Goal: Transaction & Acquisition: Purchase product/service

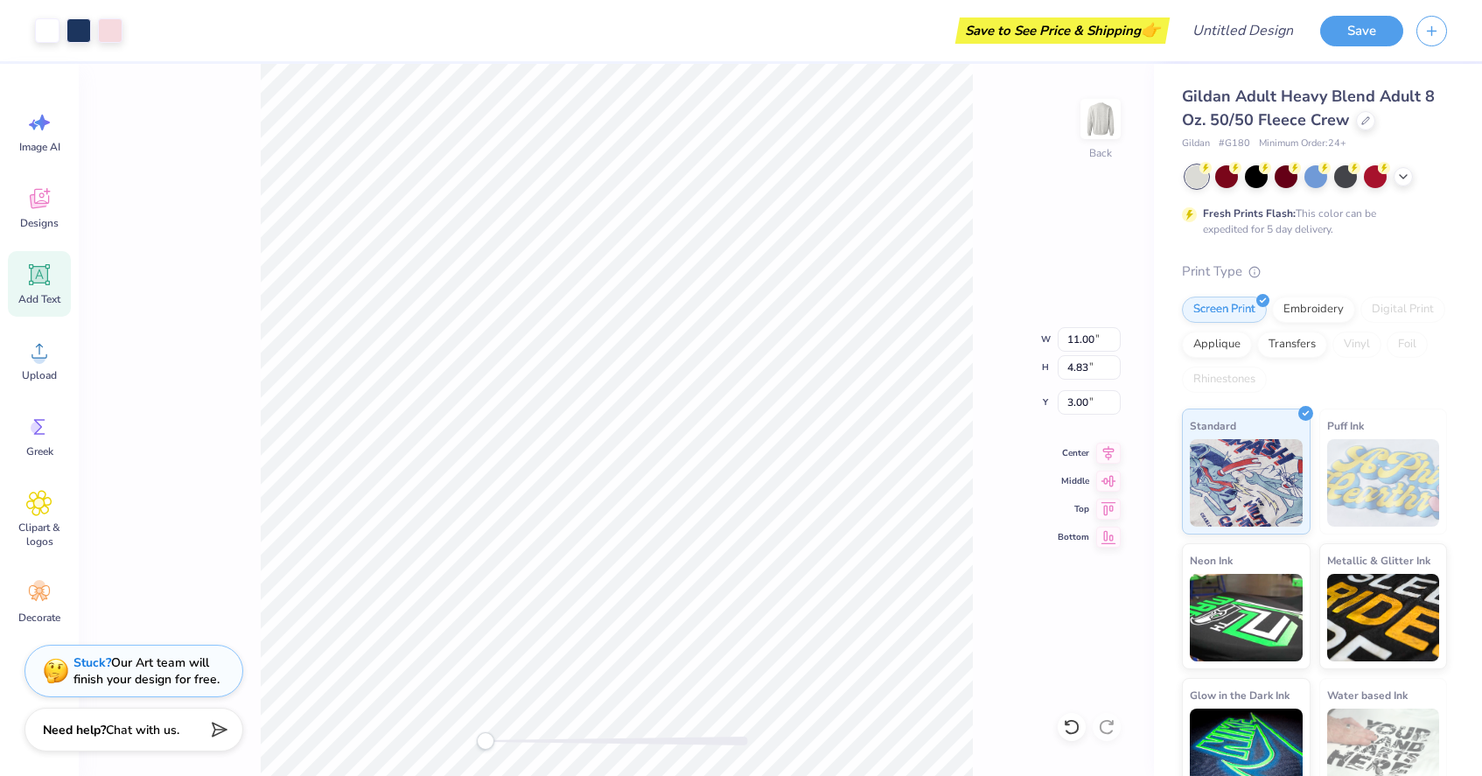
click at [41, 297] on span "Add Text" at bounding box center [39, 299] width 42 height 14
type input "5.89"
type input "1.71"
type input "11.02"
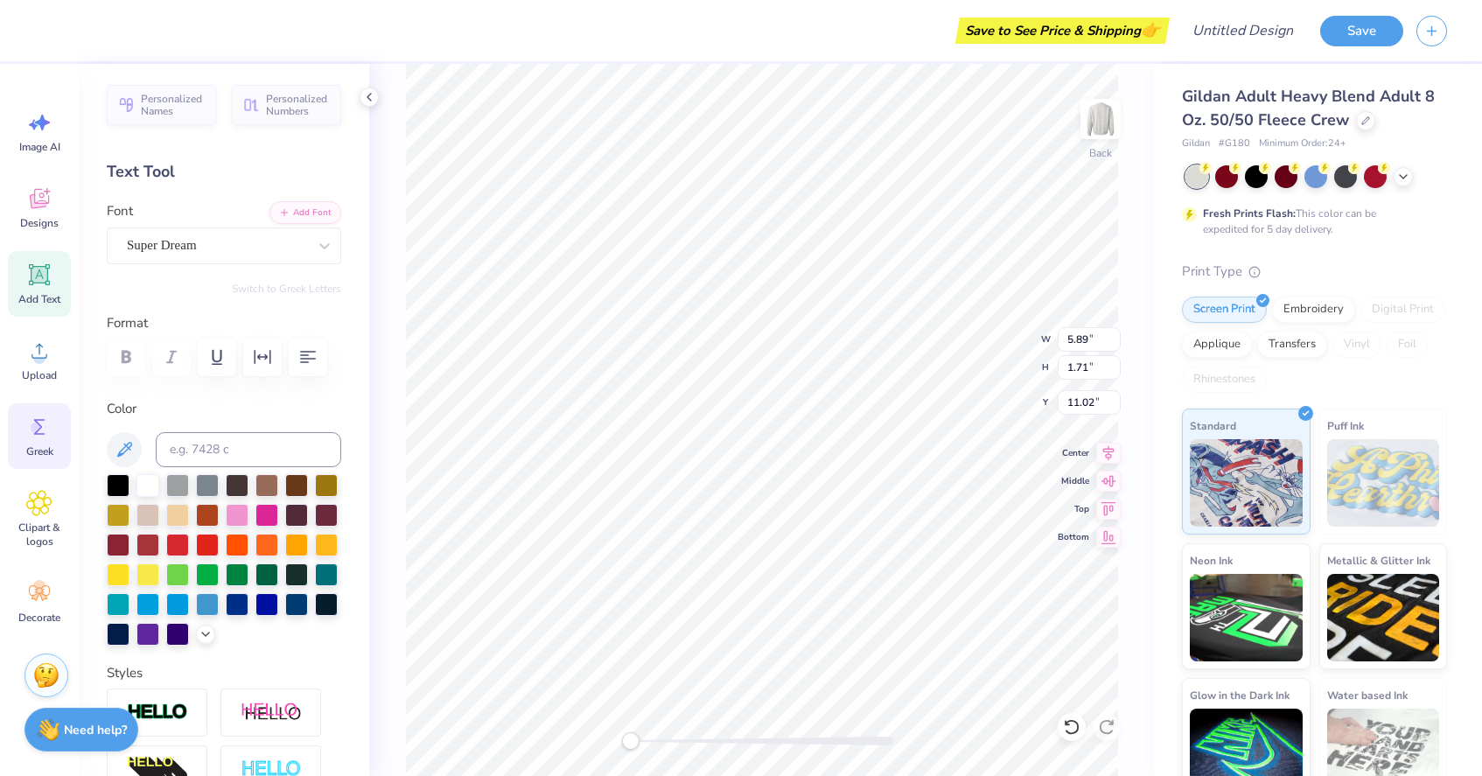
click at [44, 444] on span "Greek" at bounding box center [39, 451] width 27 height 14
click at [71, 185] on div "Image AI Designs Add Text Upload Greek Clipart & logos Decorate" at bounding box center [39, 420] width 79 height 712
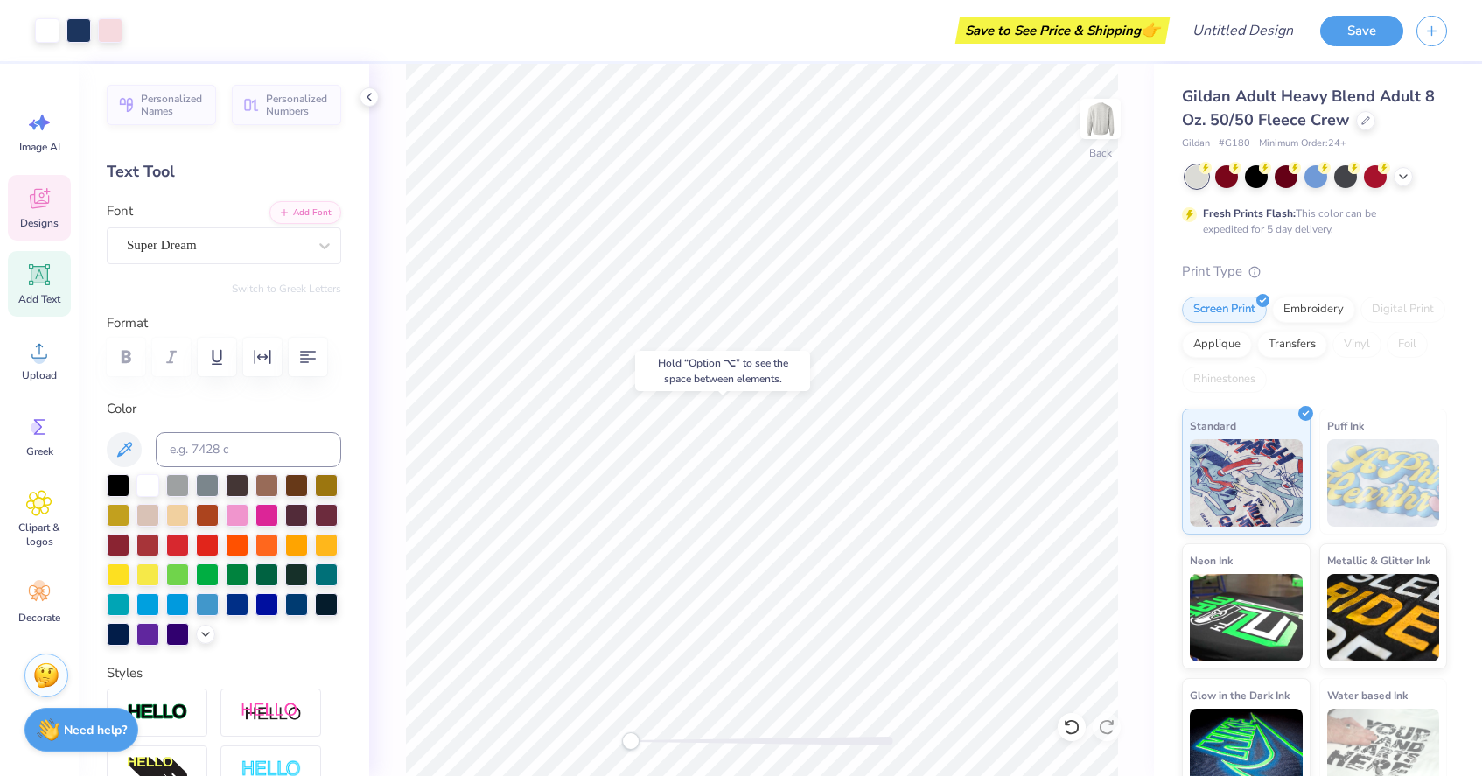
click at [60, 186] on div "Designs" at bounding box center [39, 208] width 63 height 66
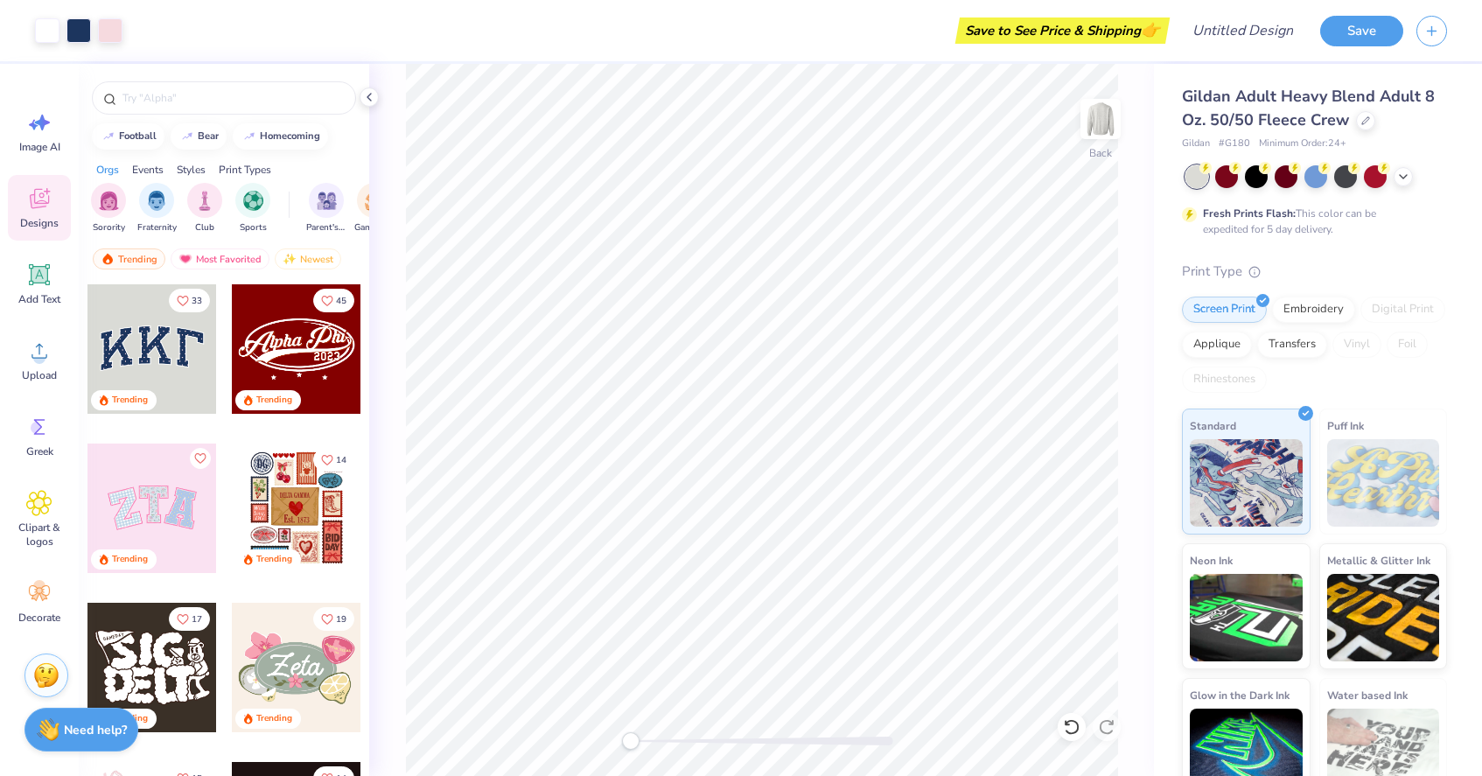
click at [173, 351] on div at bounding box center [151, 348] width 129 height 129
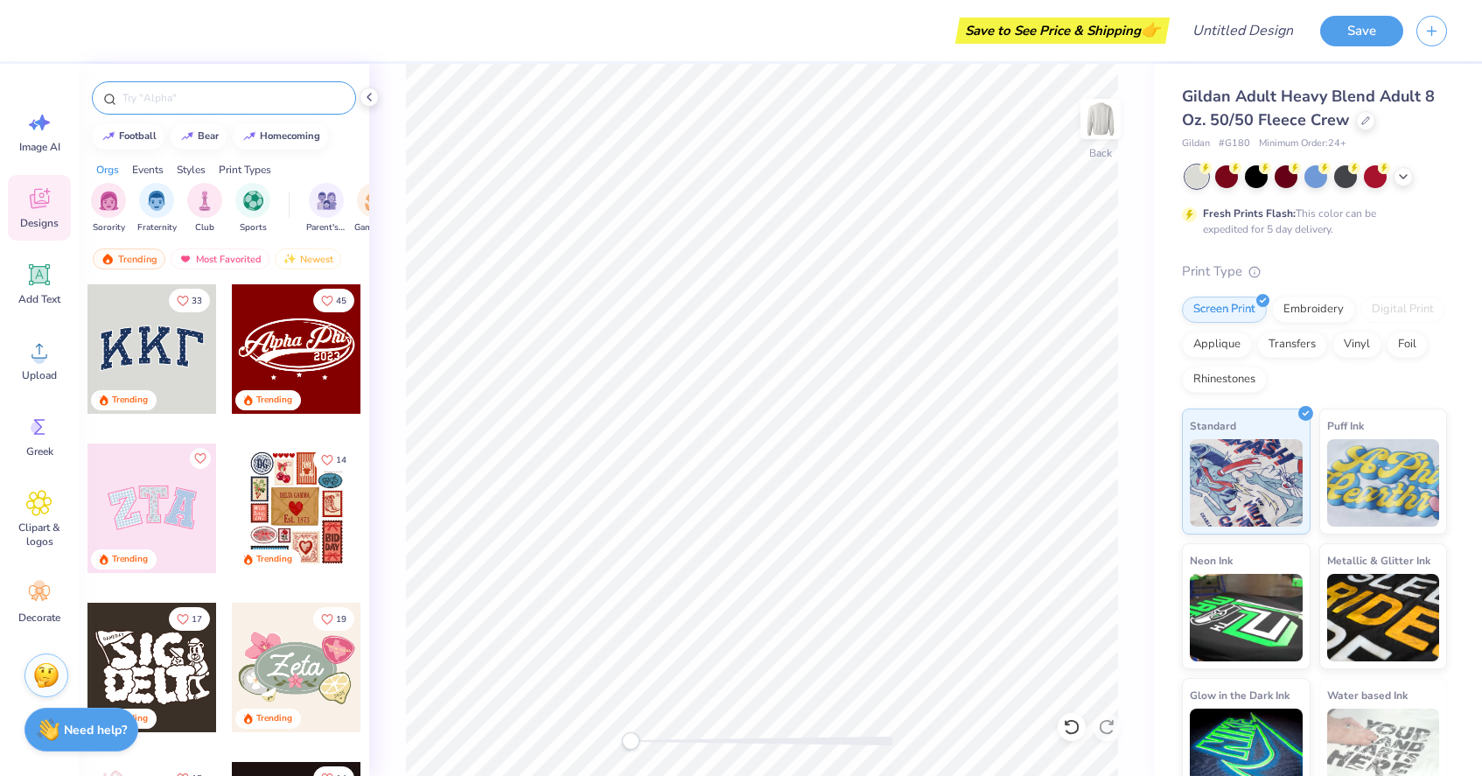
click at [224, 88] on div at bounding box center [224, 97] width 264 height 33
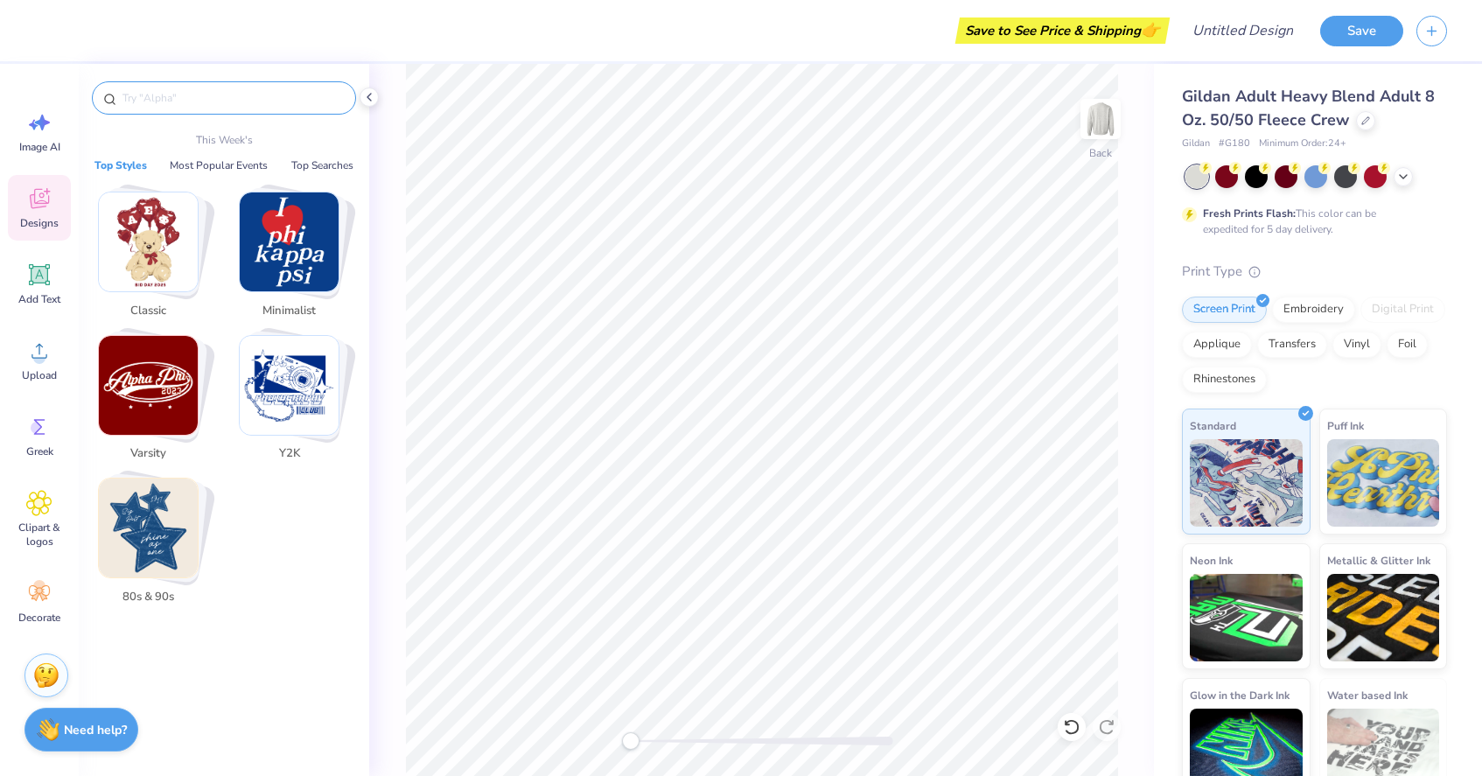
click at [224, 105] on input "text" at bounding box center [233, 97] width 224 height 17
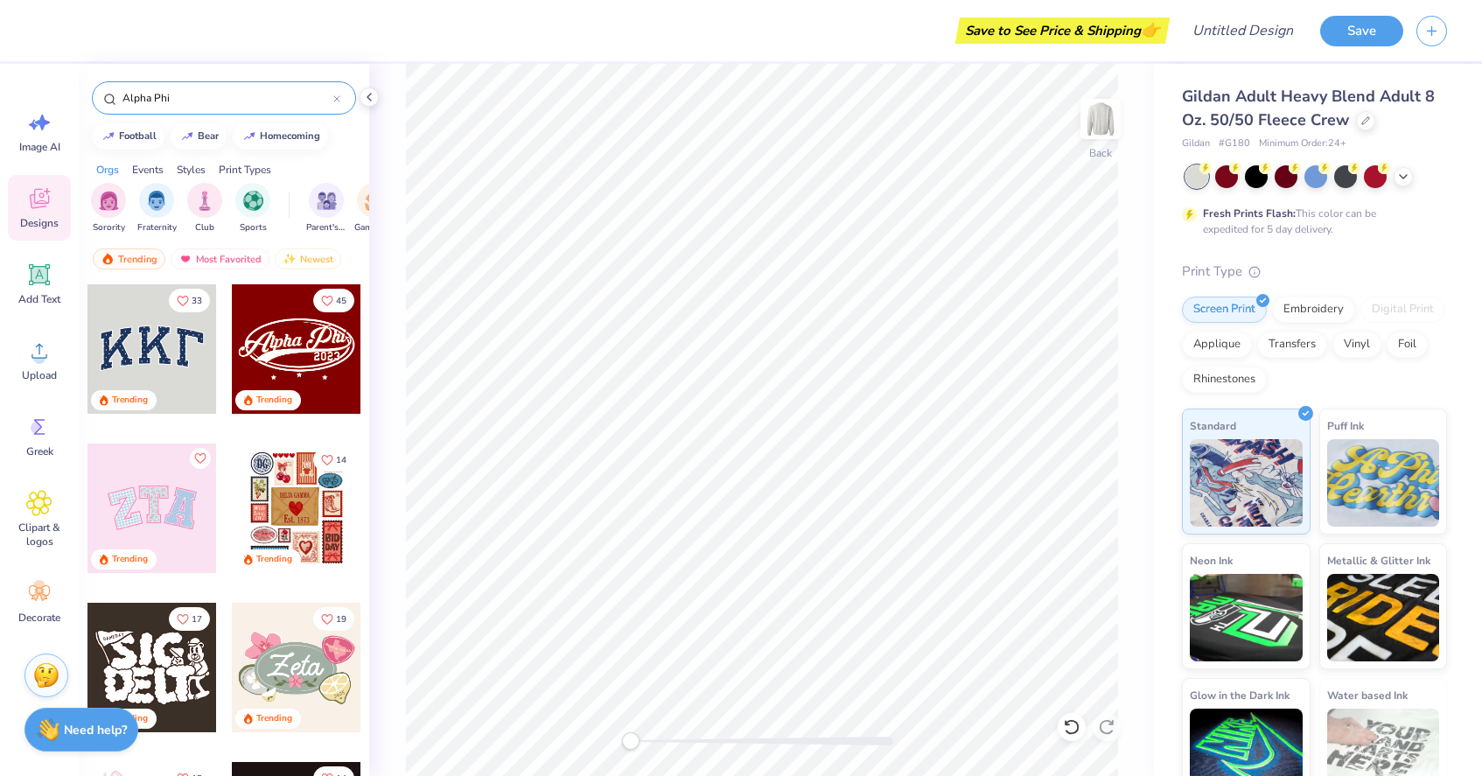
type input "Alpha Phi"
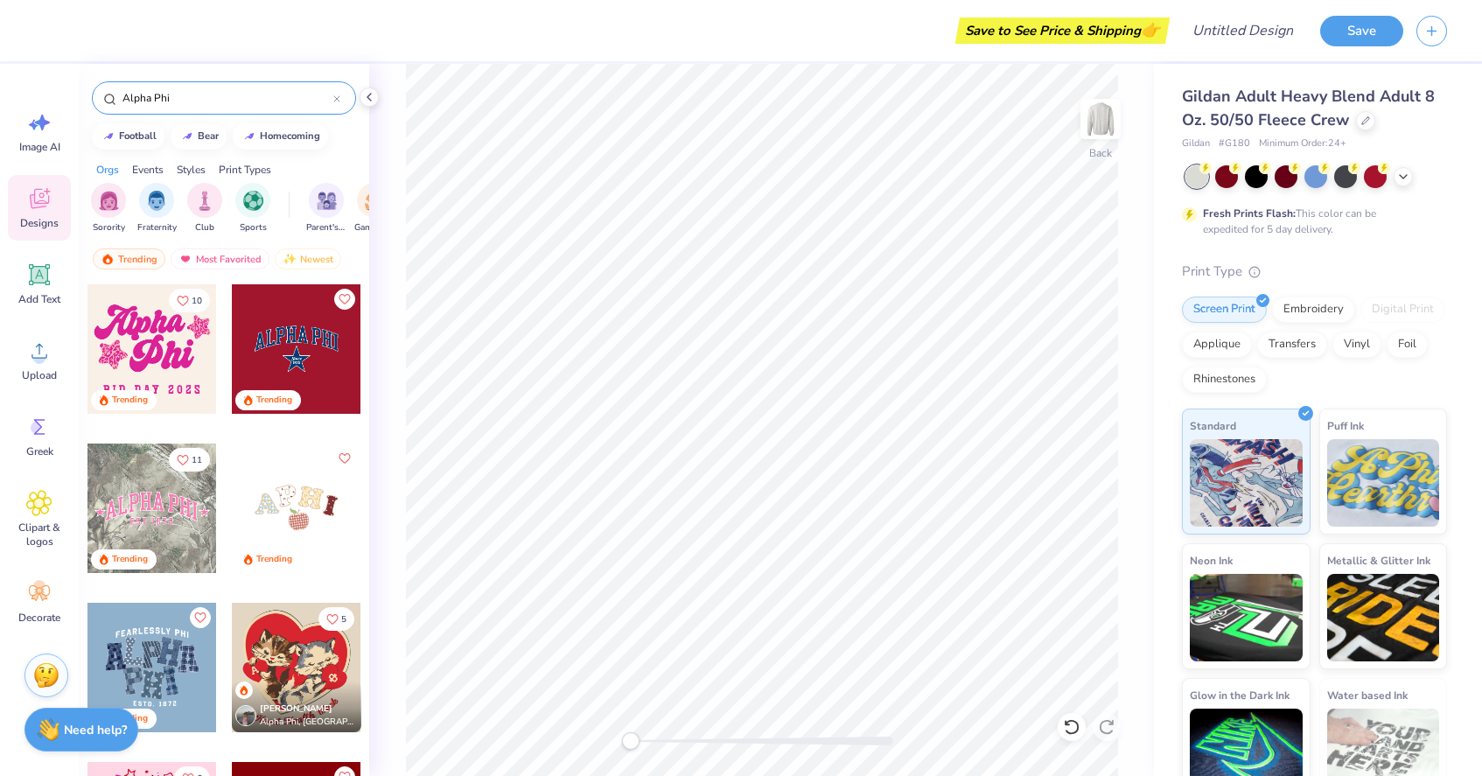
click at [324, 373] on div at bounding box center [296, 348] width 129 height 129
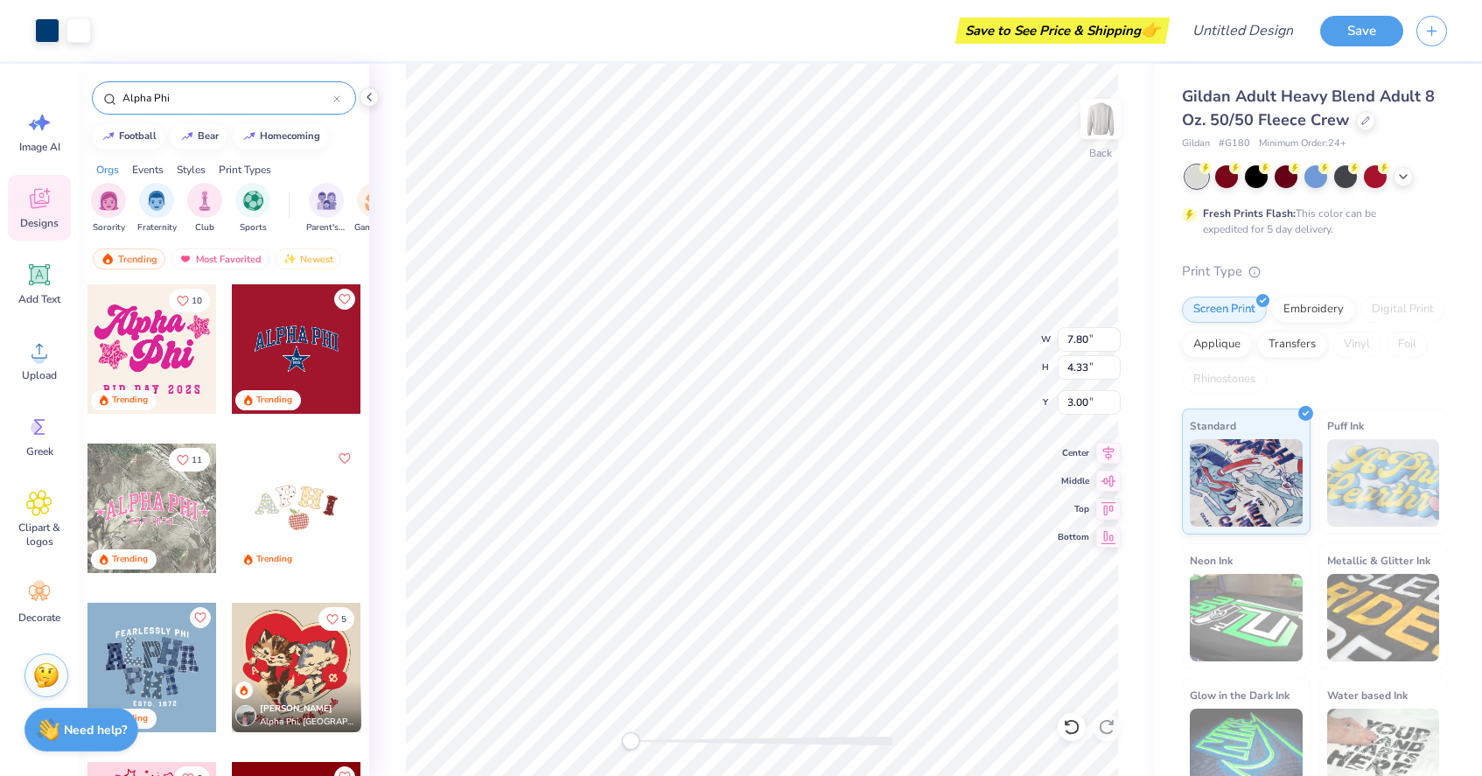
type input "11.46"
type input "6.36"
type input "3.60"
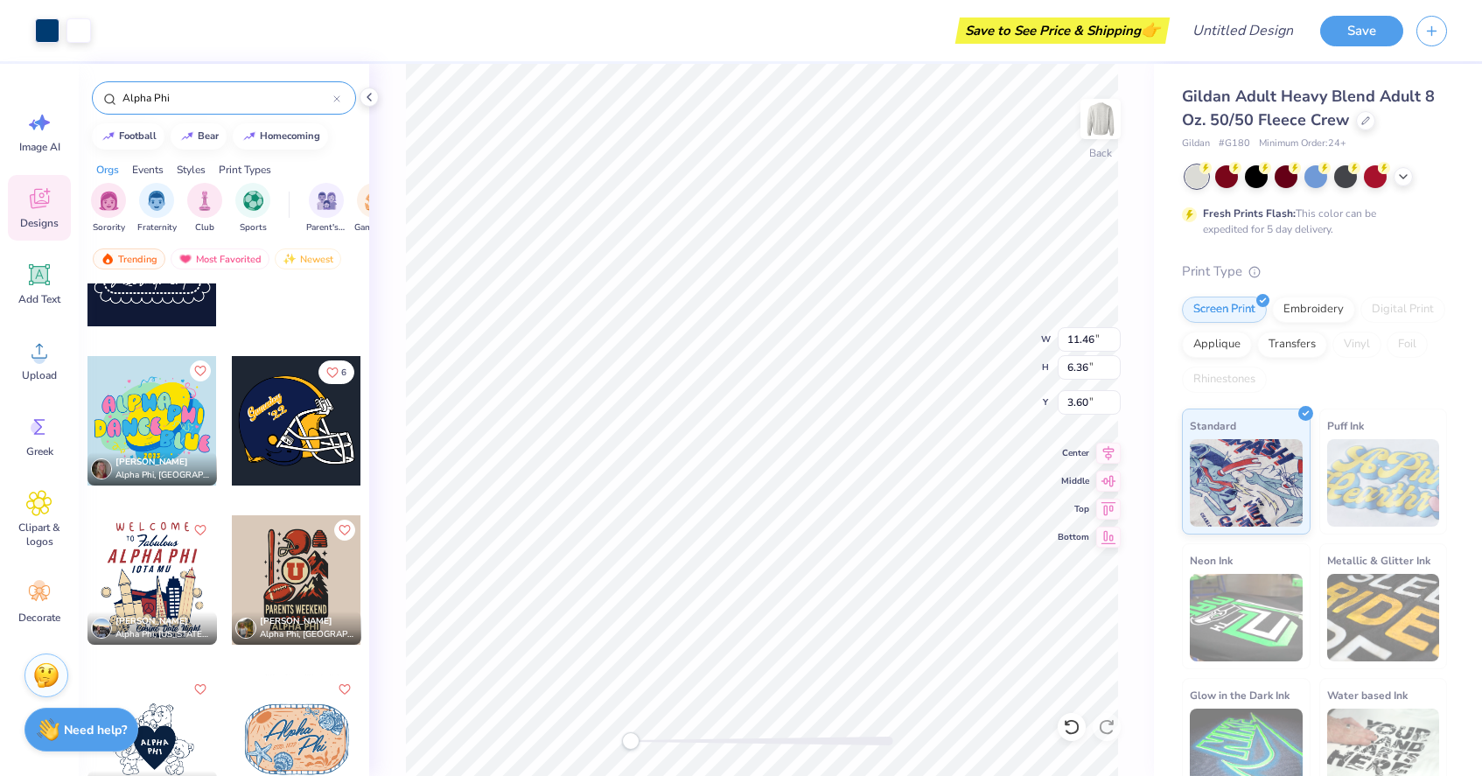
scroll to position [1205, 0]
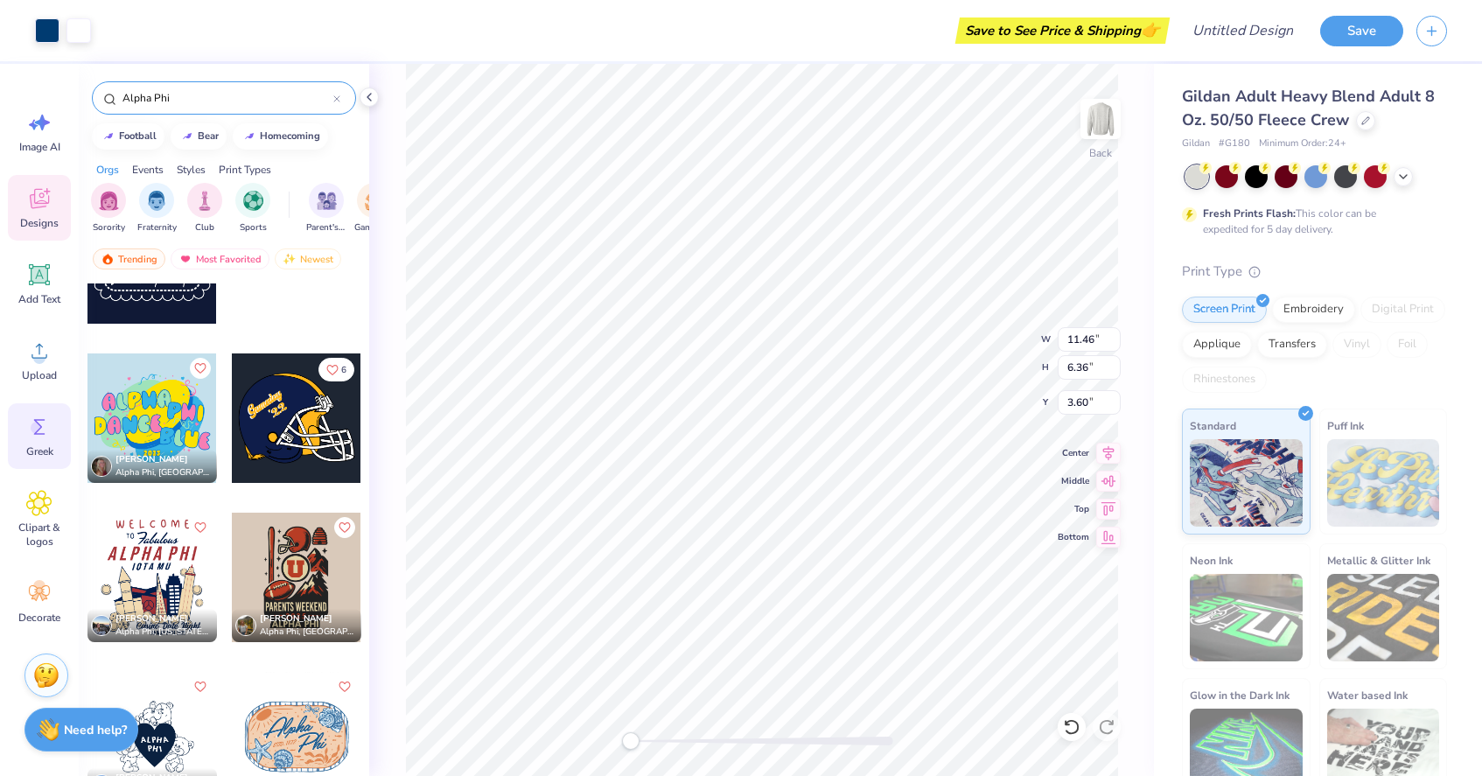
click at [55, 435] on div "Greek" at bounding box center [39, 436] width 63 height 66
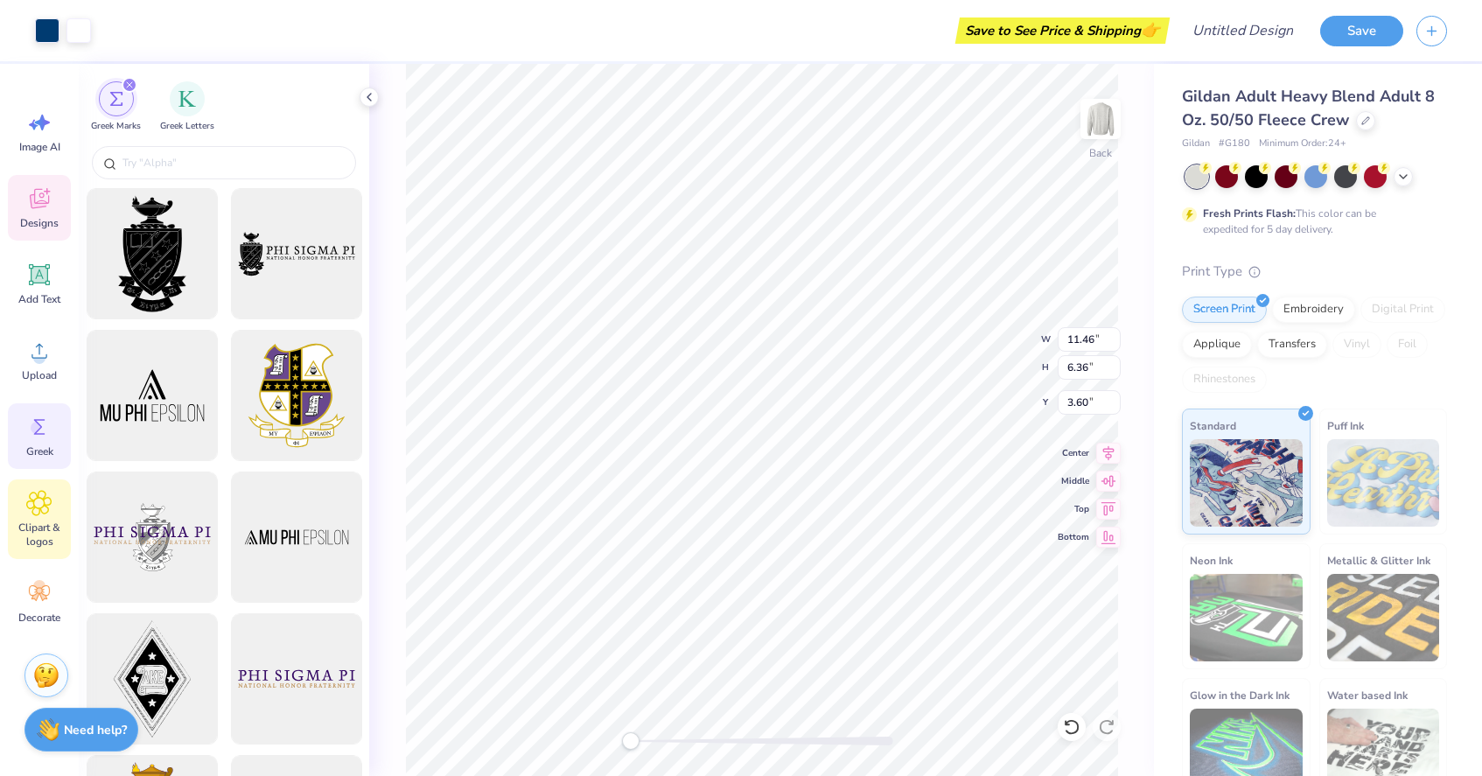
click at [49, 506] on icon at bounding box center [38, 503] width 25 height 26
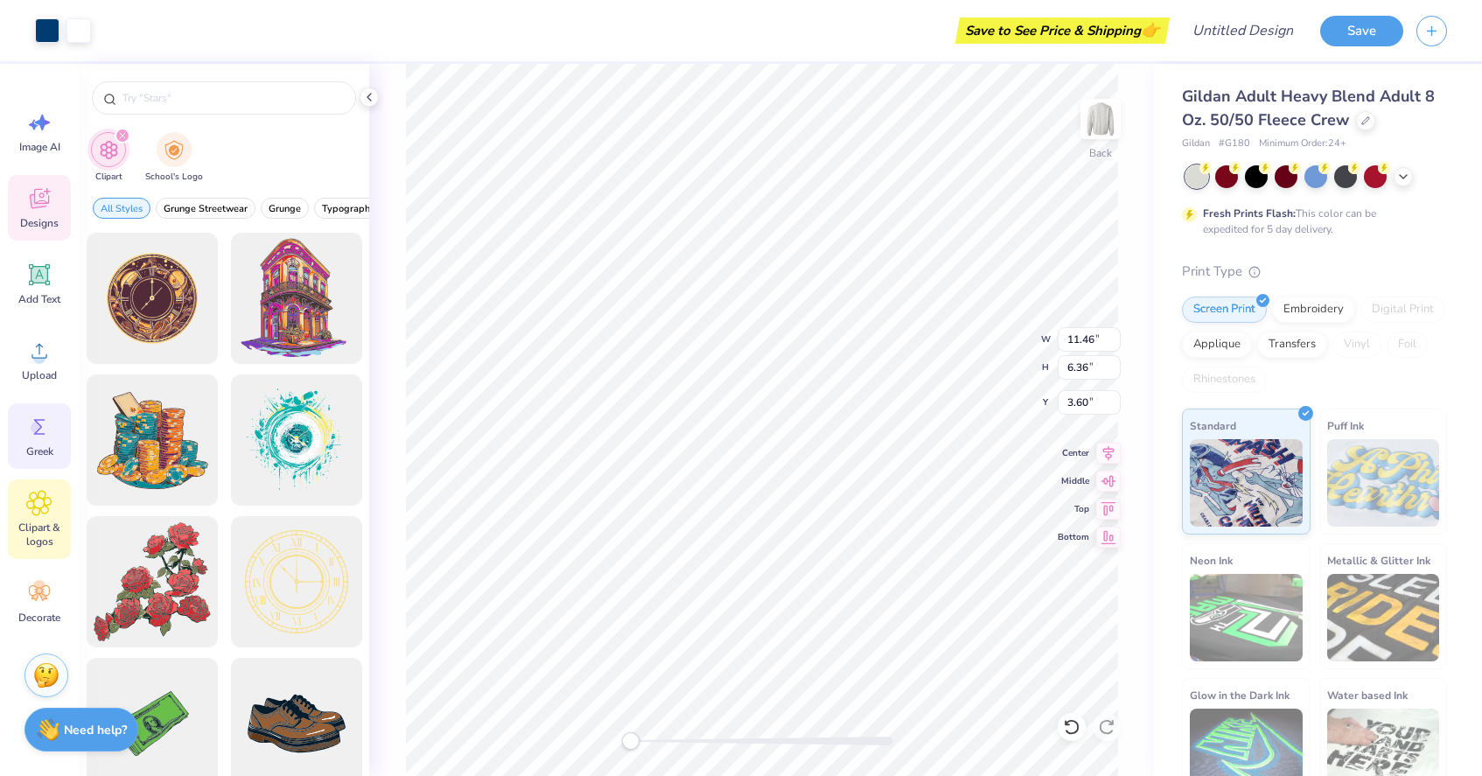
click at [45, 403] on div "Greek" at bounding box center [39, 436] width 63 height 66
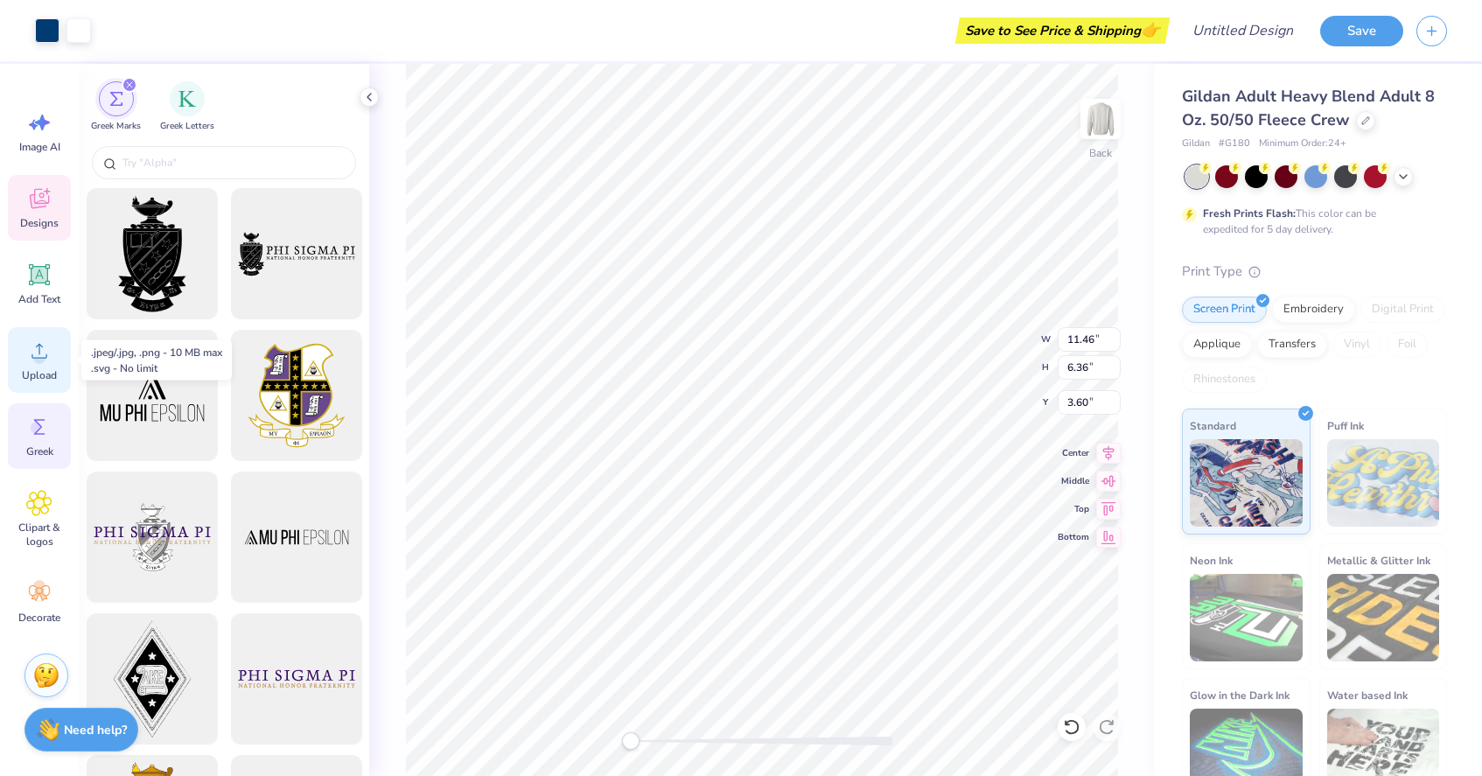
click at [49, 360] on icon at bounding box center [39, 351] width 26 height 26
click at [1404, 177] on icon at bounding box center [1403, 175] width 14 height 14
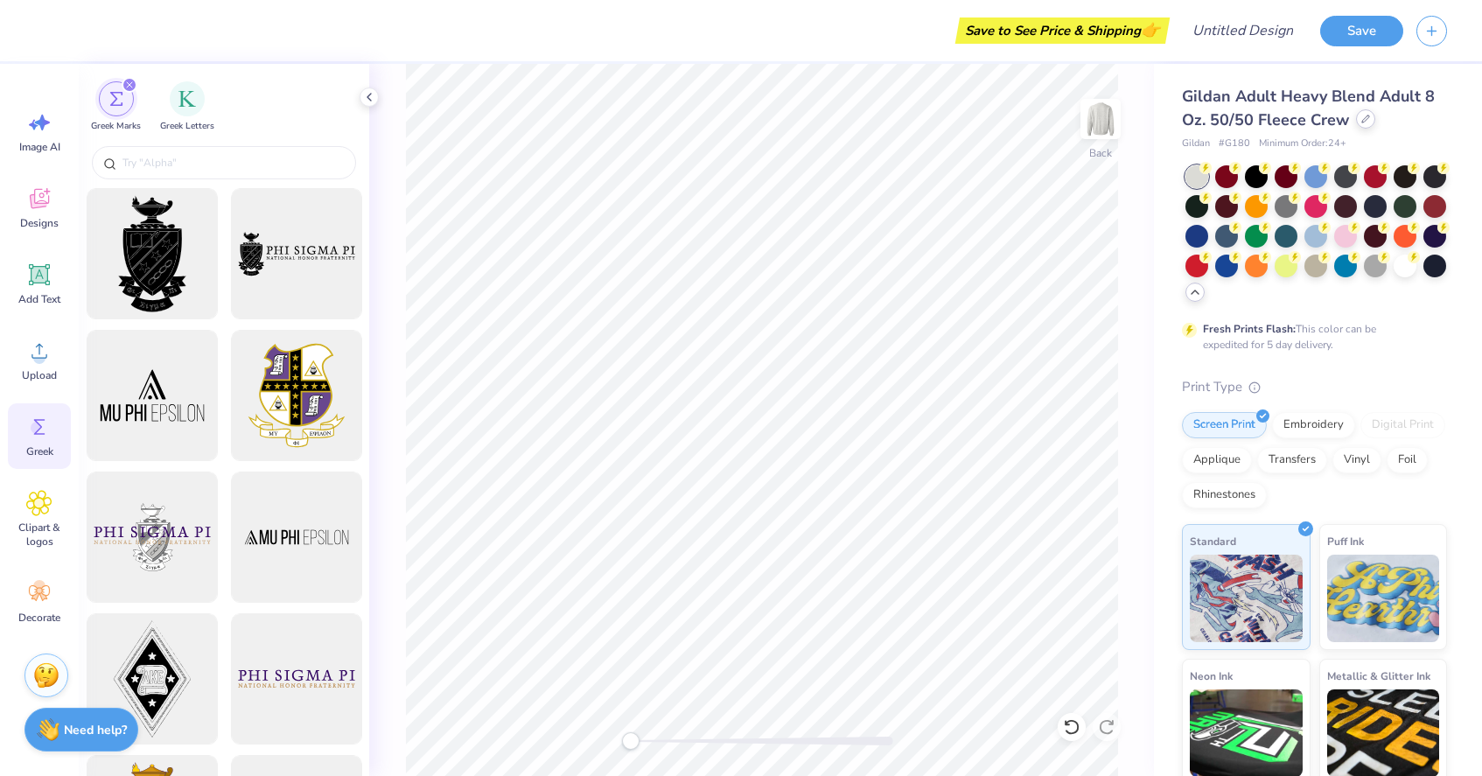
click at [1366, 124] on div at bounding box center [1365, 118] width 19 height 19
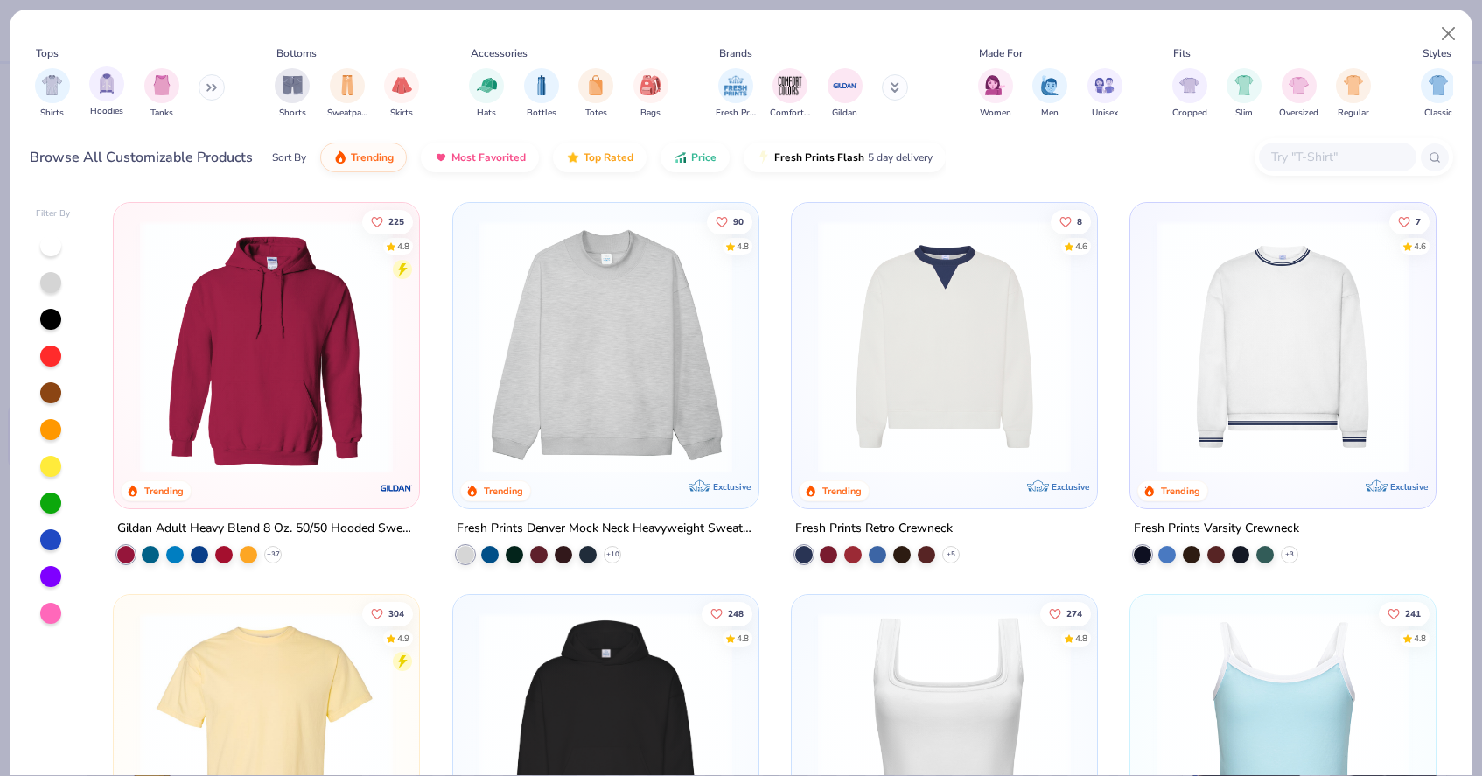
click at [122, 94] on div "Hoodies" at bounding box center [106, 92] width 35 height 52
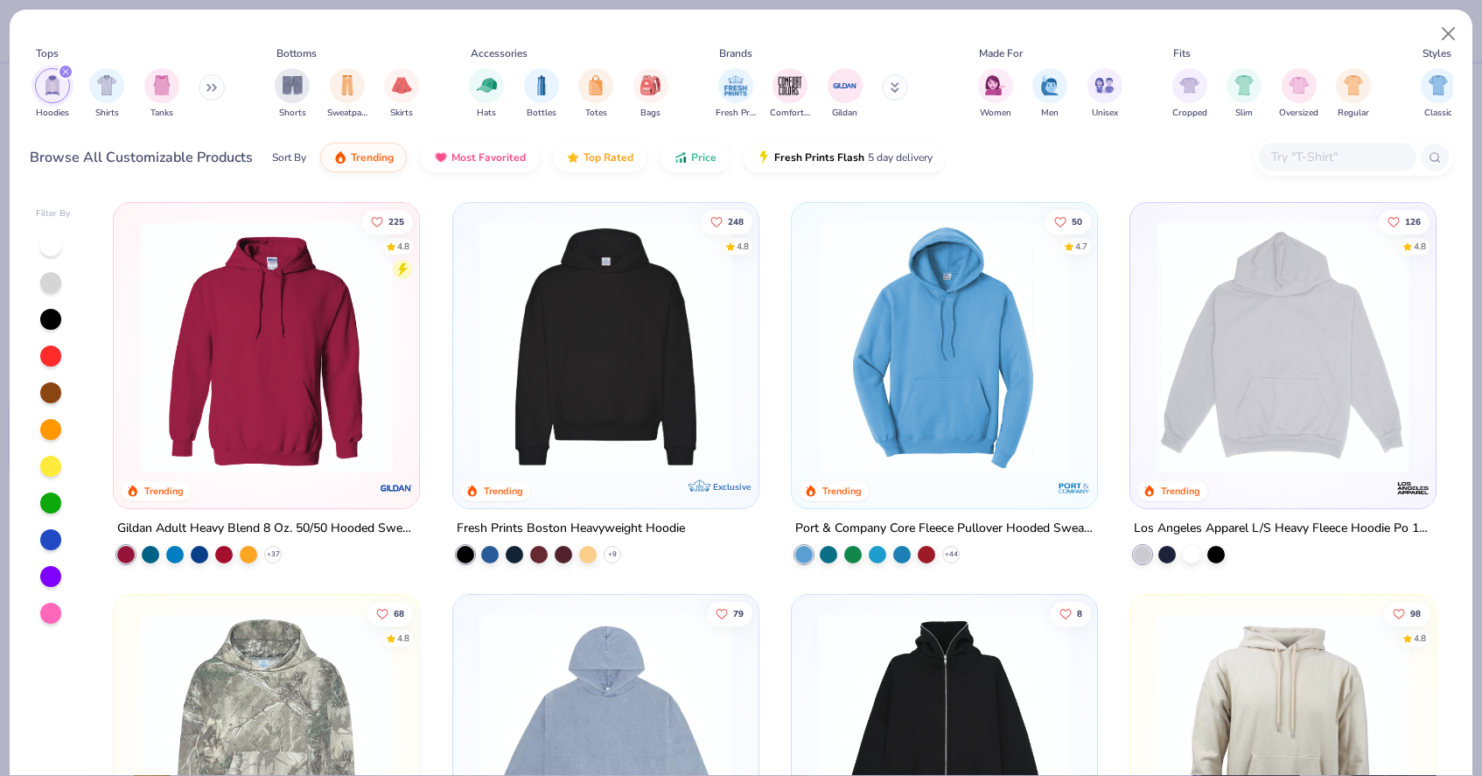
click at [577, 422] on div at bounding box center [335, 346] width 812 height 253
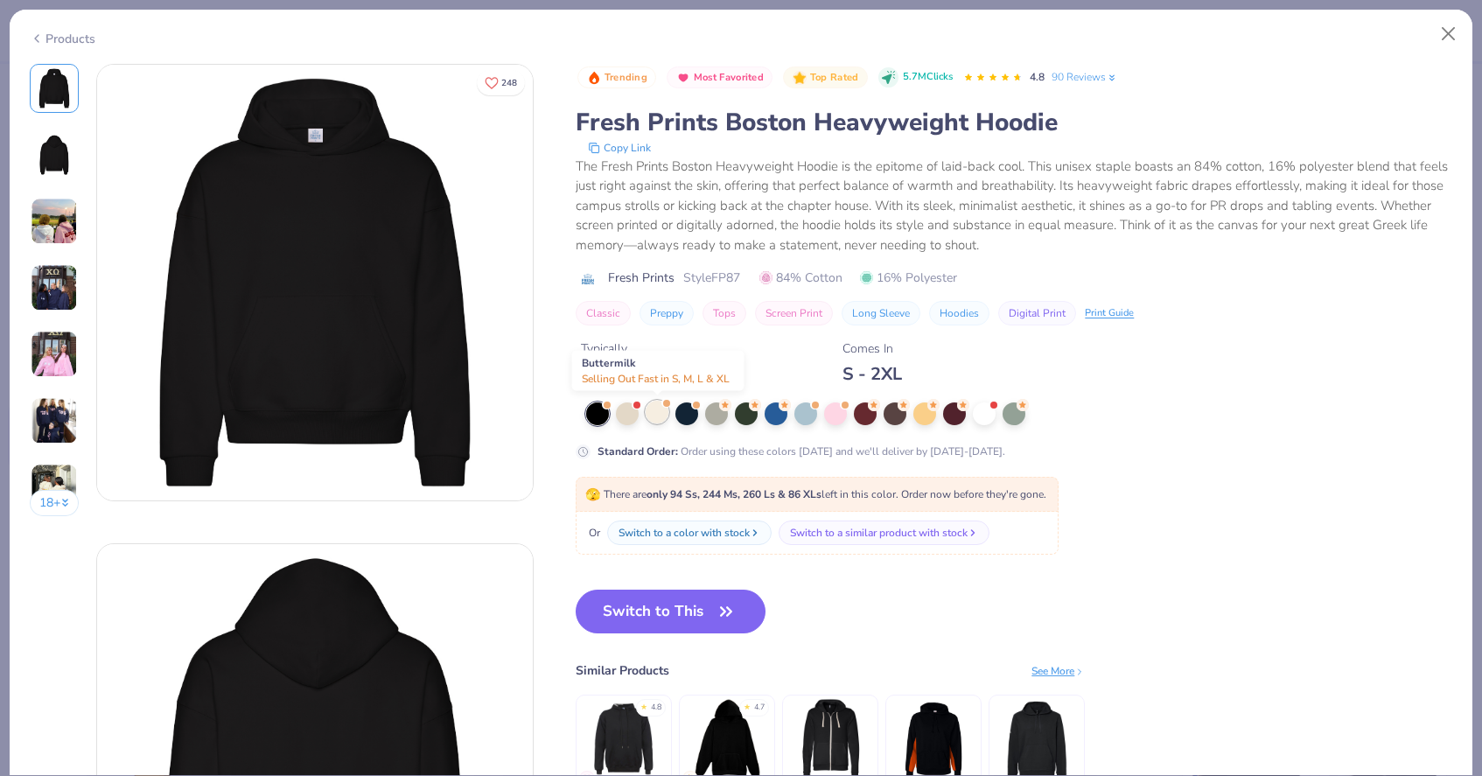
click at [651, 419] on div at bounding box center [657, 412] width 23 height 23
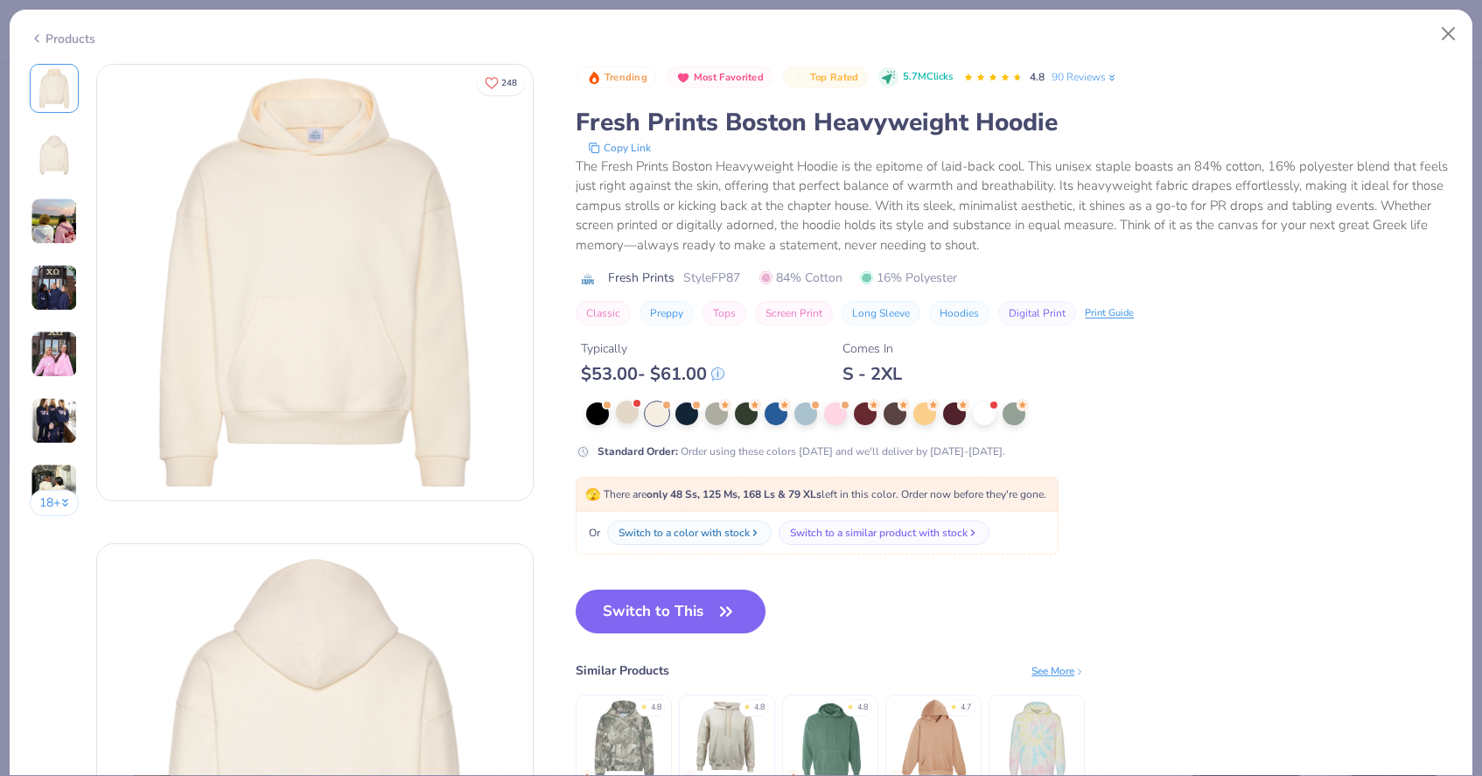
click at [637, 423] on div at bounding box center [930, 413] width 689 height 23
click at [629, 422] on div at bounding box center [627, 412] width 23 height 23
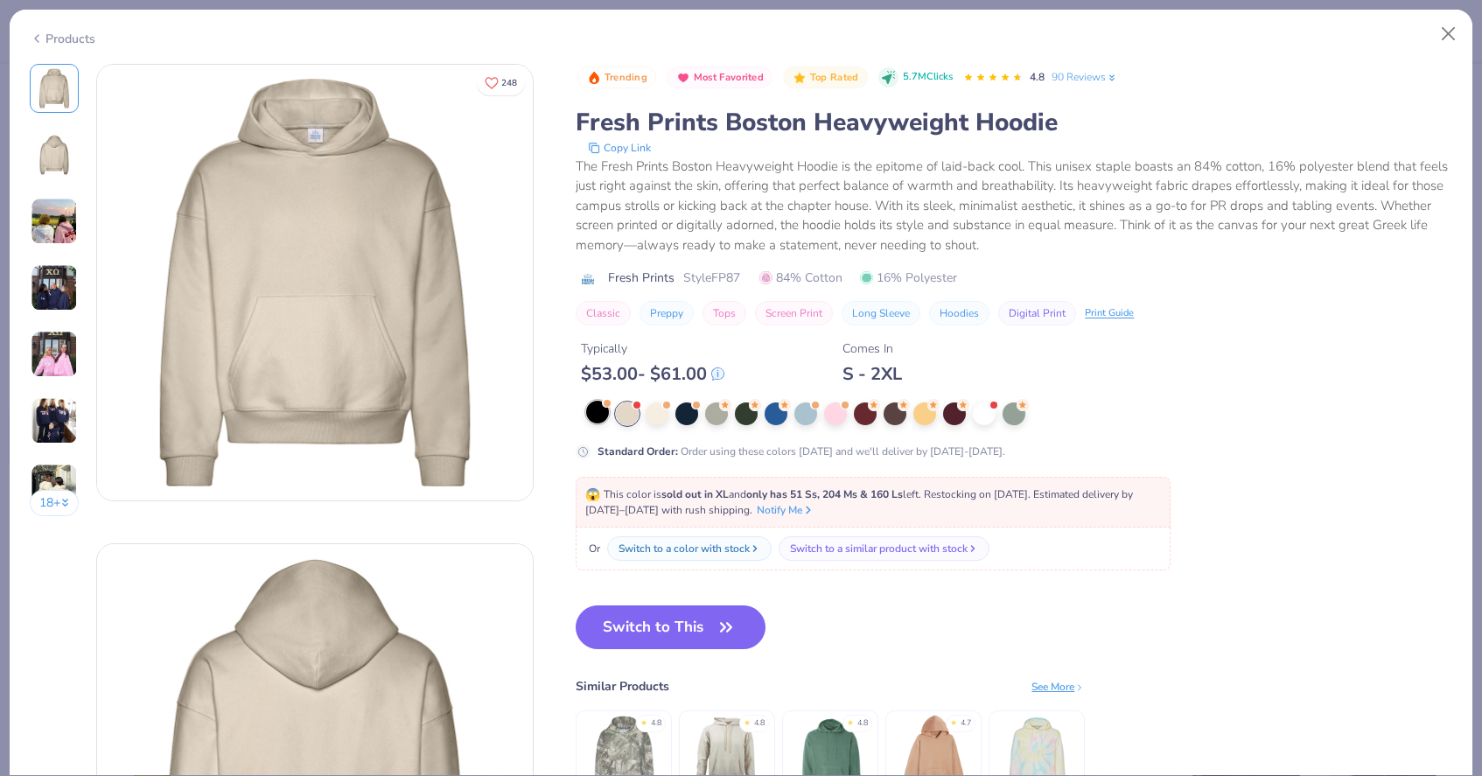
click at [597, 407] on div at bounding box center [597, 412] width 23 height 23
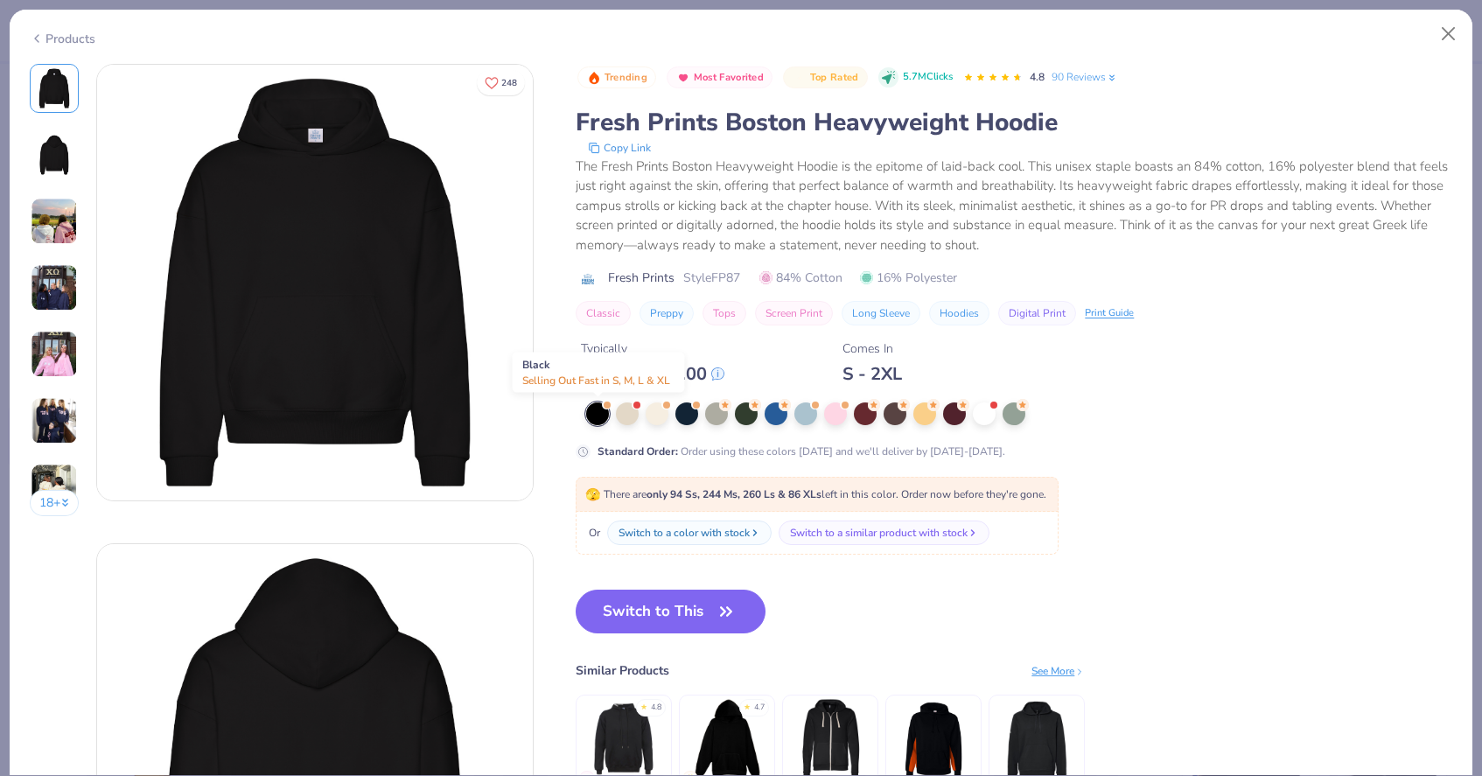
drag, startPoint x: 623, startPoint y: 404, endPoint x: 598, endPoint y: 406, distance: 24.6
click at [598, 406] on div at bounding box center [930, 413] width 689 height 23
click at [65, 367] on img at bounding box center [54, 354] width 47 height 47
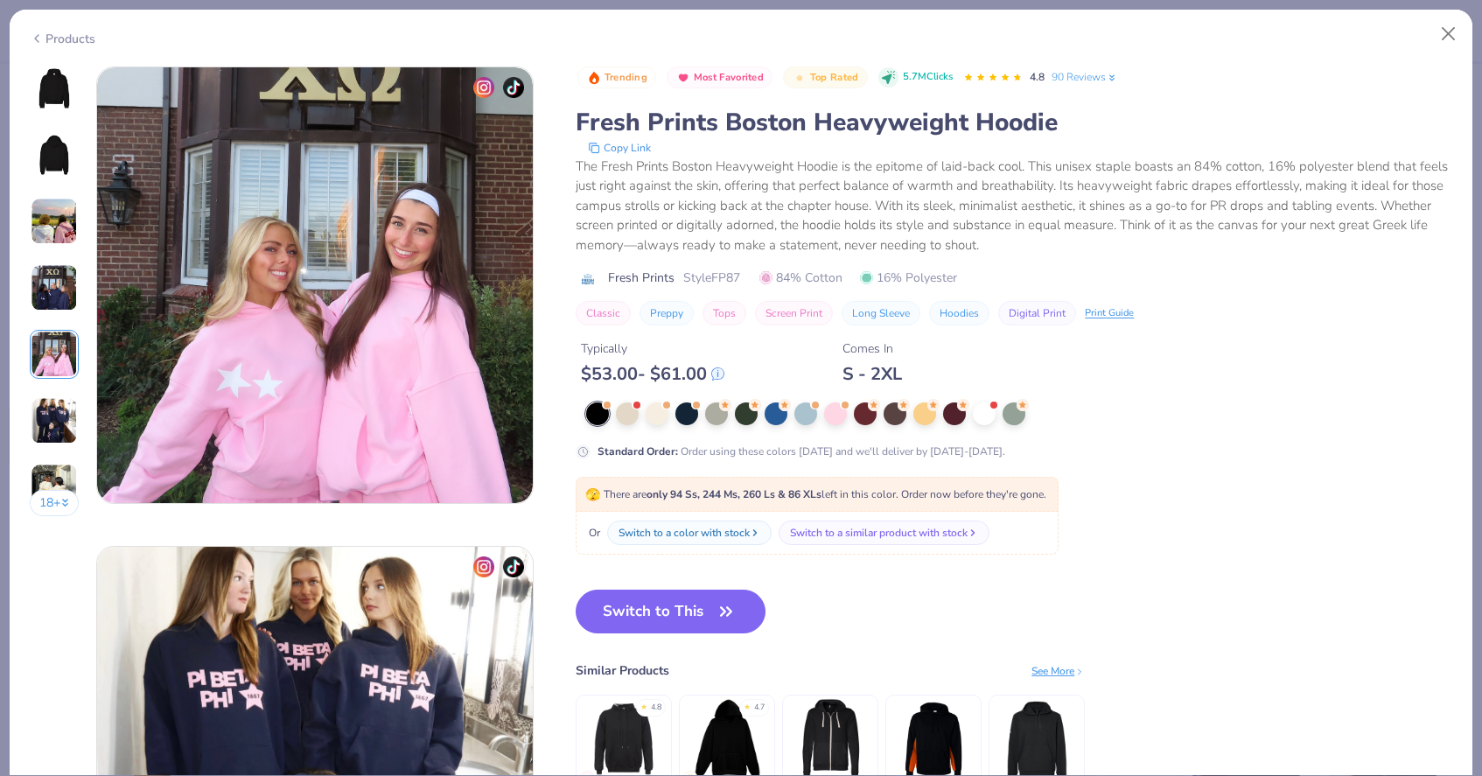
scroll to position [1917, 0]
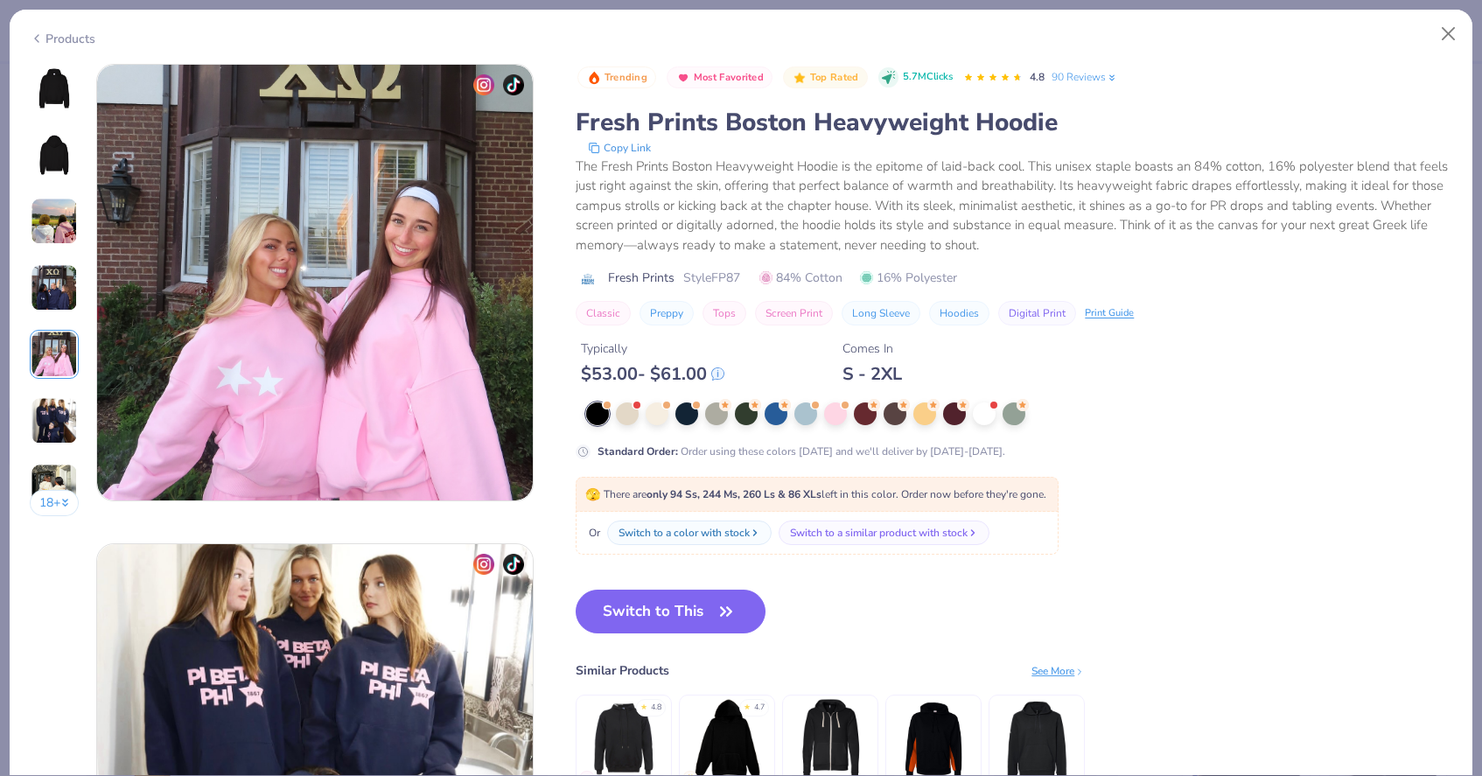
click at [72, 442] on img at bounding box center [54, 420] width 47 height 47
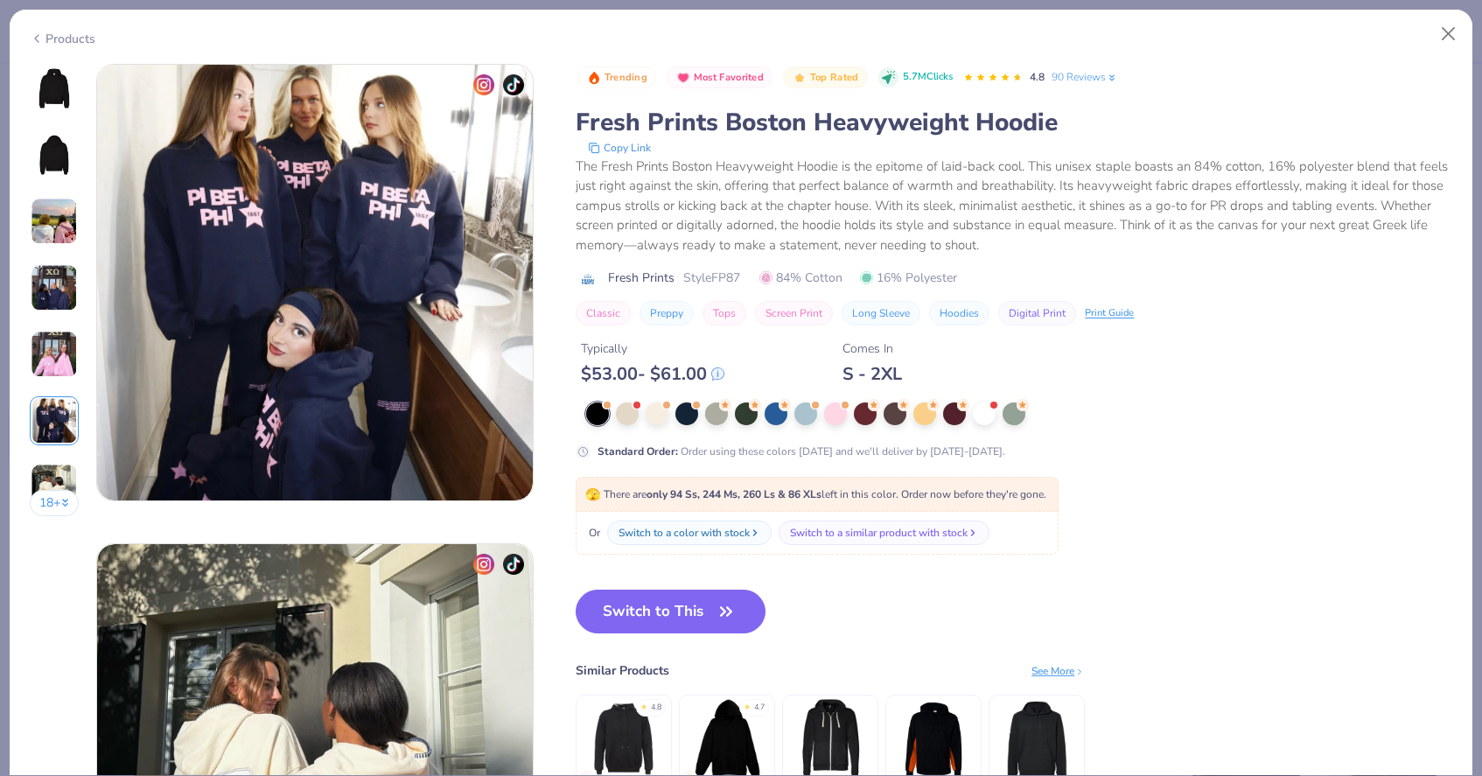
click at [66, 471] on img at bounding box center [54, 487] width 47 height 47
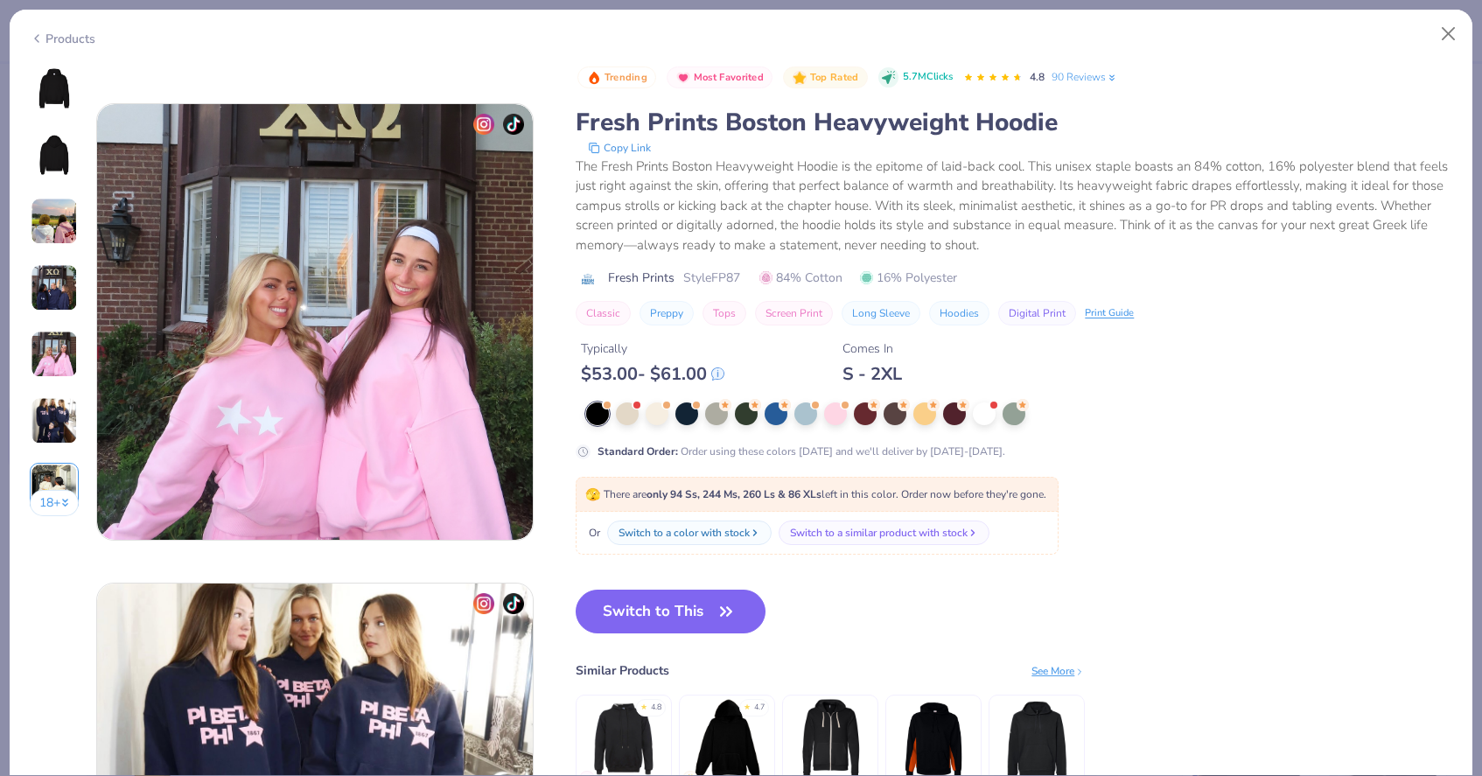
scroll to position [1567, 0]
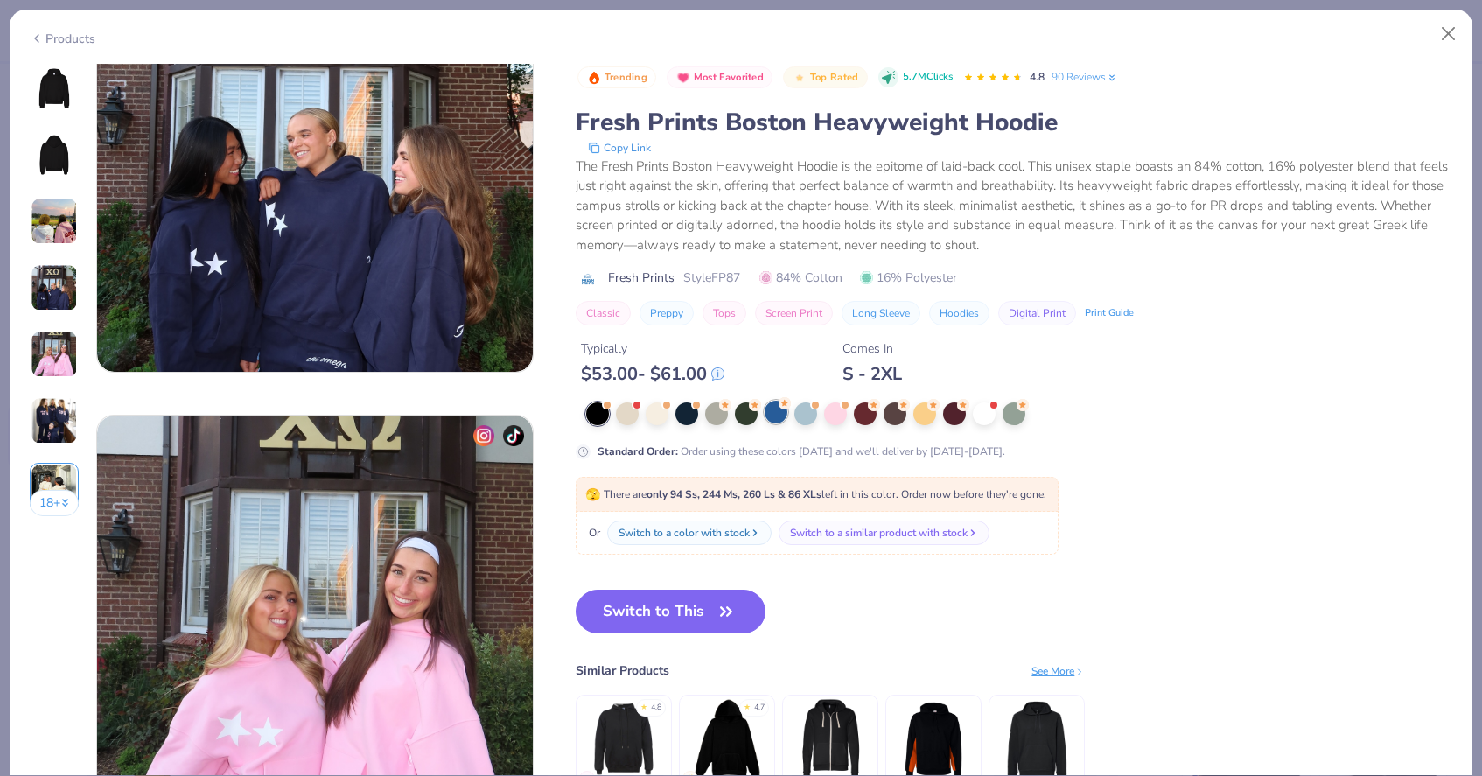
click at [783, 413] on div at bounding box center [776, 412] width 23 height 23
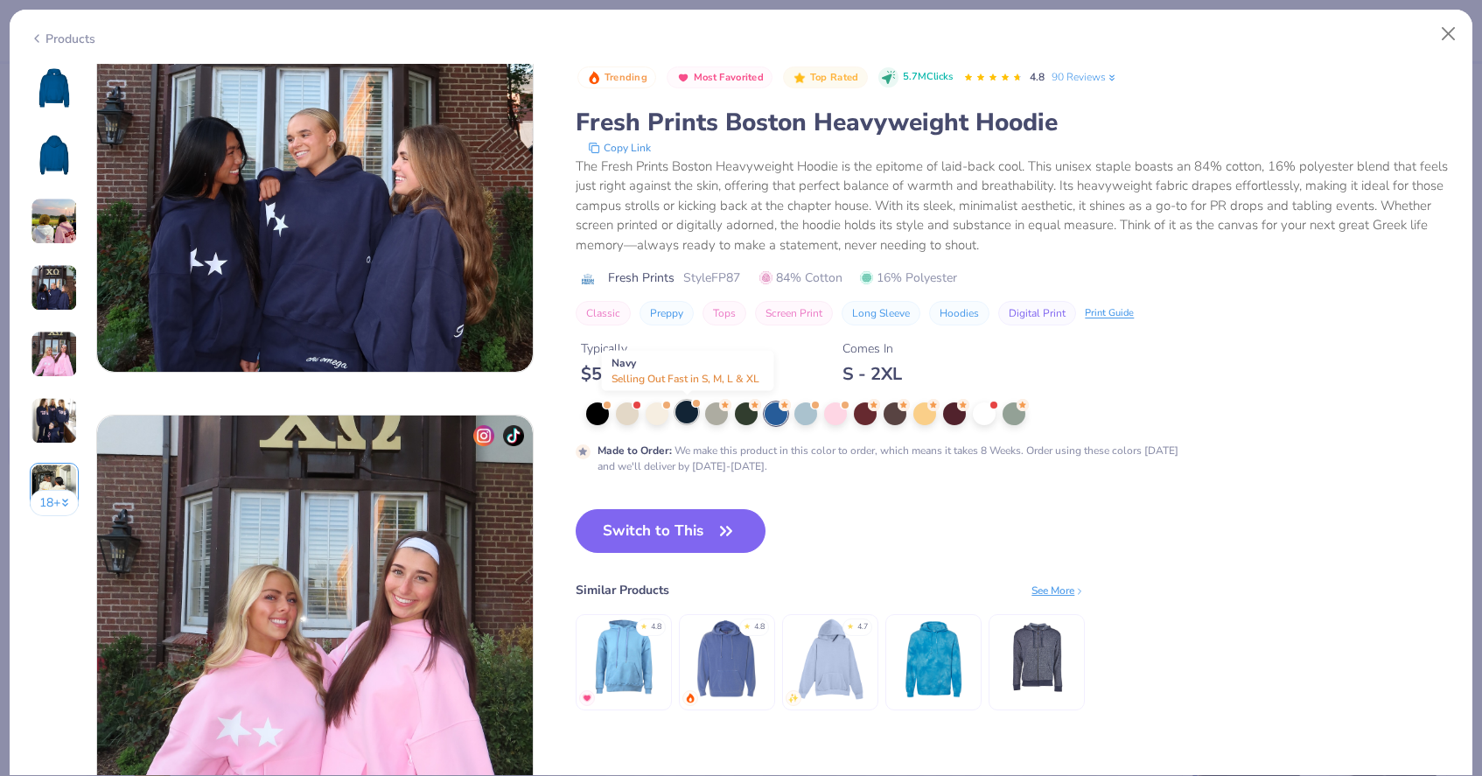
click at [688, 421] on div at bounding box center [686, 412] width 23 height 23
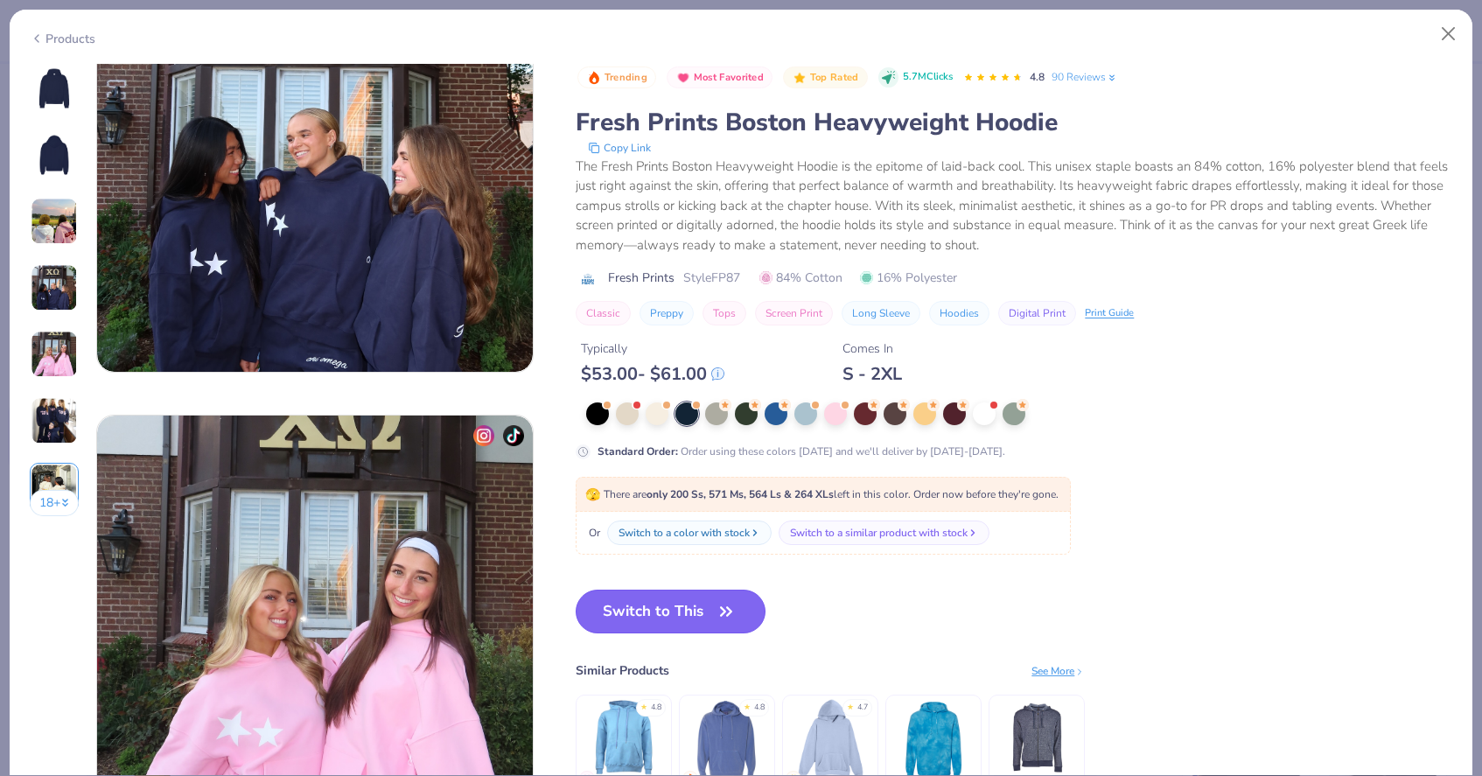
click at [625, 625] on button "Switch to This" at bounding box center [671, 612] width 190 height 44
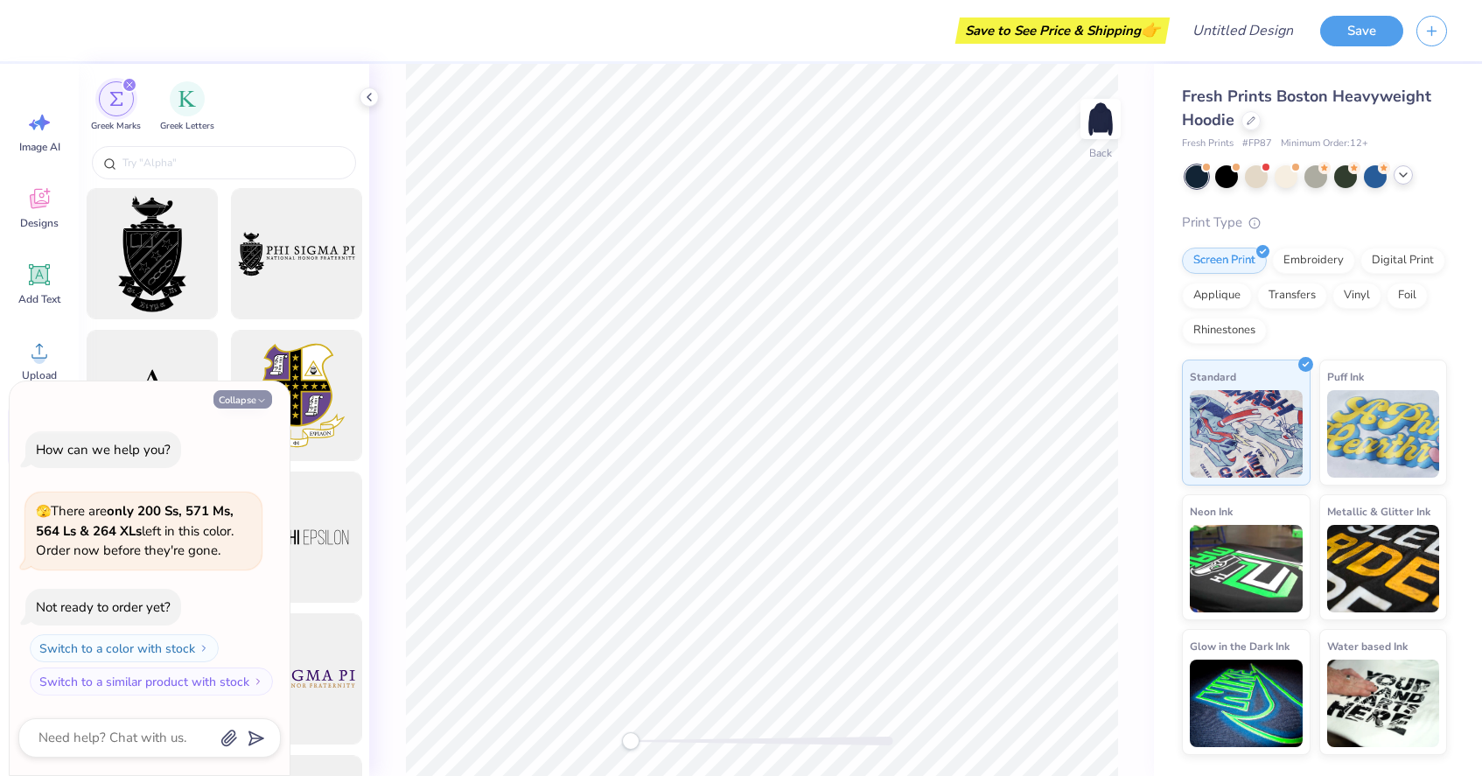
click at [256, 395] on icon "button" at bounding box center [261, 400] width 10 height 10
type textarea "x"
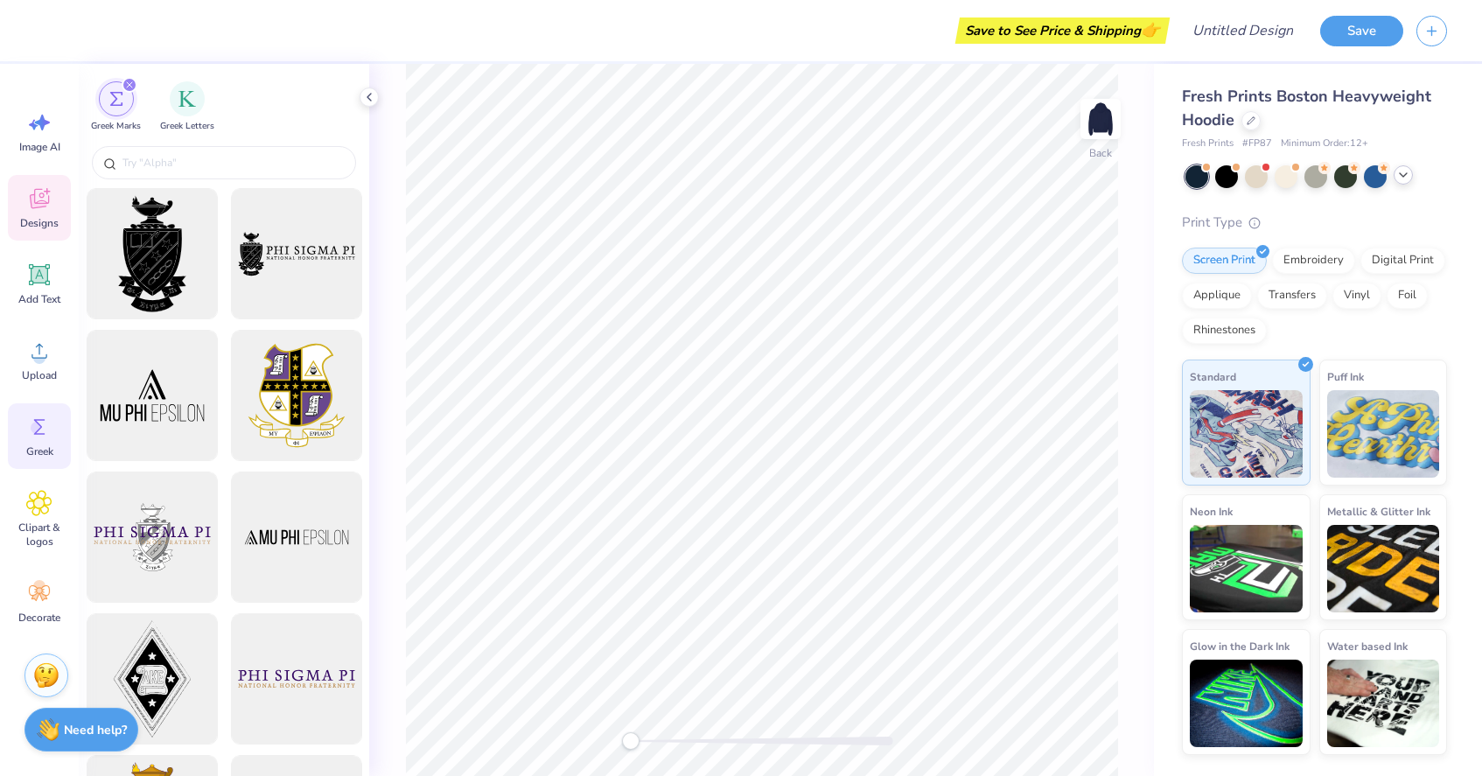
click at [36, 205] on icon at bounding box center [39, 201] width 17 height 14
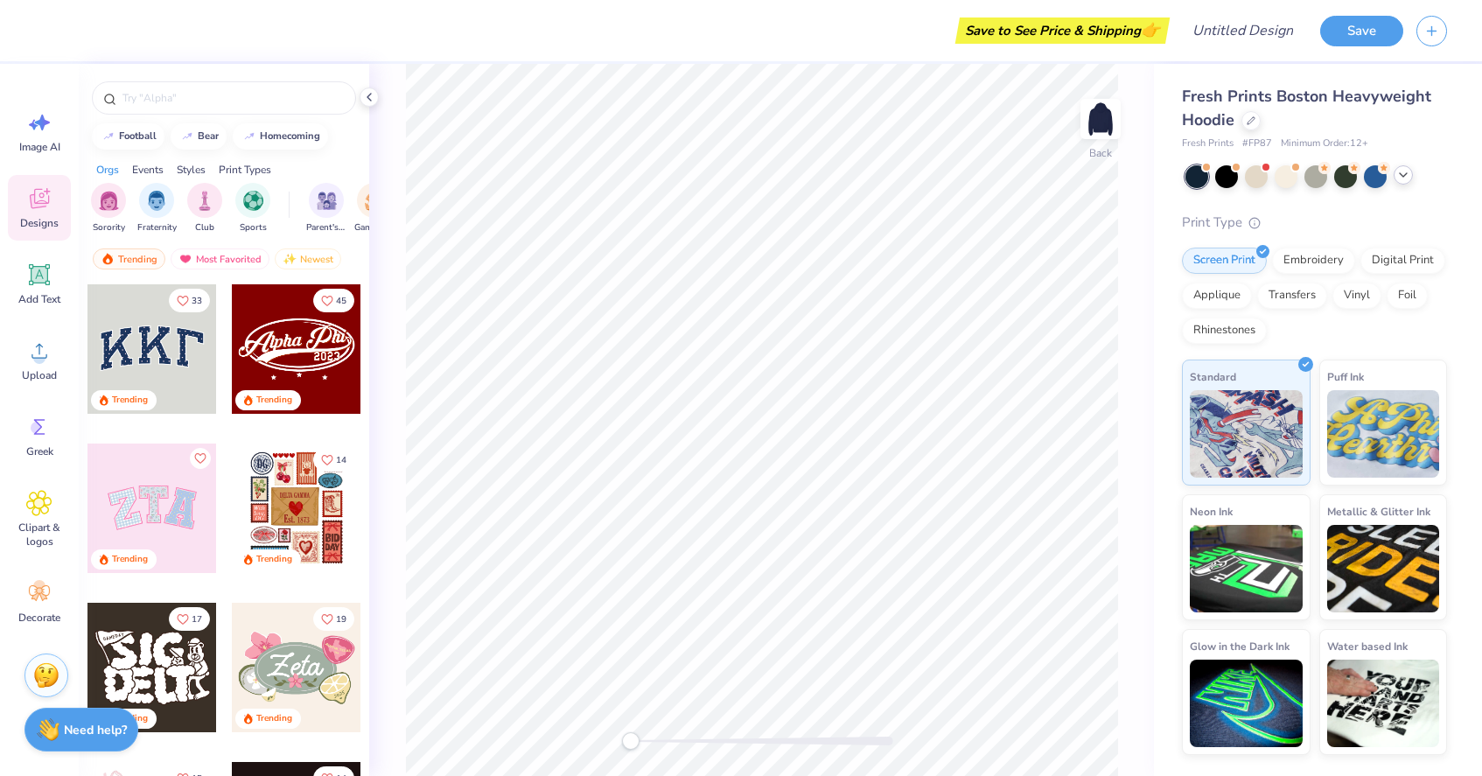
click at [164, 355] on div at bounding box center [151, 348] width 129 height 129
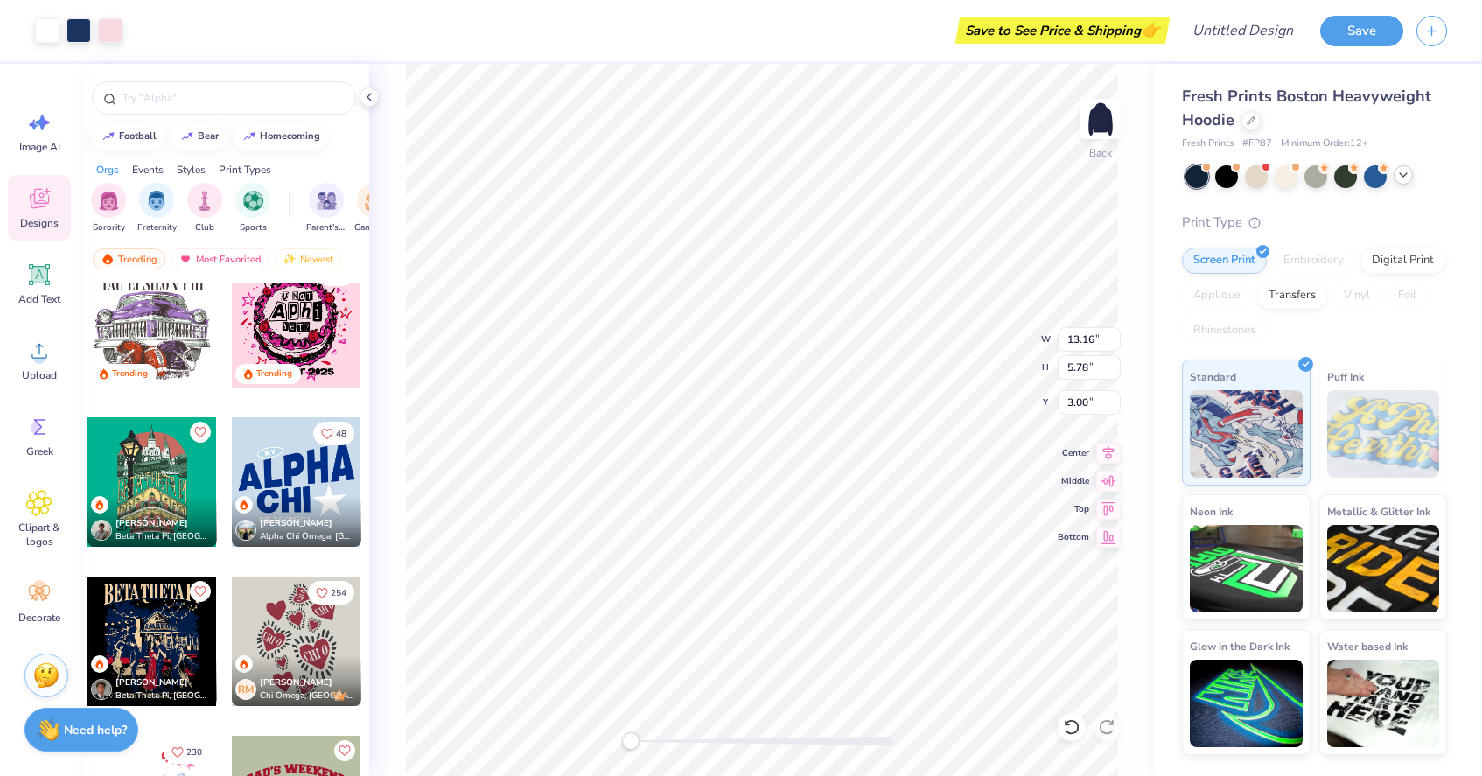
scroll to position [8337, 0]
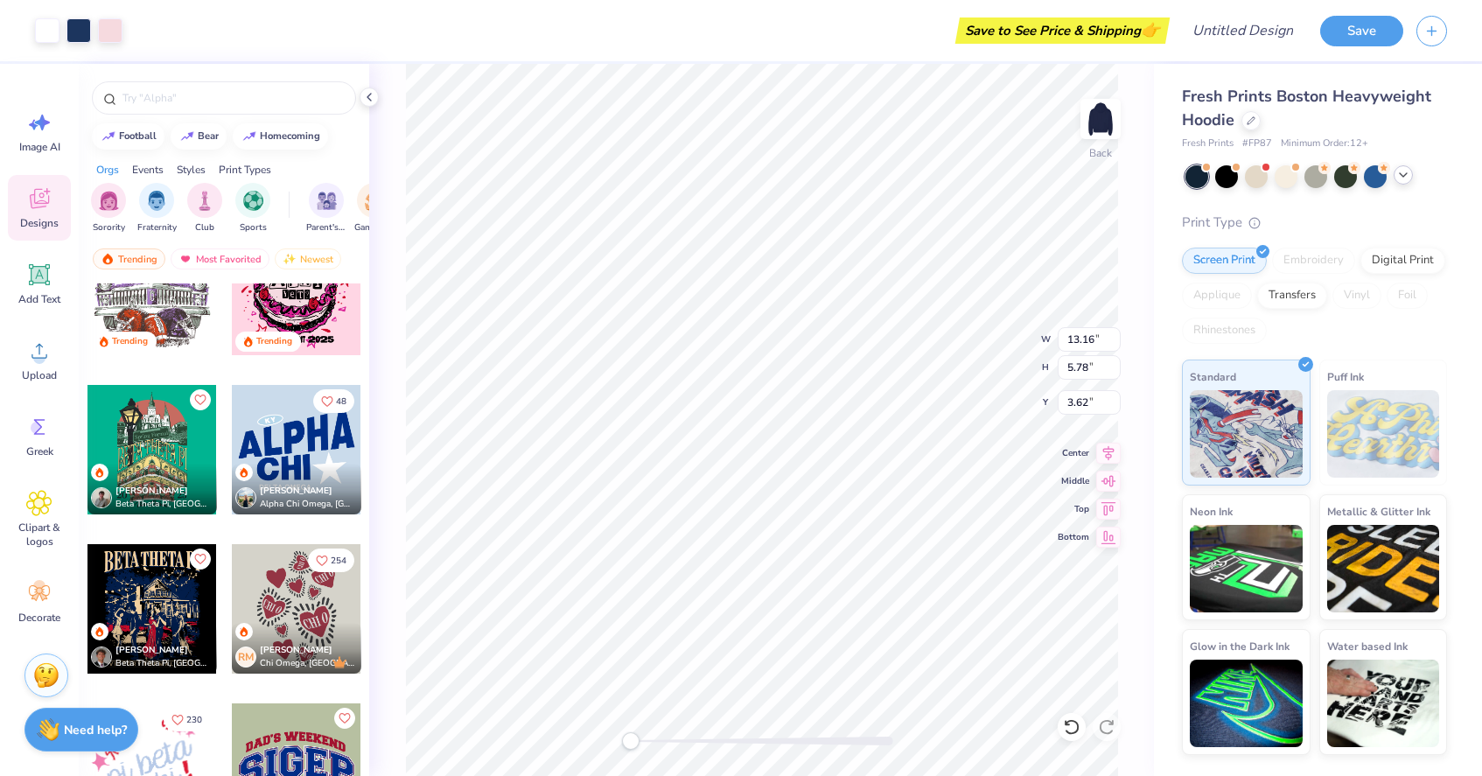
type input "3.86"
click at [1089, 105] on img at bounding box center [1100, 119] width 70 height 70
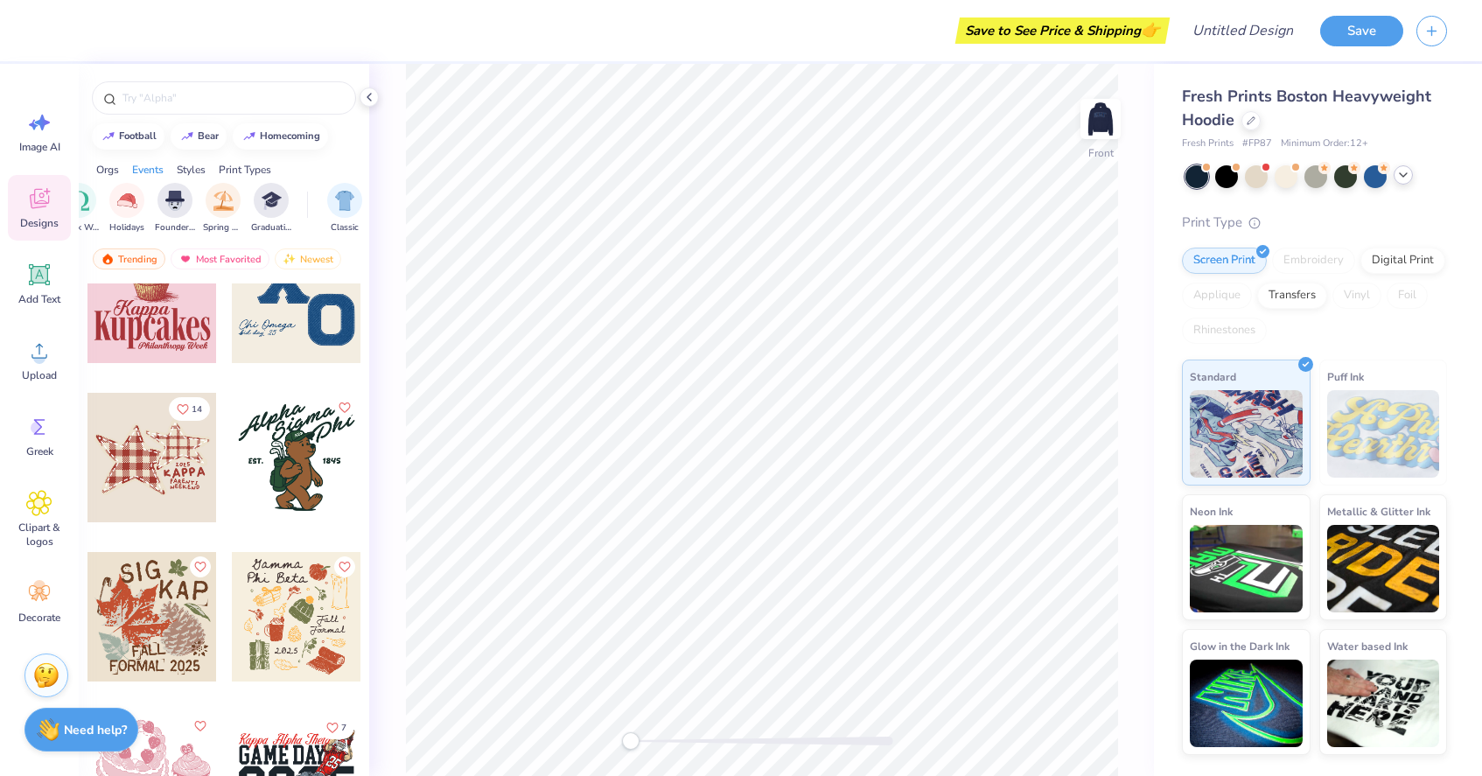
scroll to position [0, 682]
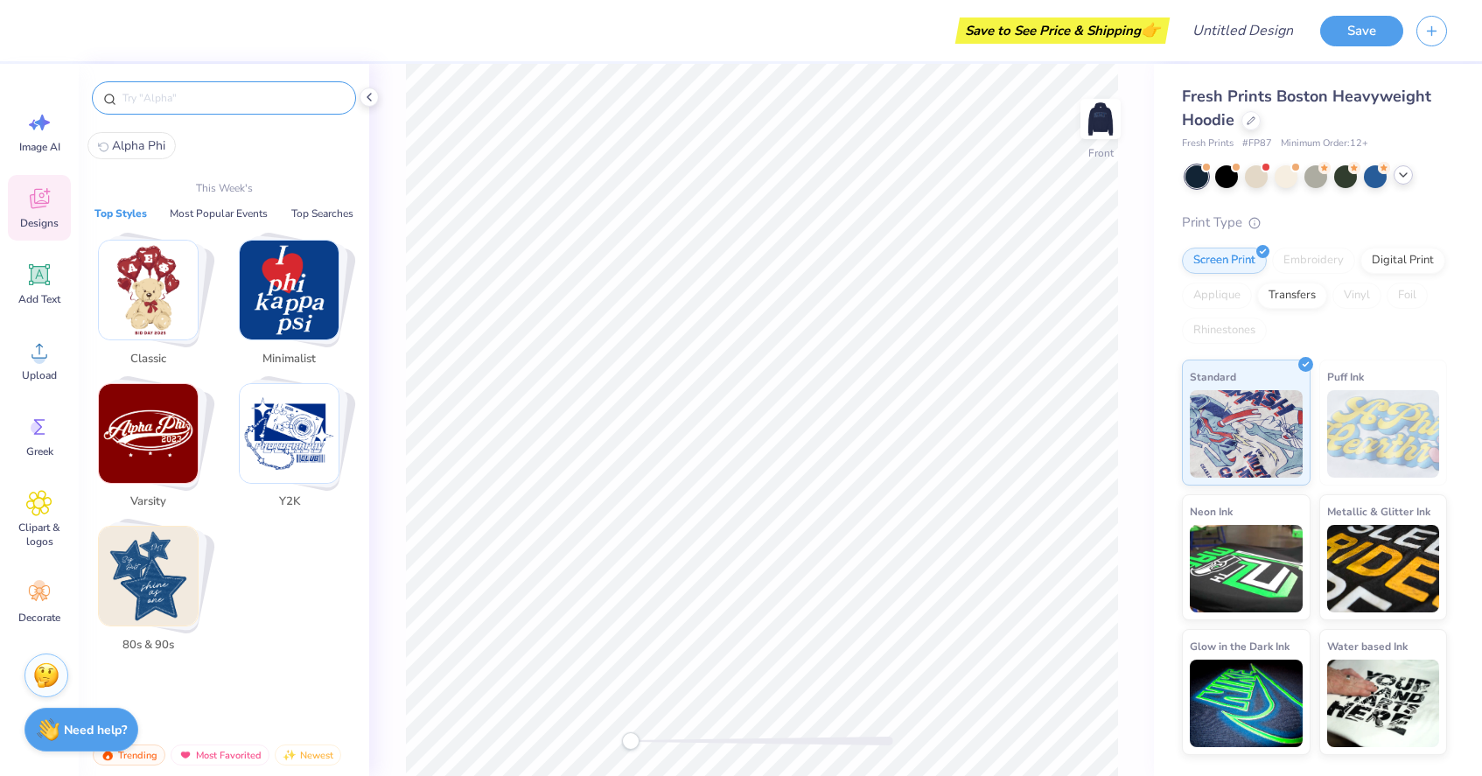
click at [296, 97] on input "text" at bounding box center [233, 97] width 224 height 17
click at [185, 314] on img "Stack Card Button Classic" at bounding box center [148, 290] width 99 height 99
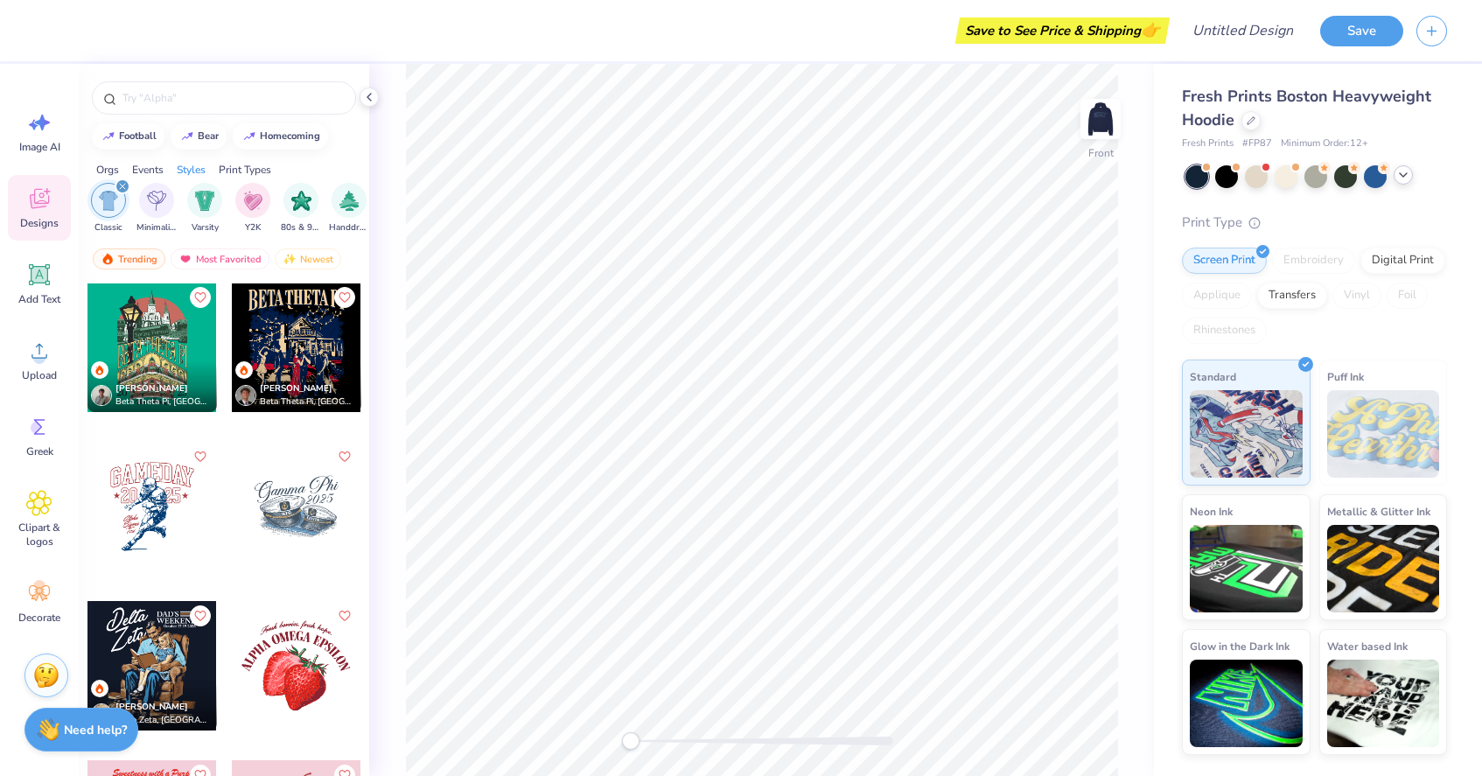
scroll to position [1318, 0]
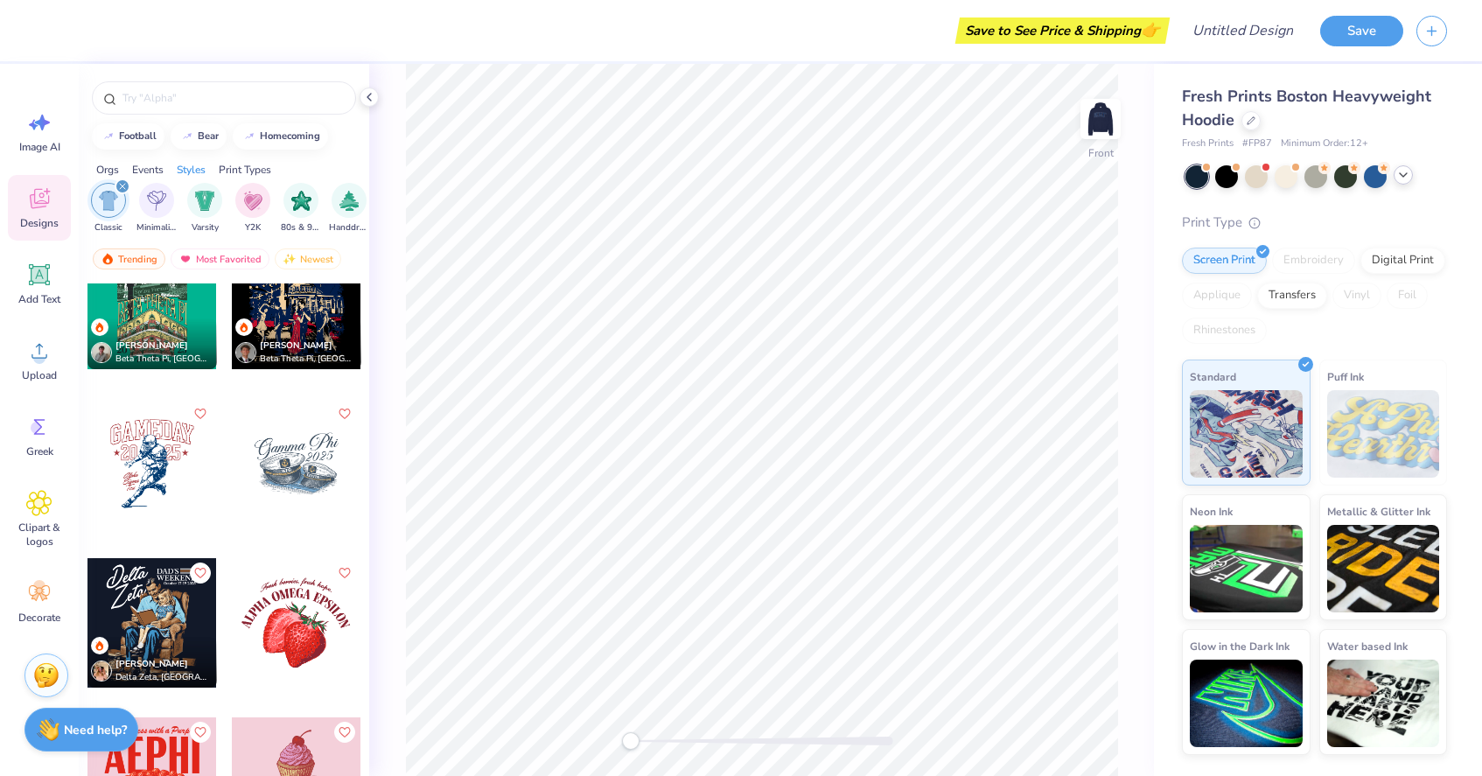
click at [122, 188] on icon "filter for Classic" at bounding box center [122, 186] width 7 height 7
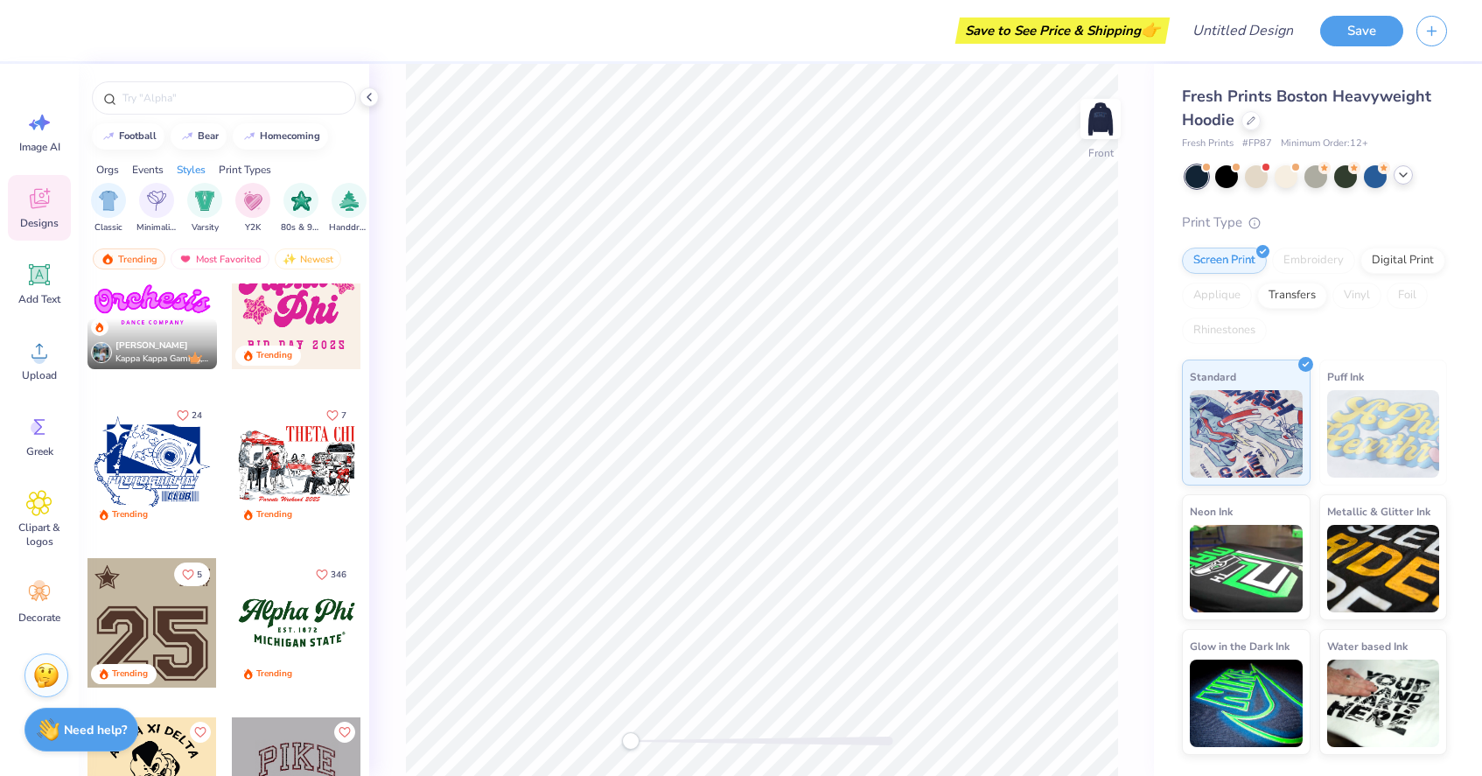
click at [151, 169] on div "Events" at bounding box center [147, 170] width 31 height 16
click at [113, 171] on div "Orgs" at bounding box center [107, 170] width 23 height 16
click at [102, 222] on span "Sorority" at bounding box center [109, 226] width 32 height 13
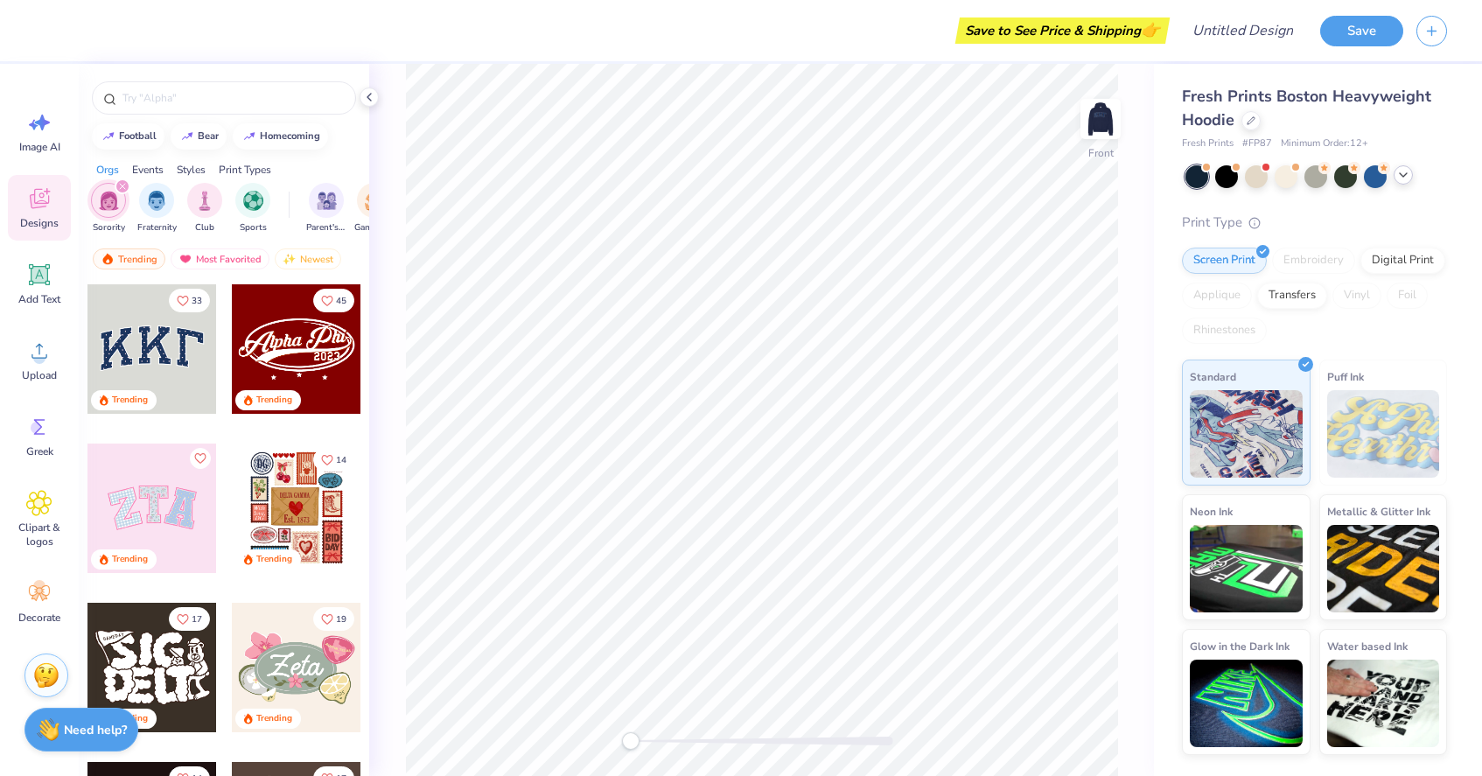
click at [122, 187] on icon "filter for Sorority" at bounding box center [122, 186] width 7 height 7
click at [268, 166] on div "Print Types" at bounding box center [245, 170] width 52 height 16
click at [202, 168] on div "Styles" at bounding box center [191, 170] width 29 height 16
click at [244, 166] on div "Print Types" at bounding box center [245, 170] width 52 height 16
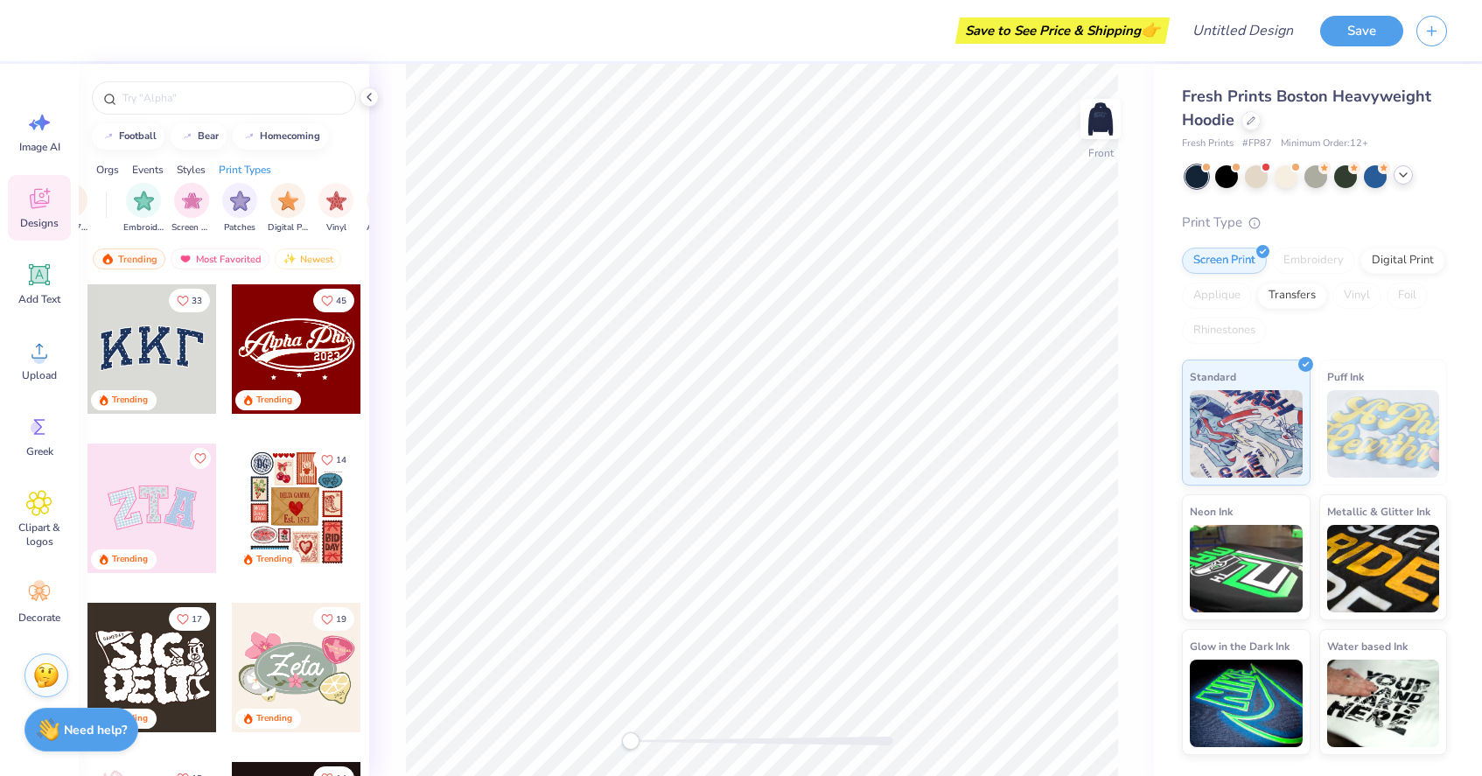
scroll to position [0, 1423]
click at [195, 198] on img "filter for Patches" at bounding box center [205, 199] width 20 height 20
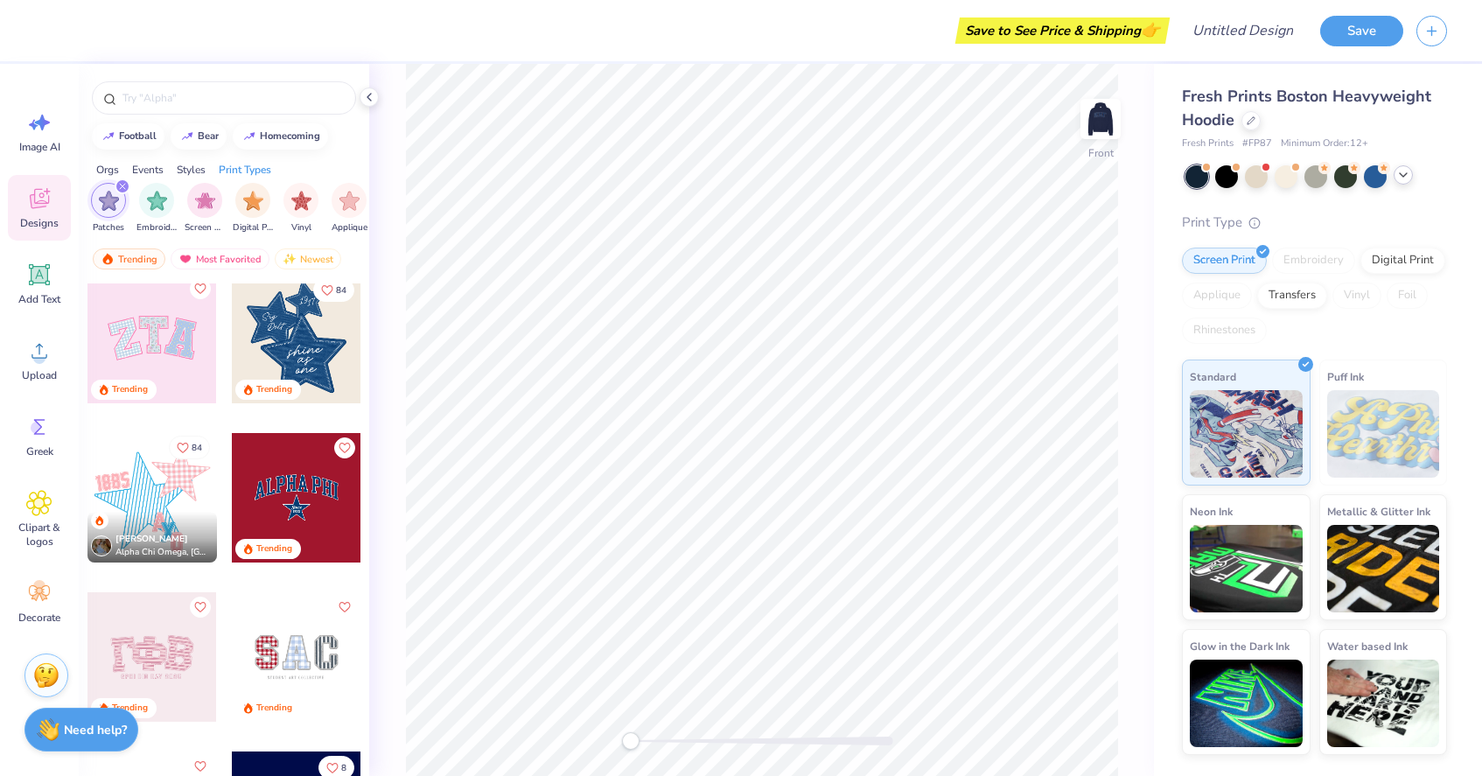
scroll to position [10, 0]
click at [339, 356] on div at bounding box center [296, 339] width 129 height 129
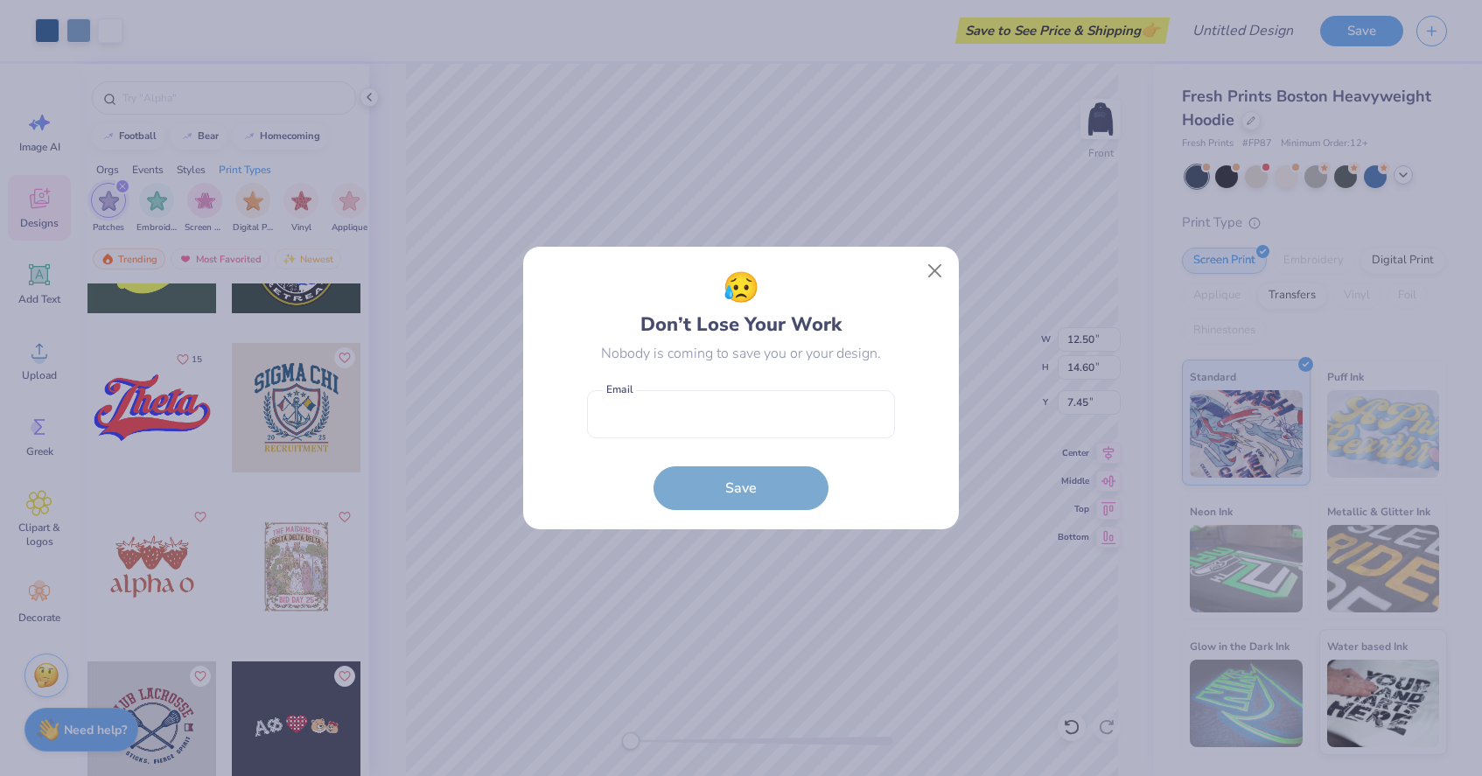
scroll to position [3886, 0]
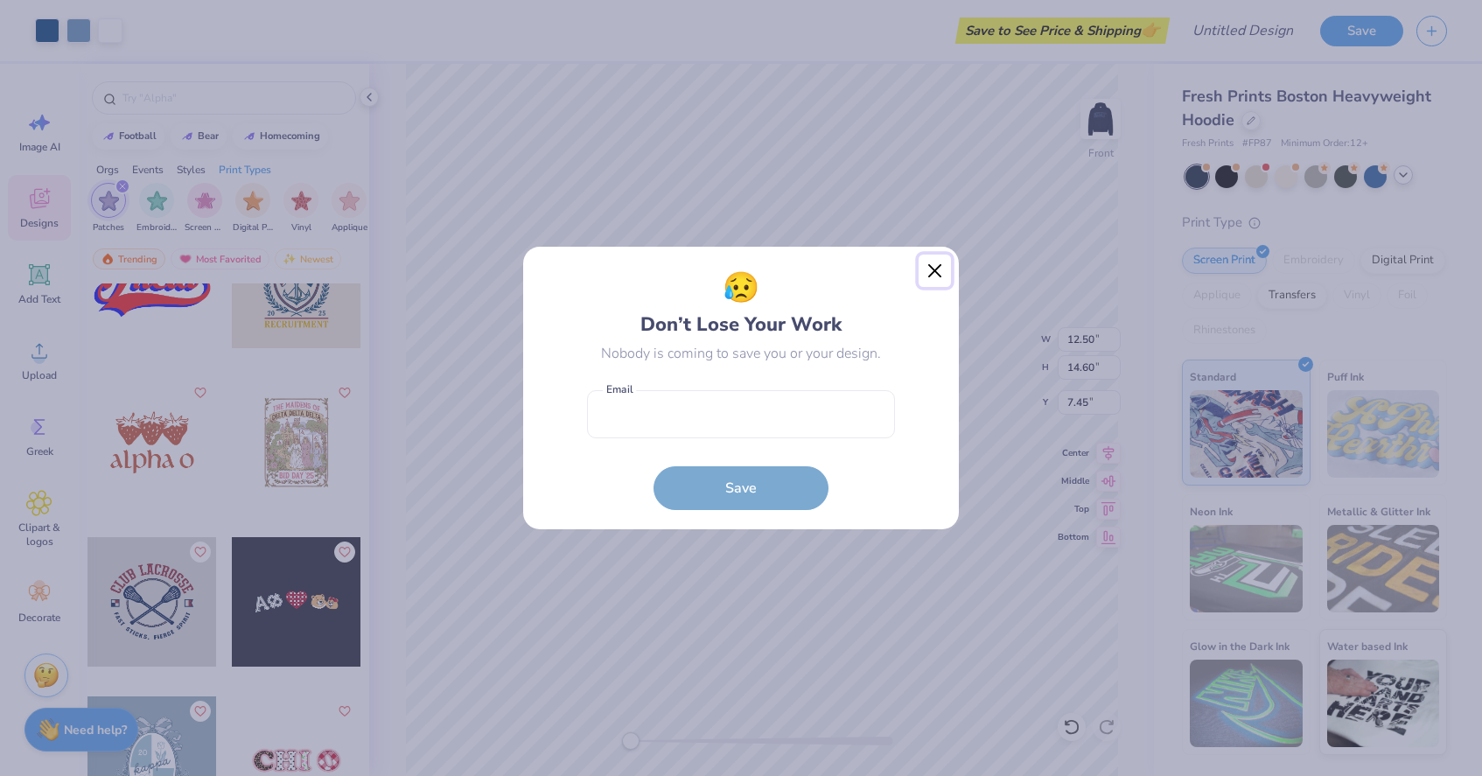
click at [939, 279] on button "Close" at bounding box center [934, 271] width 33 height 33
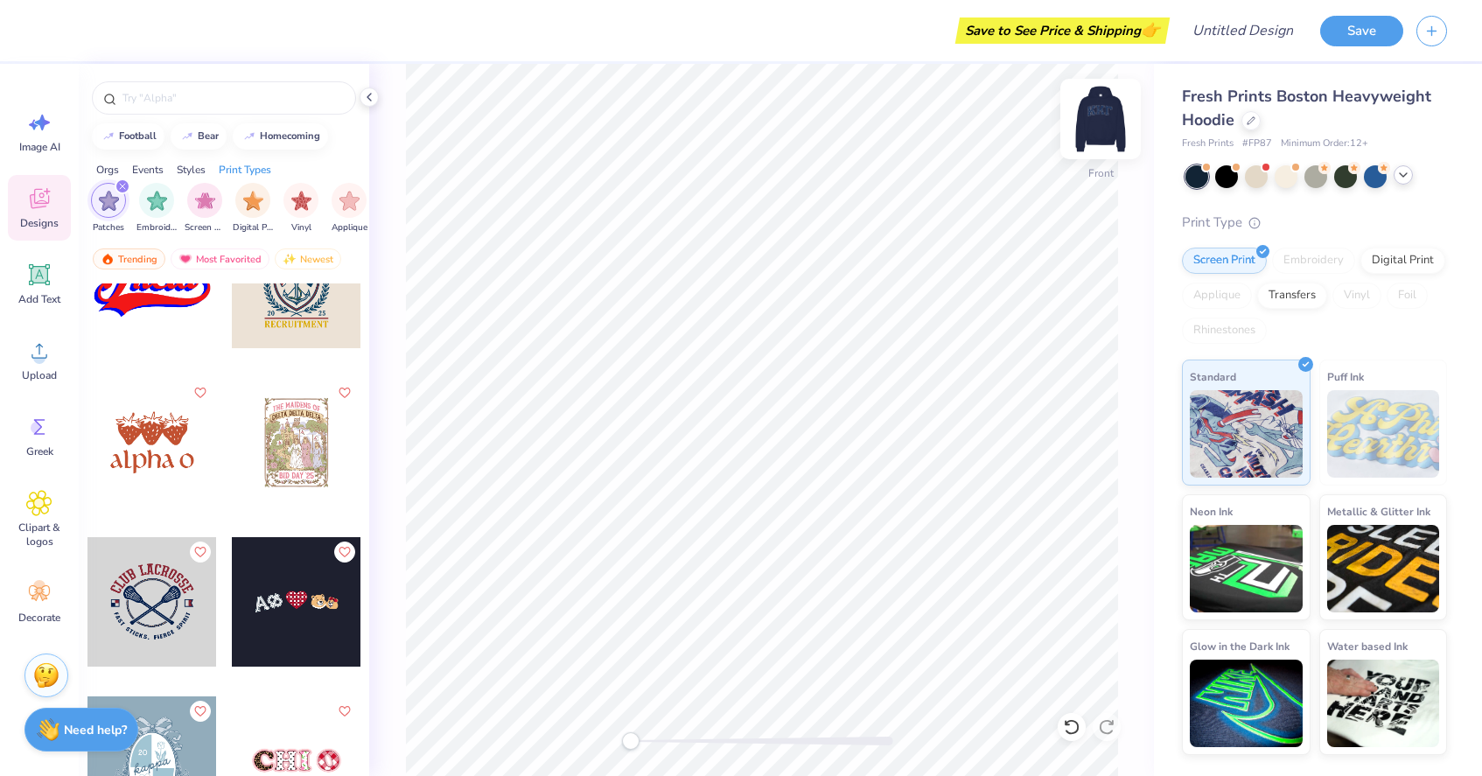
click at [1095, 126] on img at bounding box center [1100, 119] width 70 height 70
type input "13.16"
type input "5.78"
type input "3.86"
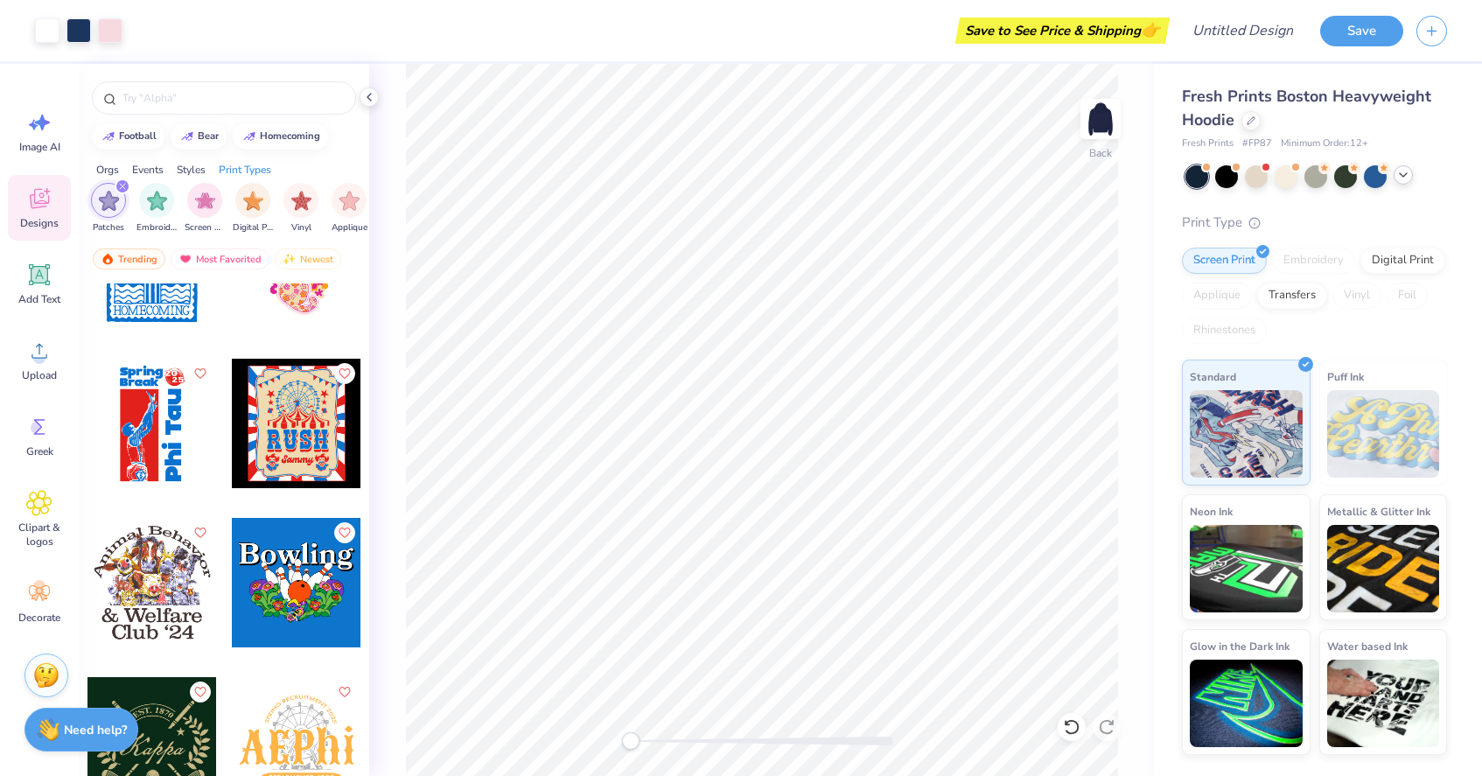
scroll to position [2089, 0]
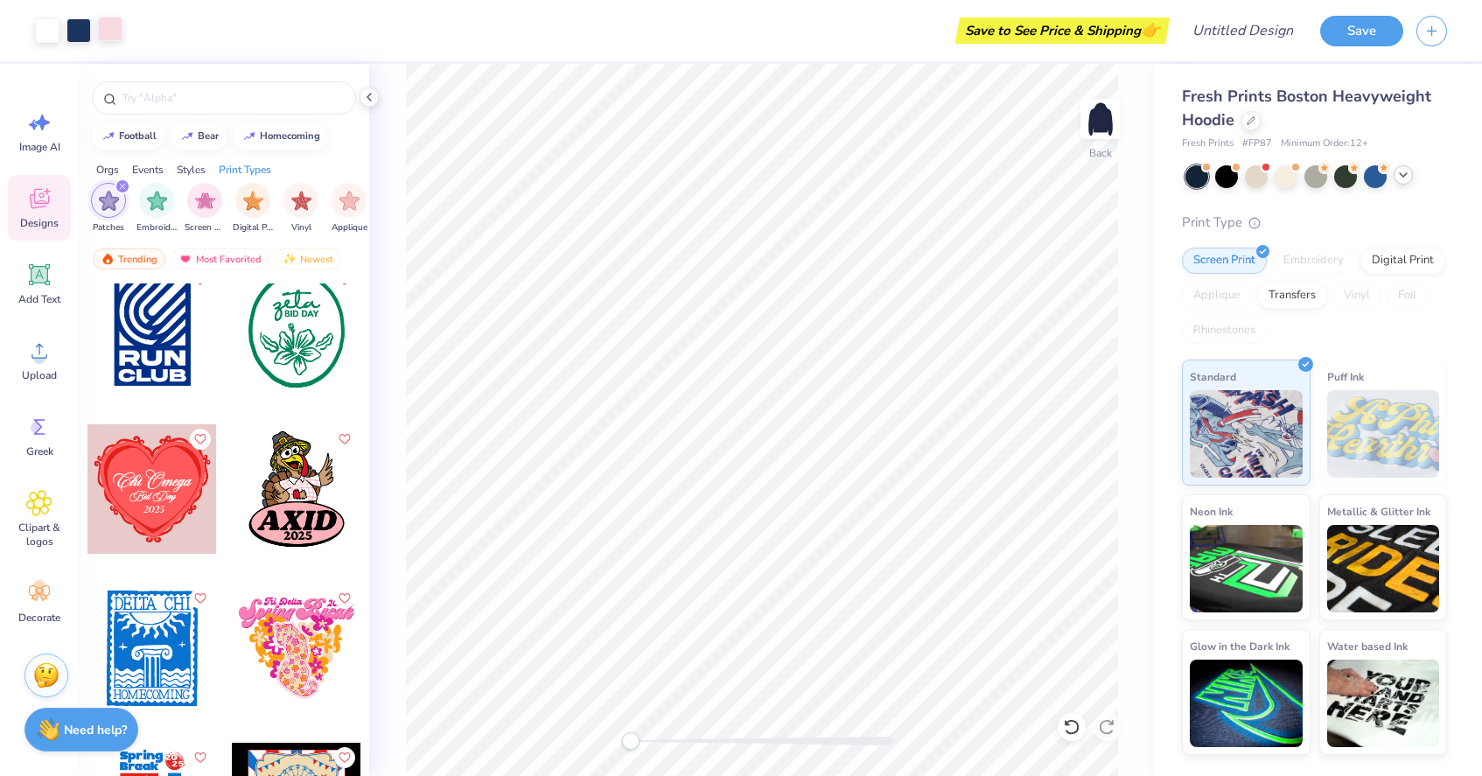
click at [116, 33] on div at bounding box center [110, 29] width 24 height 24
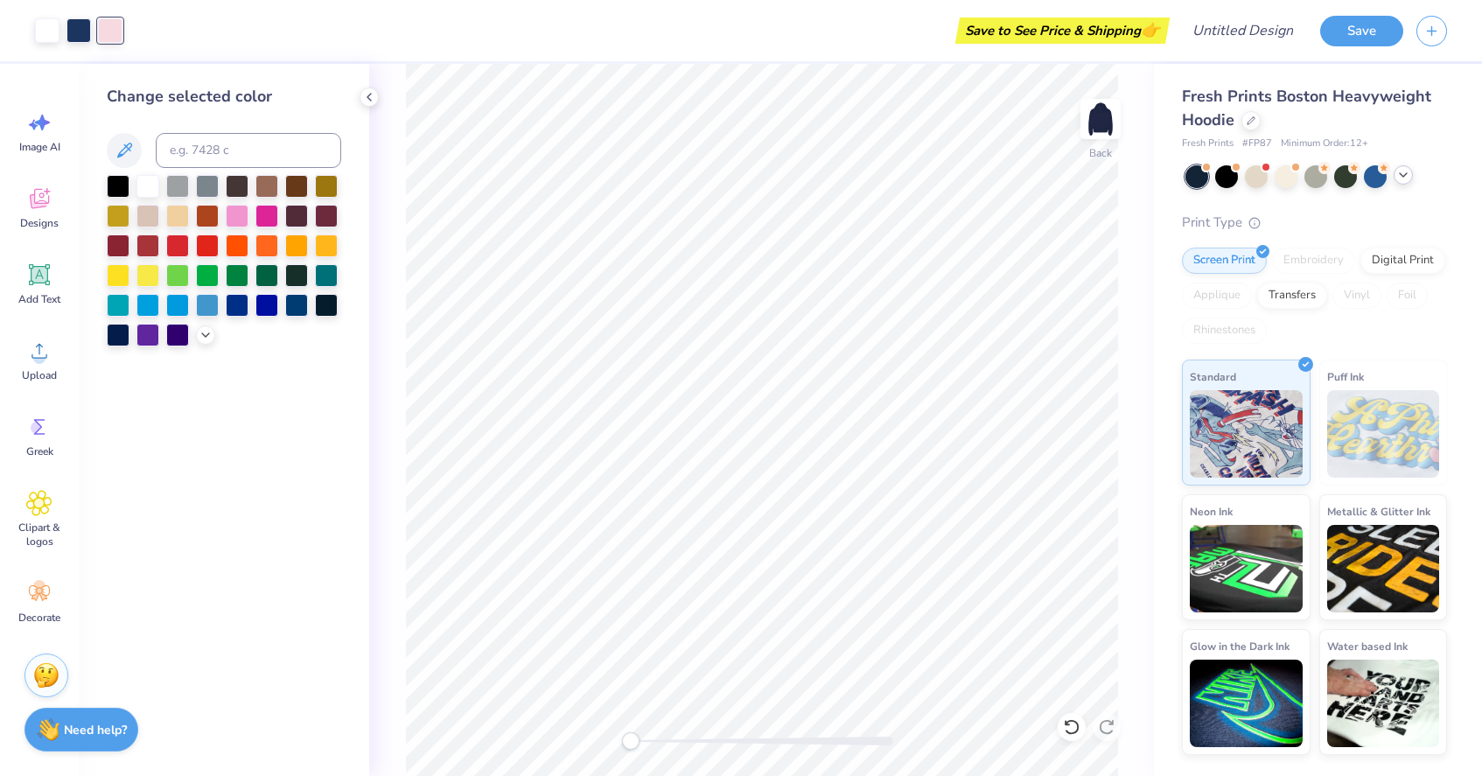
click at [44, 317] on div "Image AI Designs Add Text Upload Greek Clipart & logos Decorate" at bounding box center [39, 367] width 63 height 536
click at [45, 353] on icon at bounding box center [39, 351] width 26 height 26
click at [35, 438] on icon at bounding box center [39, 427] width 26 height 26
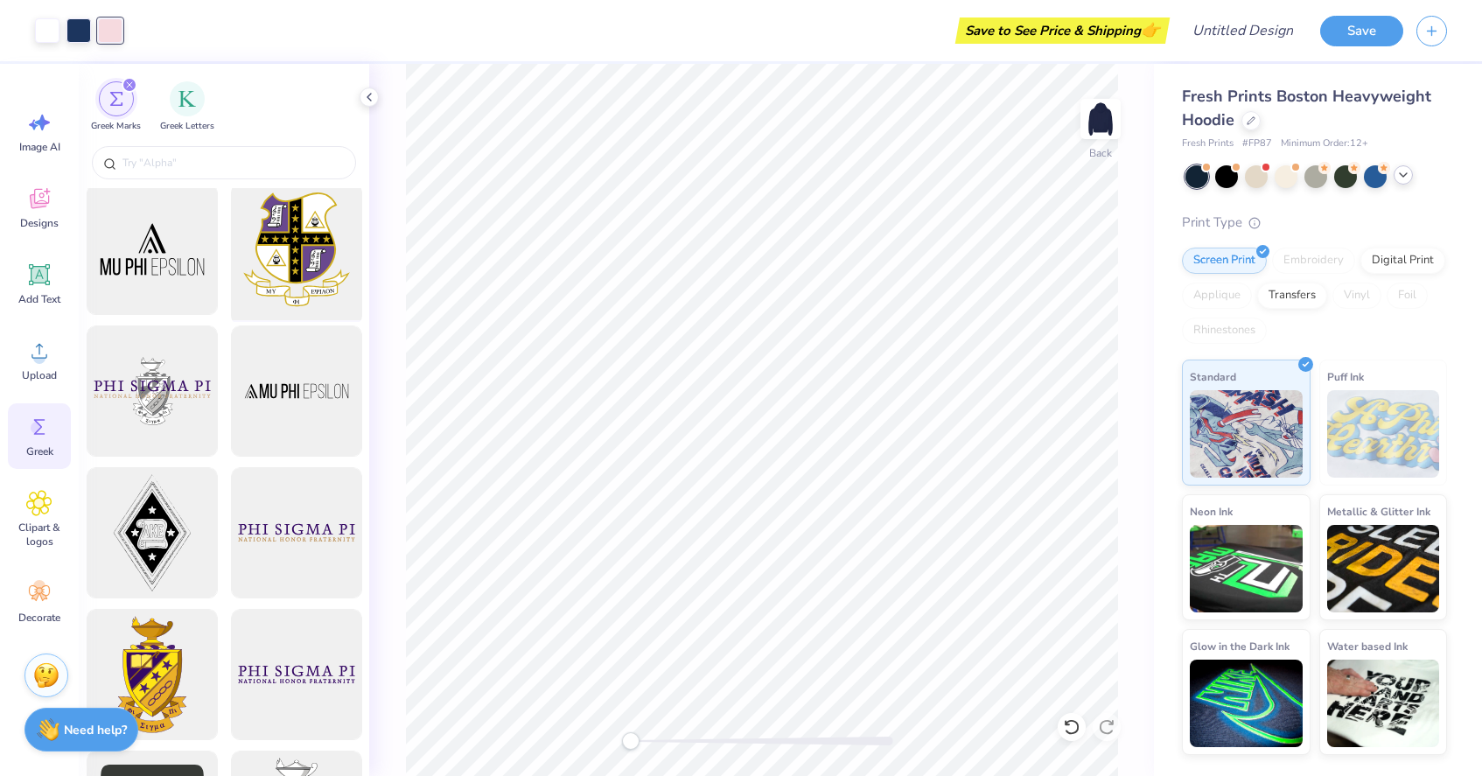
scroll to position [0, 0]
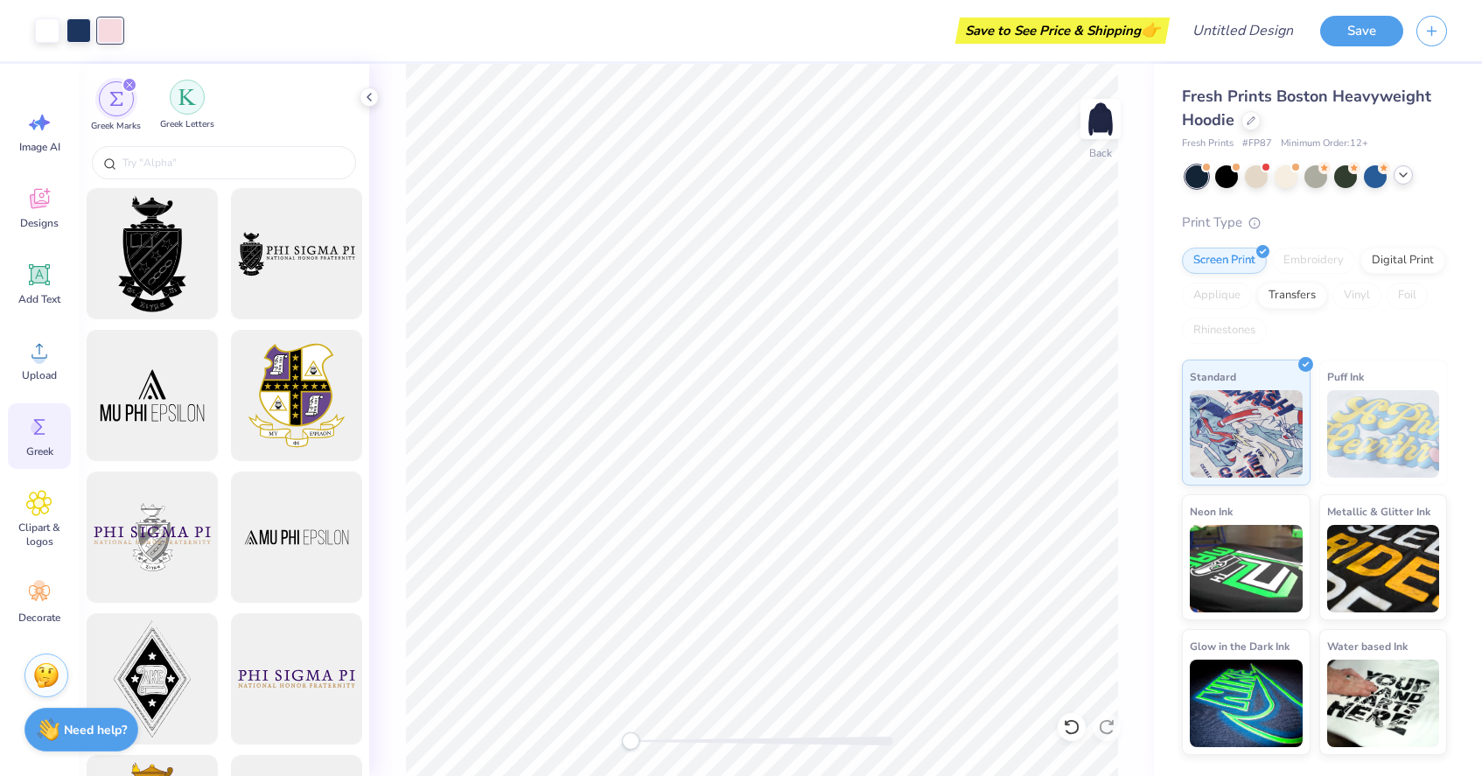
click at [177, 86] on div "filter for Greek Letters" at bounding box center [187, 97] width 35 height 35
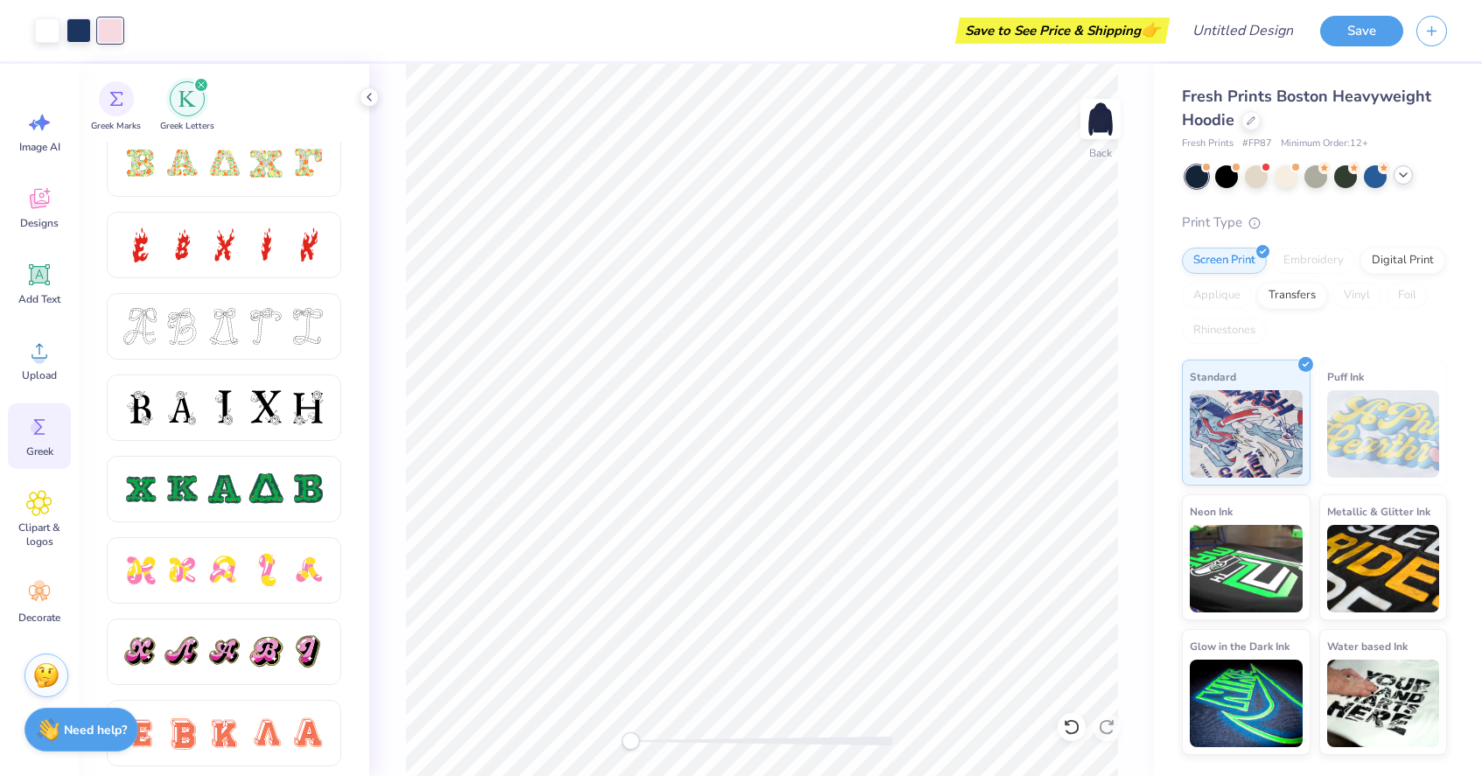
scroll to position [611, 0]
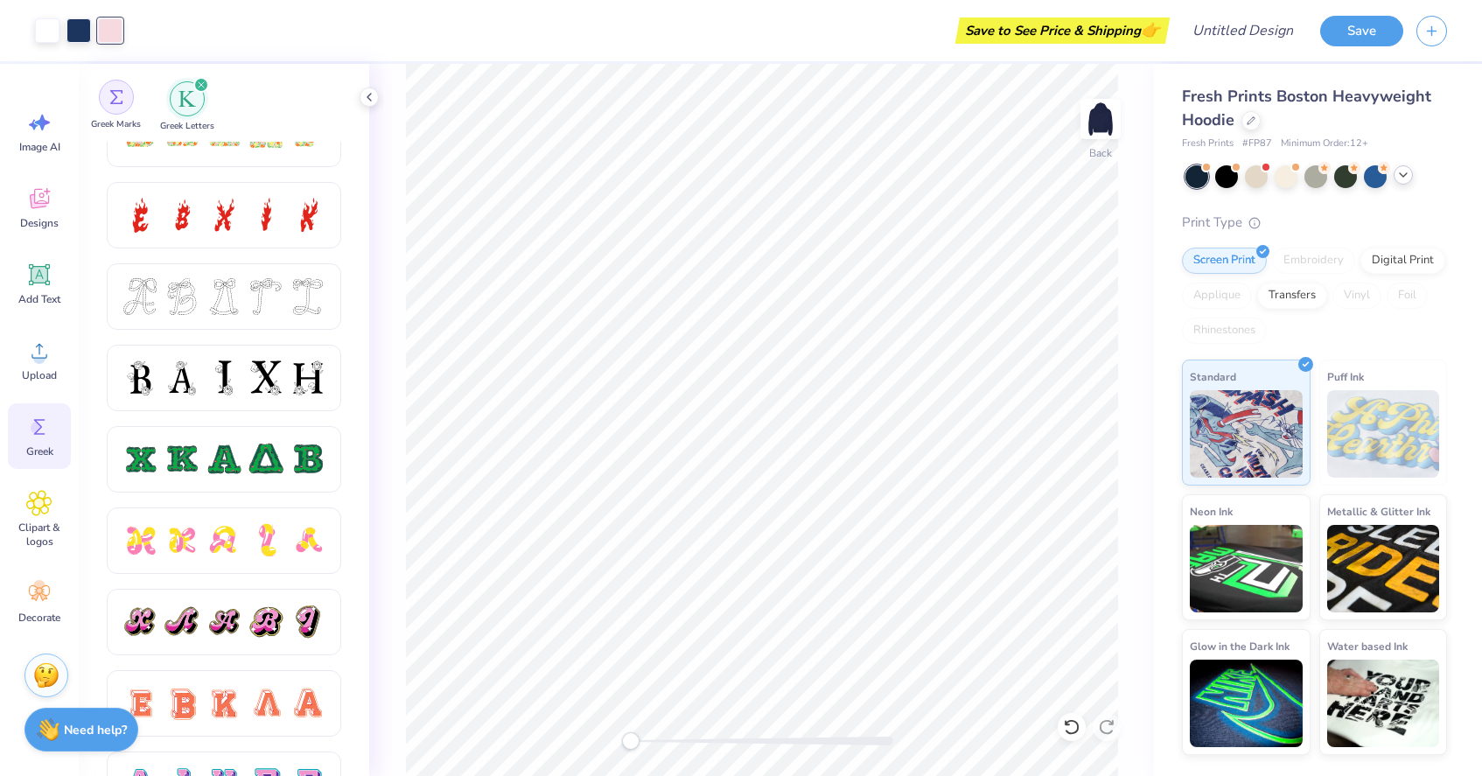
click at [114, 111] on div "filter for Greek Marks" at bounding box center [116, 97] width 35 height 35
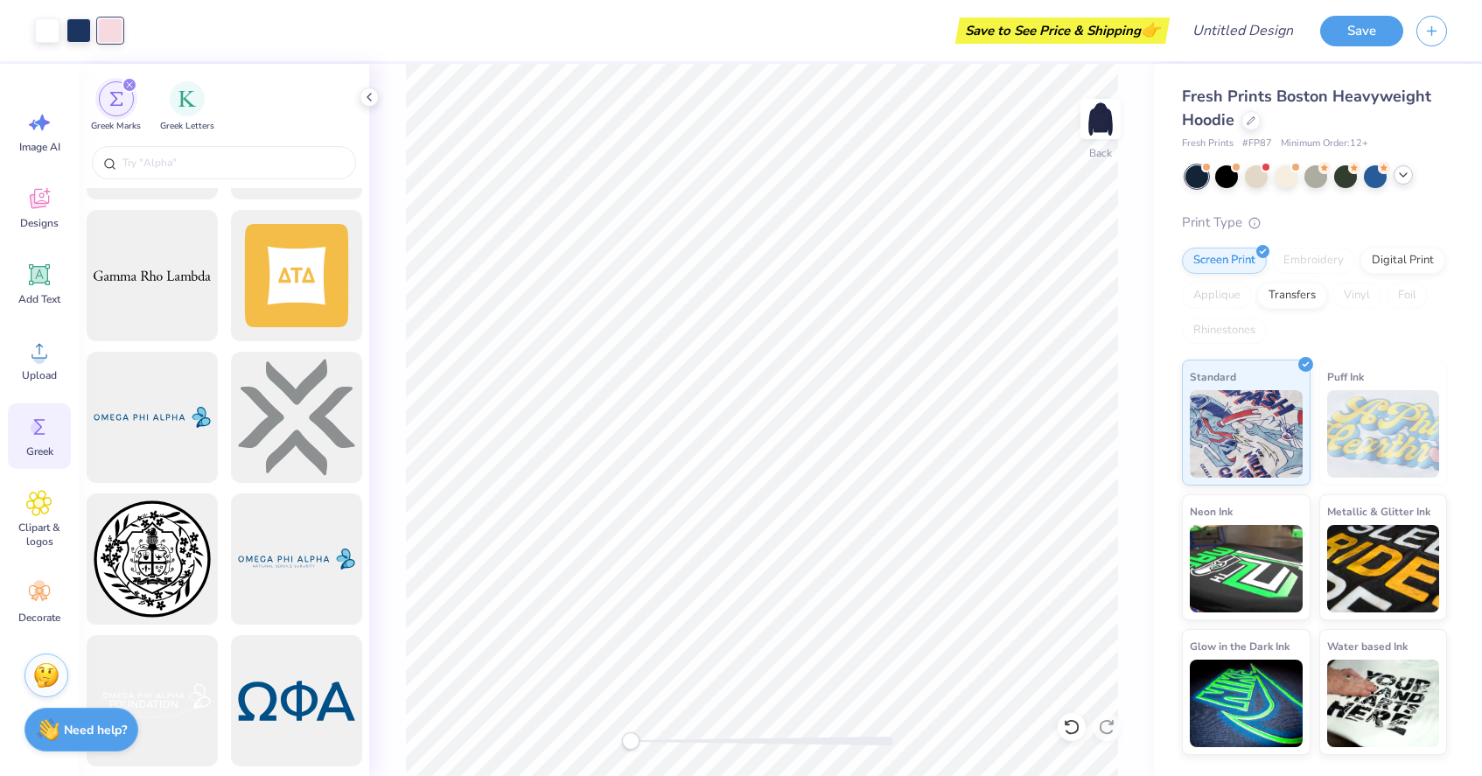
scroll to position [2961, 0]
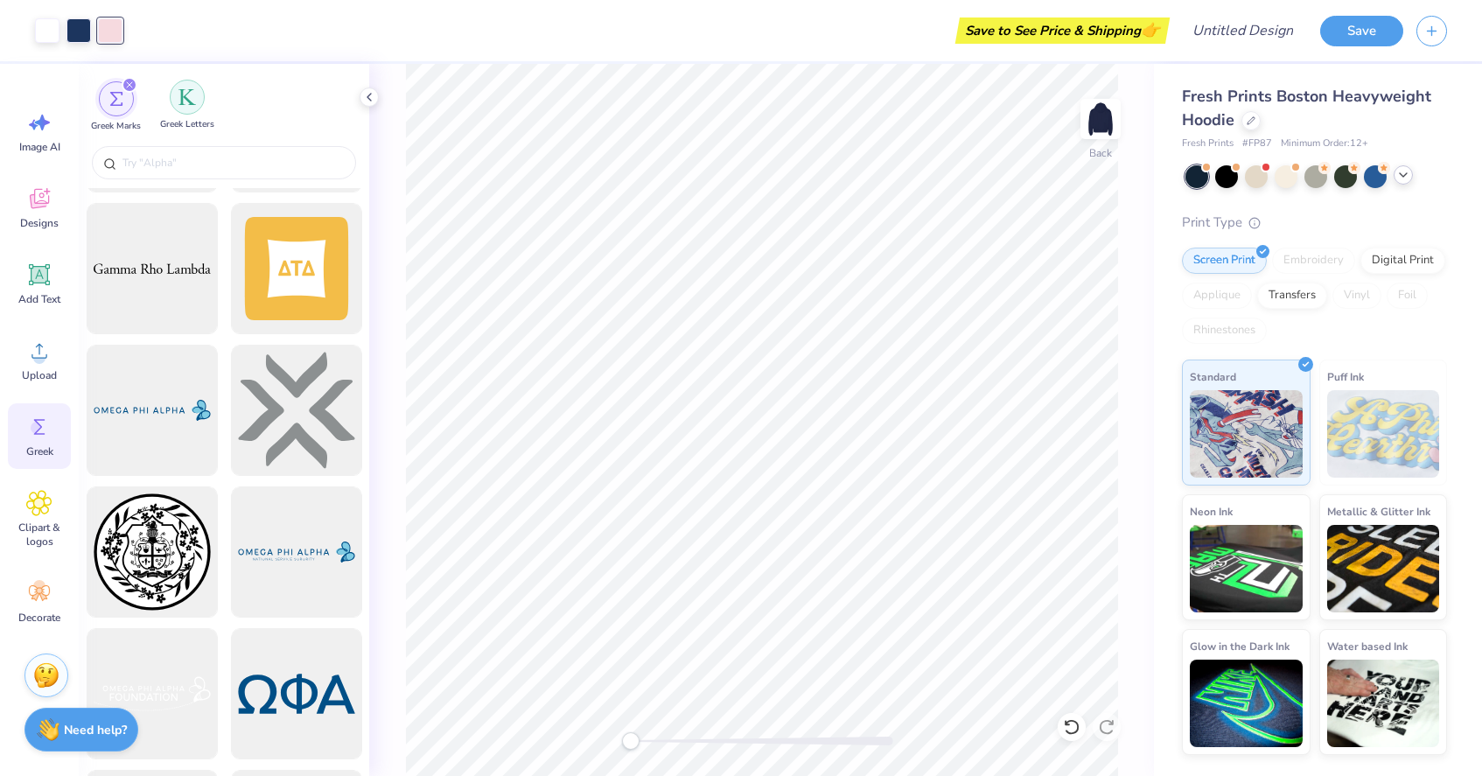
click at [181, 113] on div "filter for Greek Letters" at bounding box center [187, 97] width 35 height 35
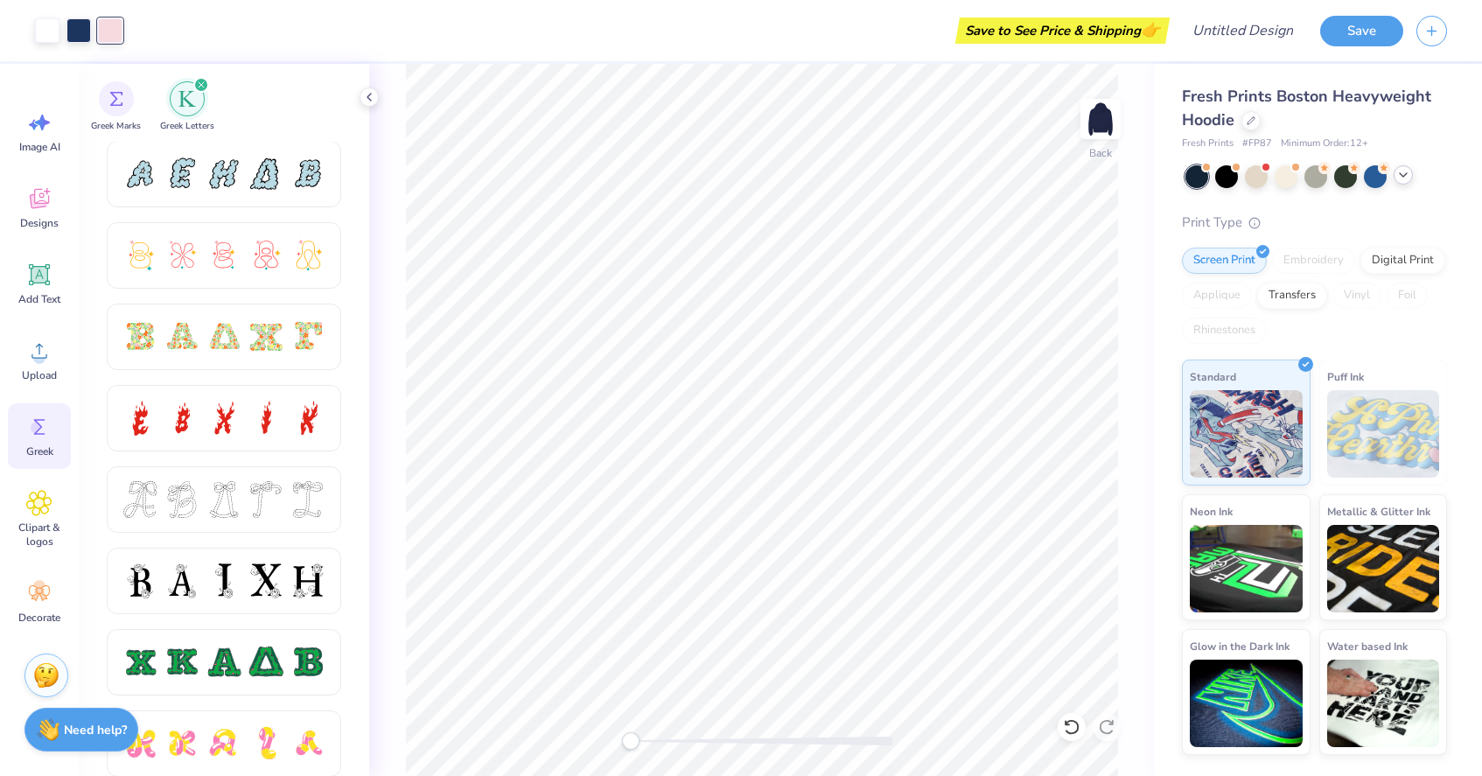
scroll to position [418, 0]
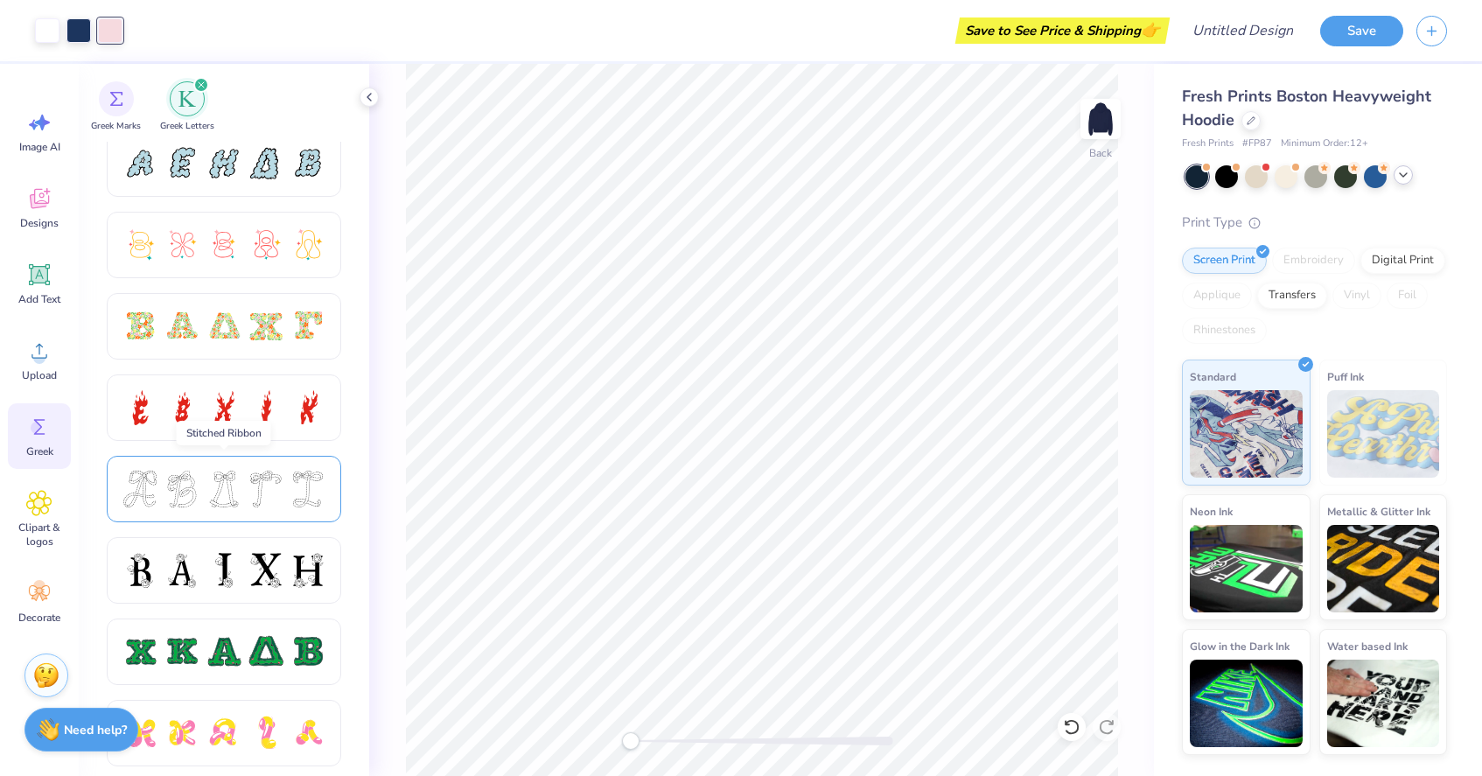
click at [147, 497] on div at bounding box center [140, 489] width 37 height 37
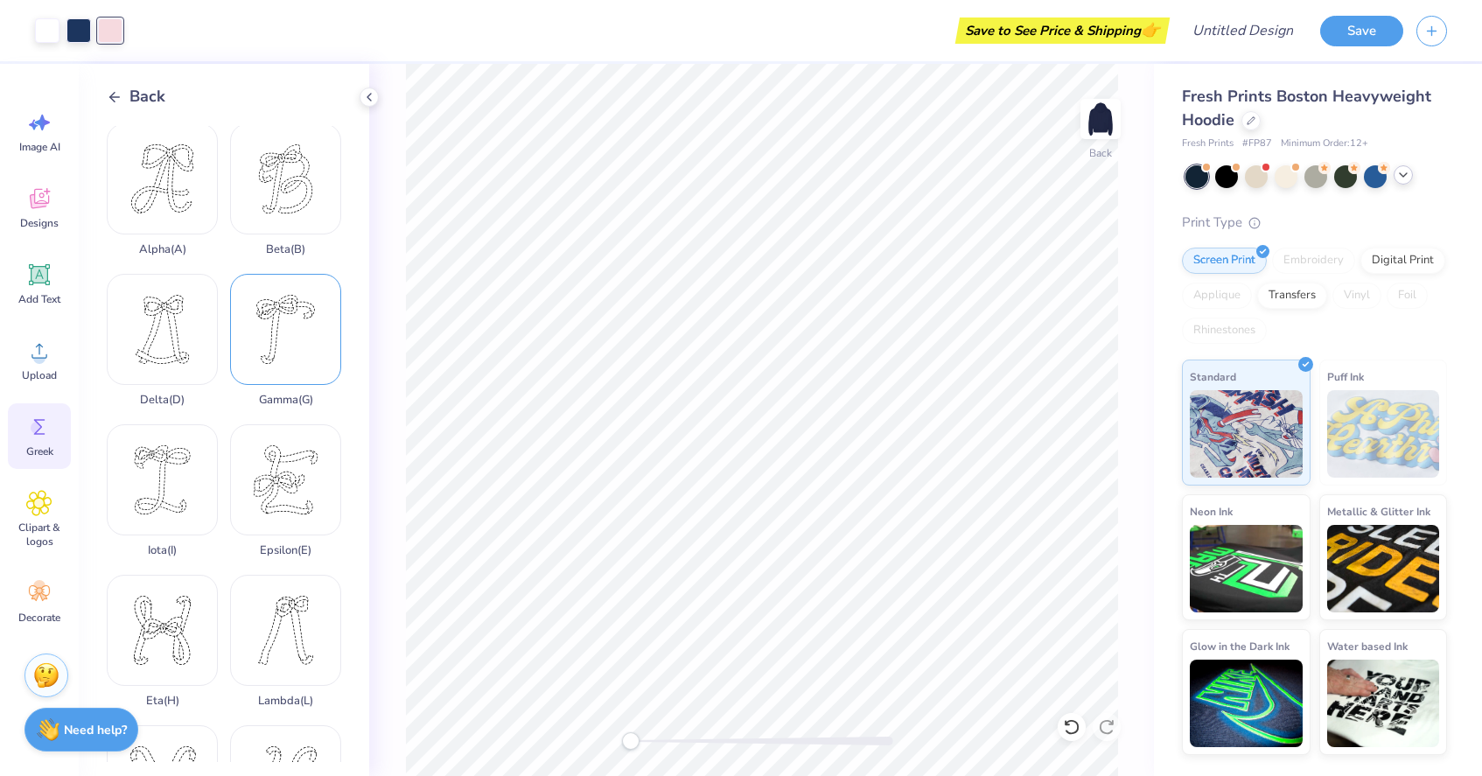
scroll to position [3, 0]
click at [193, 192] on div "Alpha ( A )" at bounding box center [162, 189] width 111 height 133
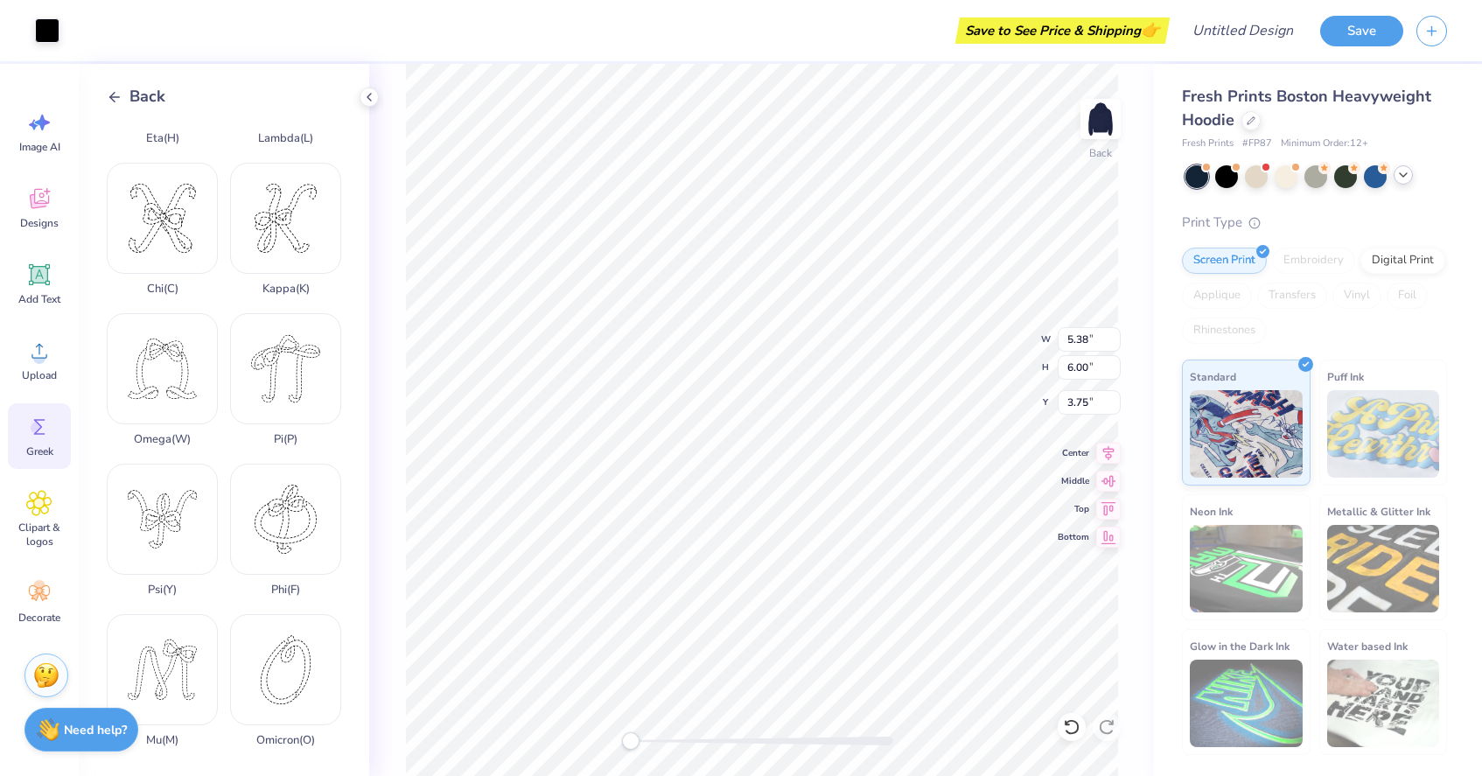
scroll to position [593, 0]
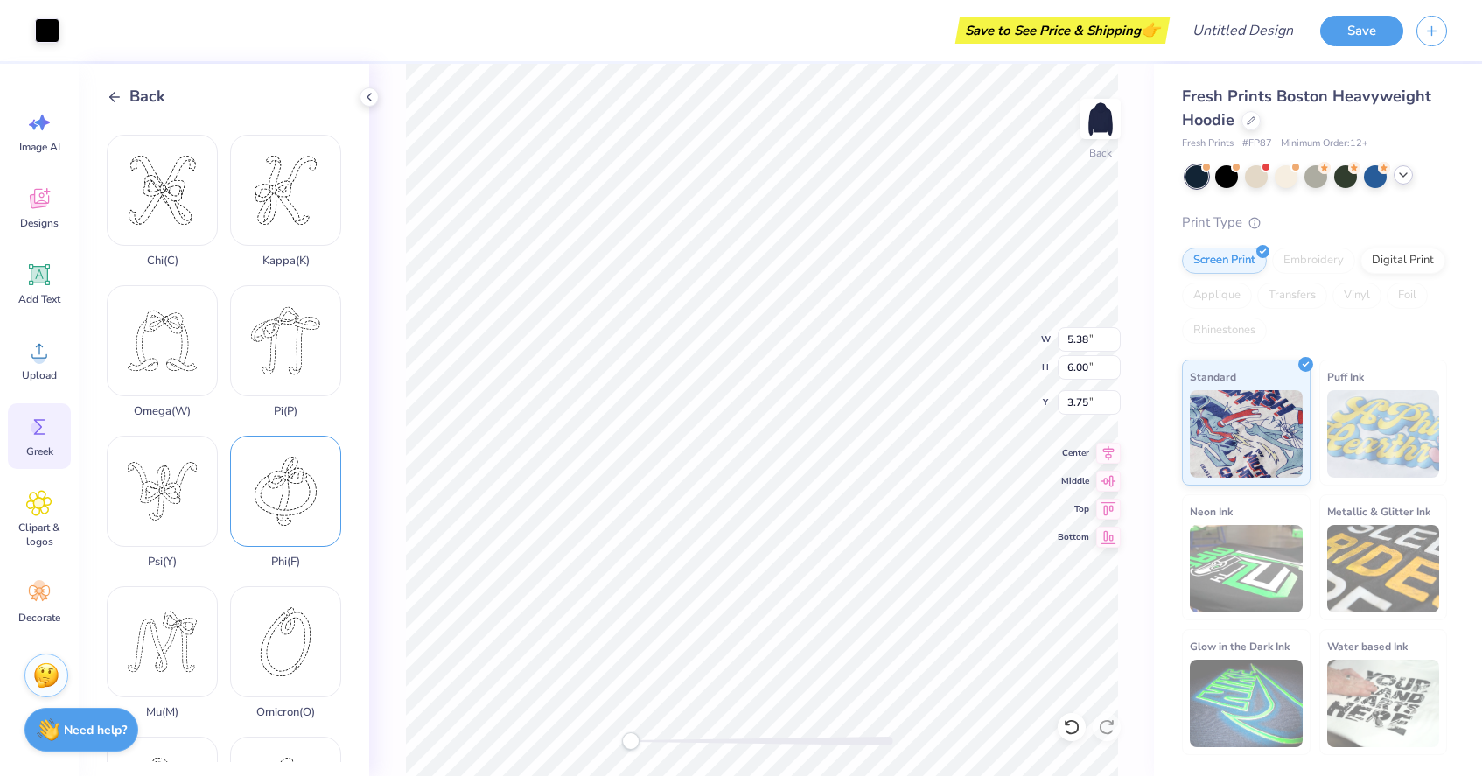
click at [274, 477] on div "Phi ( F )" at bounding box center [285, 502] width 111 height 133
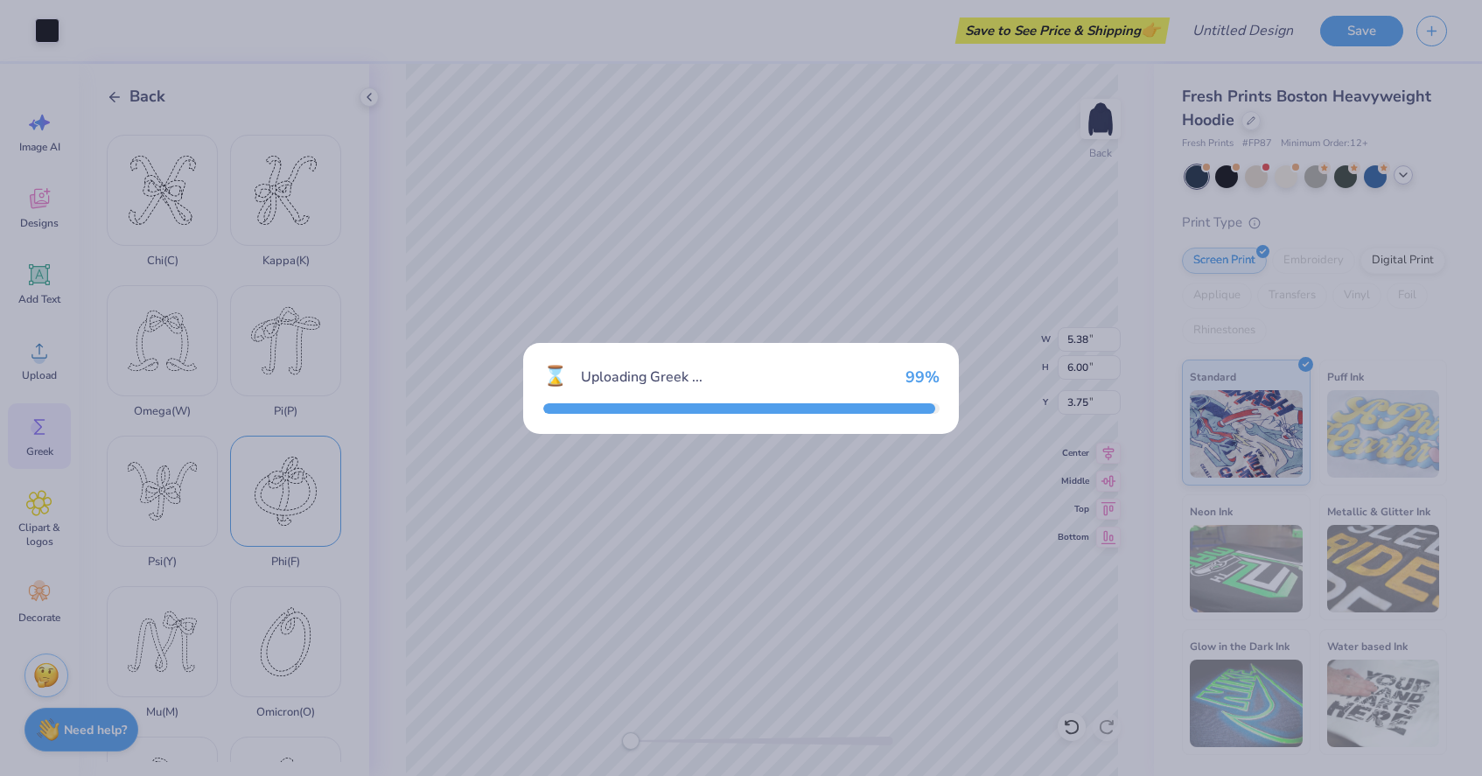
type input "5.32"
type input "5.95"
type input "3.78"
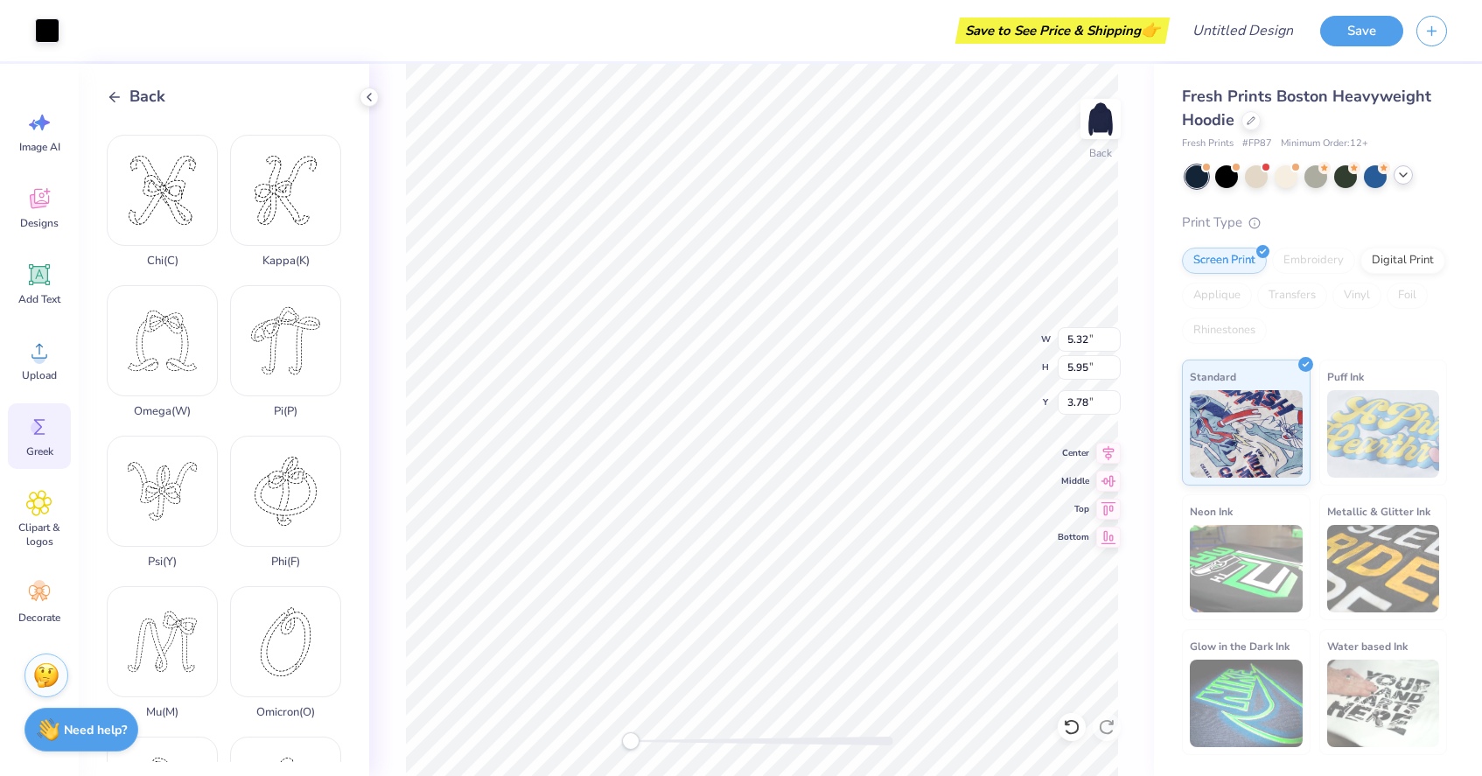
type input "12.94"
type input "5.52"
type input "3.97"
type input "5.38"
type input "6.00"
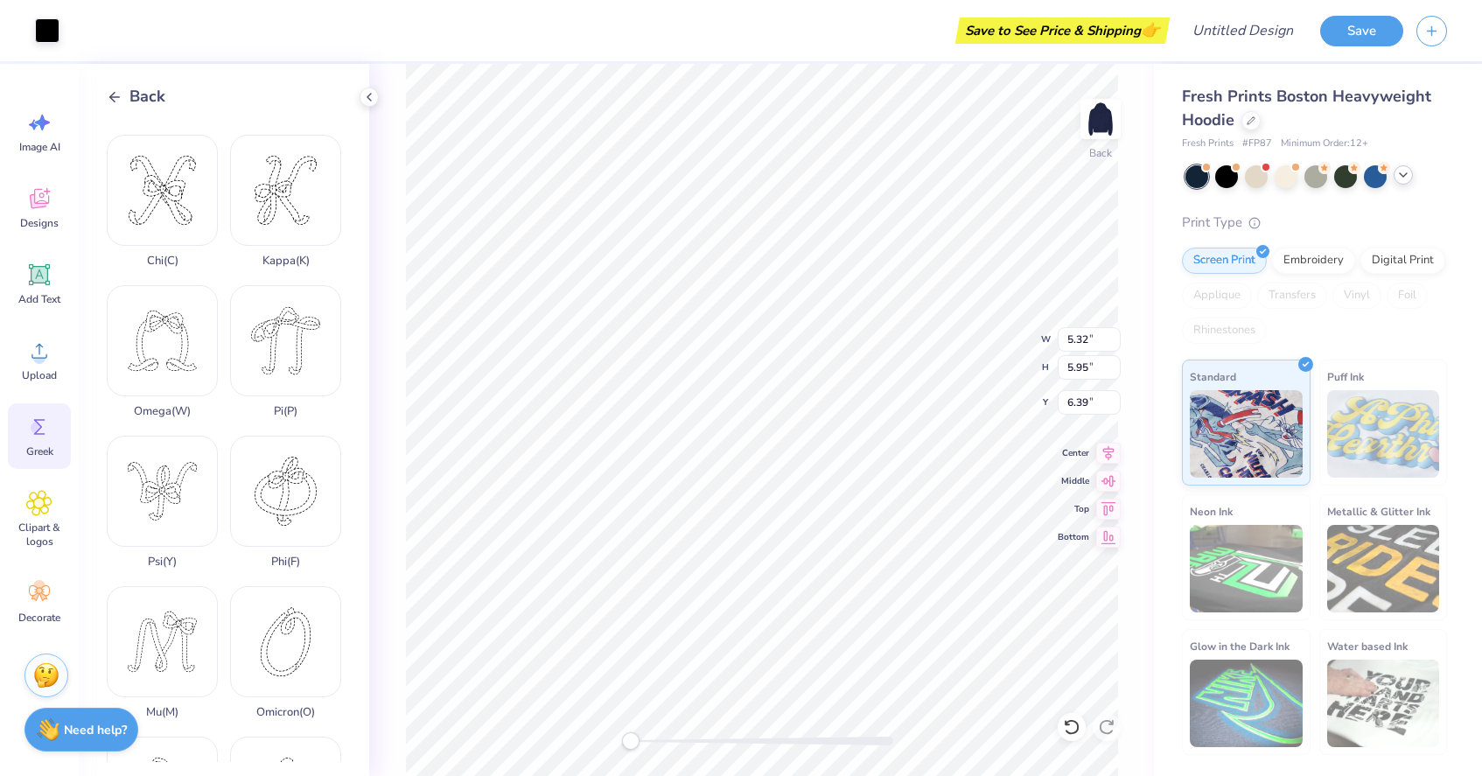
type input "3.75"
type input "5.32"
type input "5.95"
type input "3.78"
click at [119, 94] on icon at bounding box center [115, 97] width 16 height 16
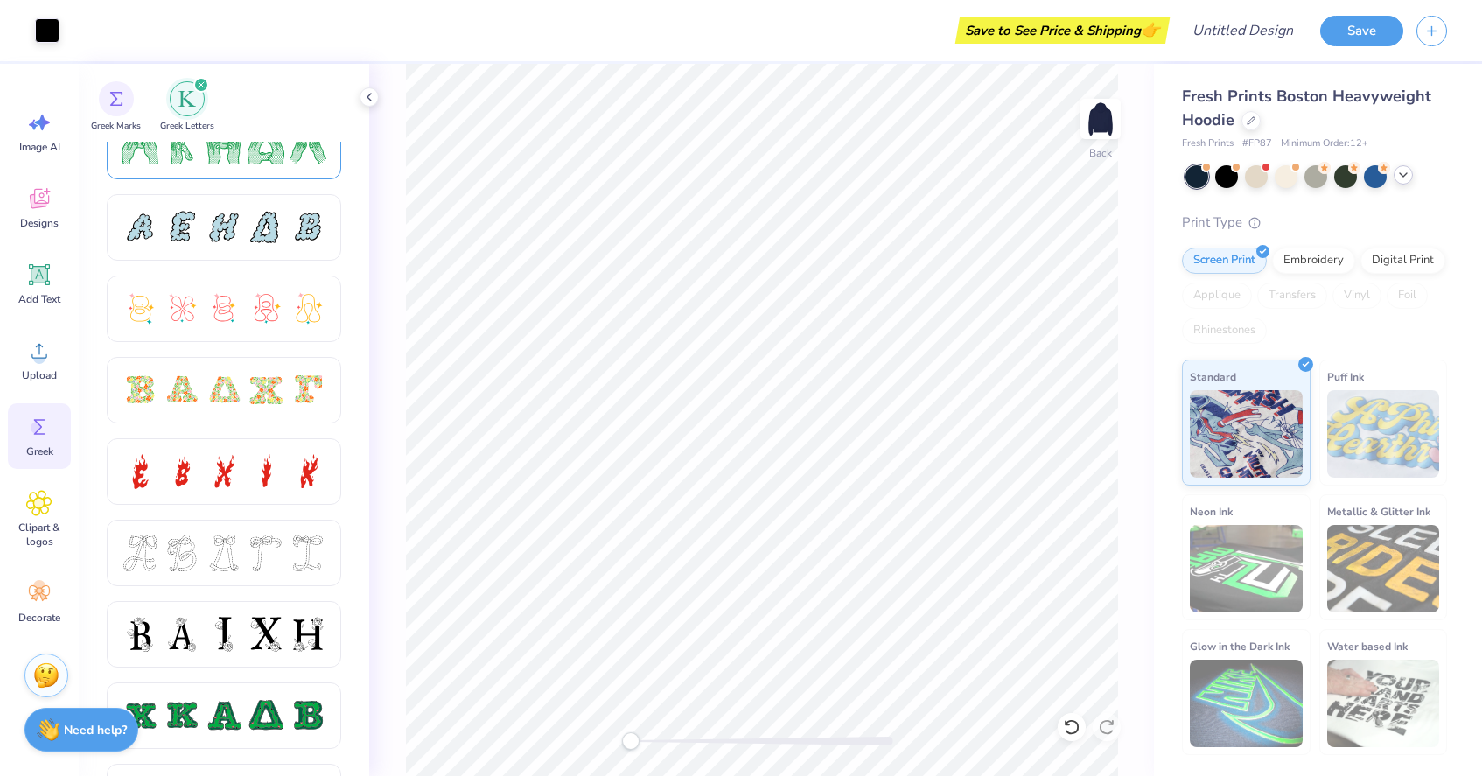
scroll to position [360, 0]
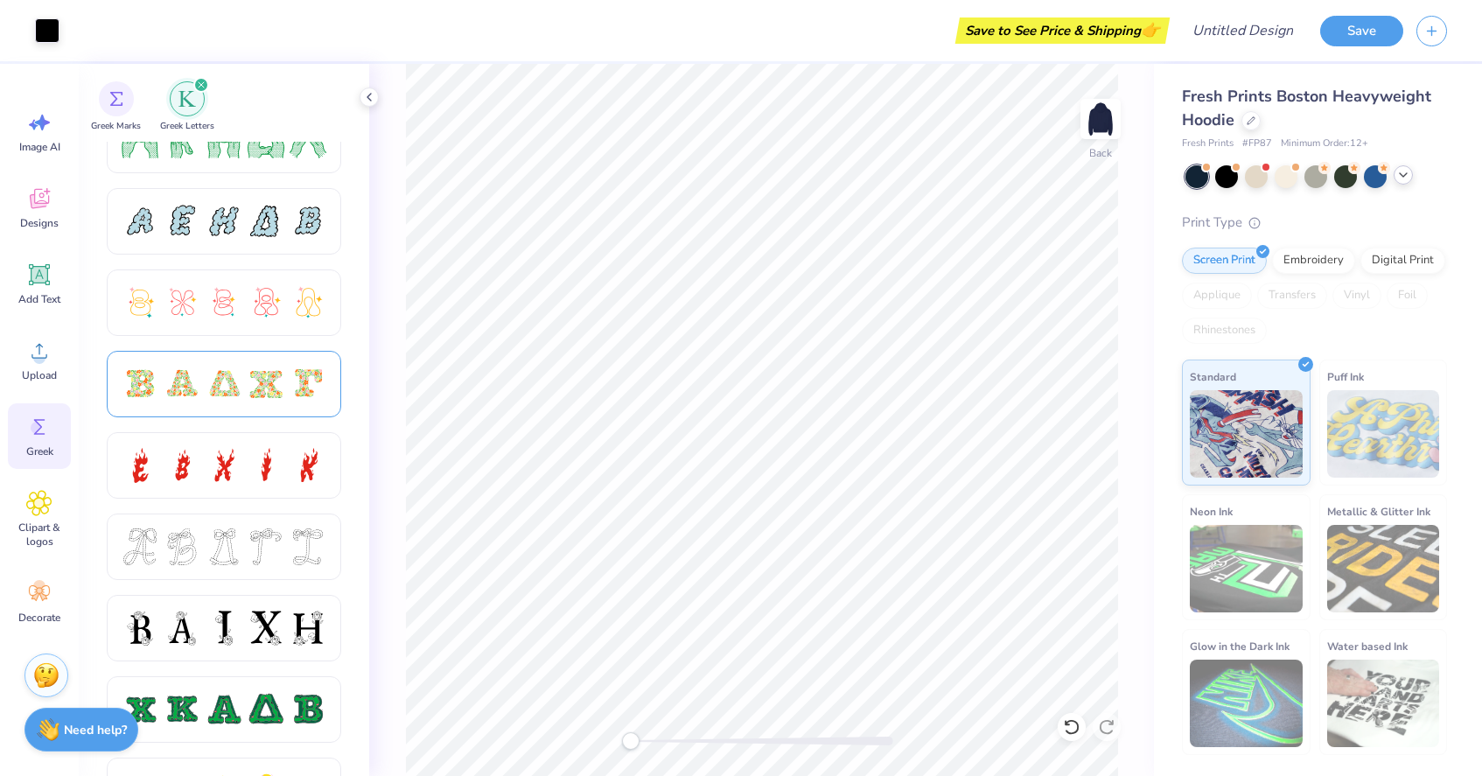
click at [273, 368] on div at bounding box center [266, 384] width 37 height 37
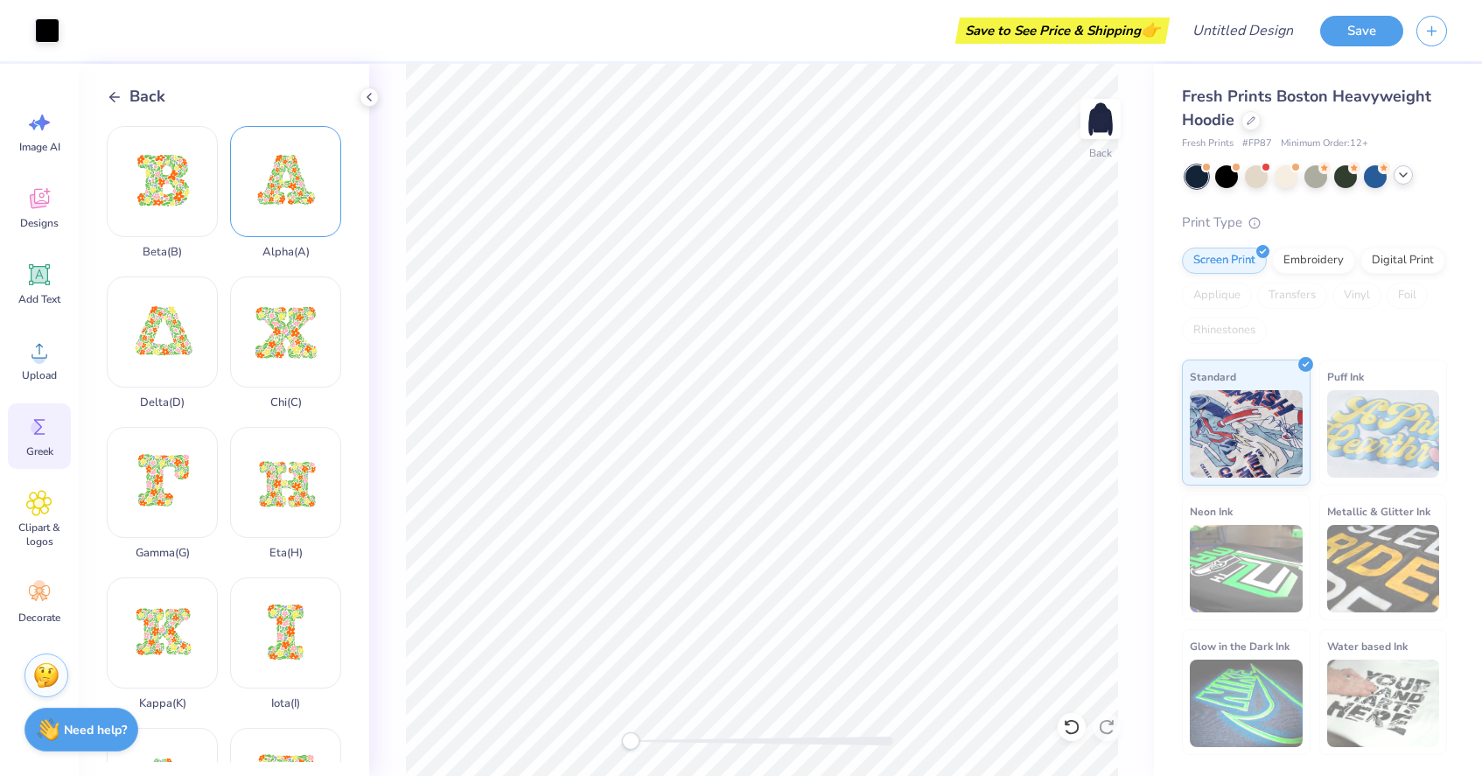
click at [278, 232] on div "Alpha ( A )" at bounding box center [285, 192] width 111 height 133
click at [122, 99] on icon at bounding box center [115, 97] width 16 height 16
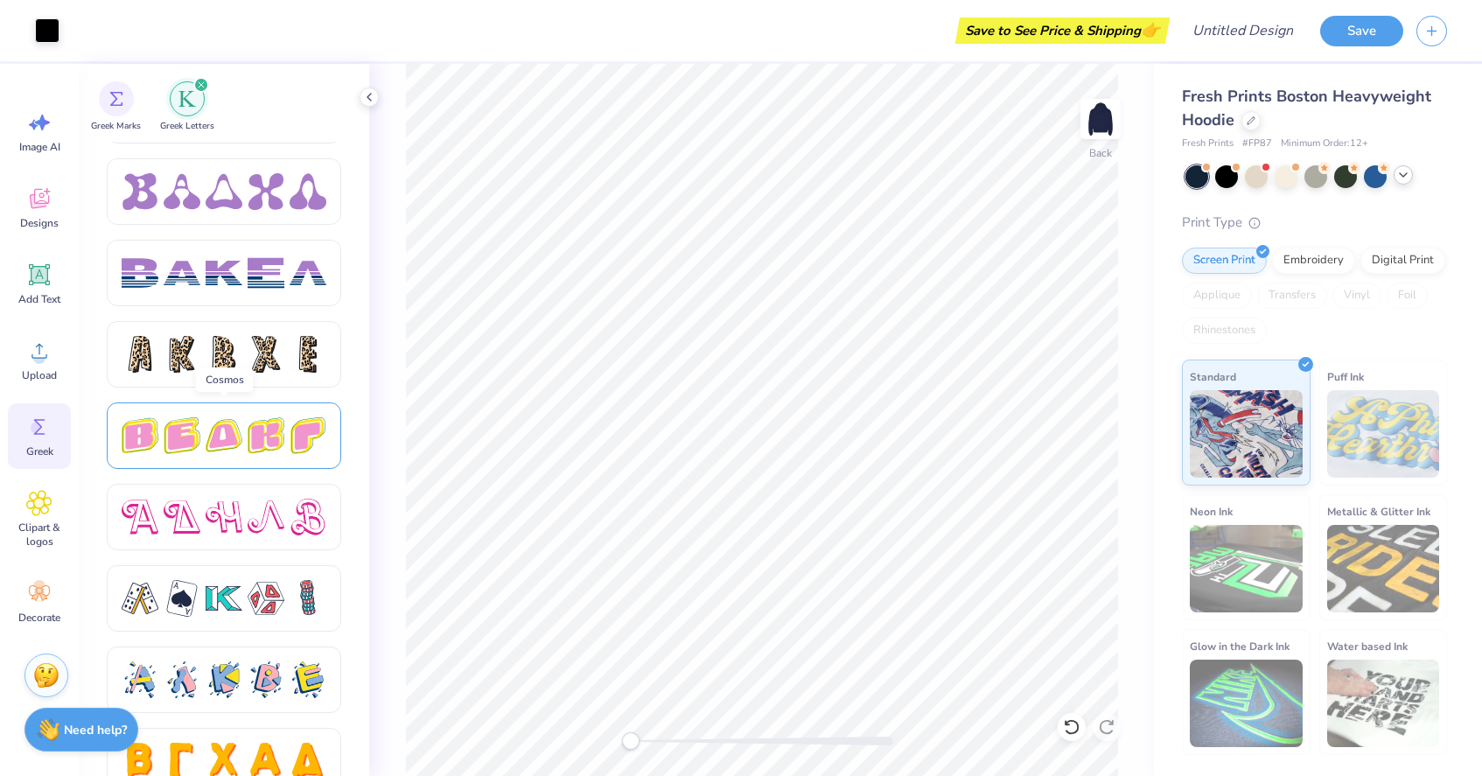
scroll to position [2861, 0]
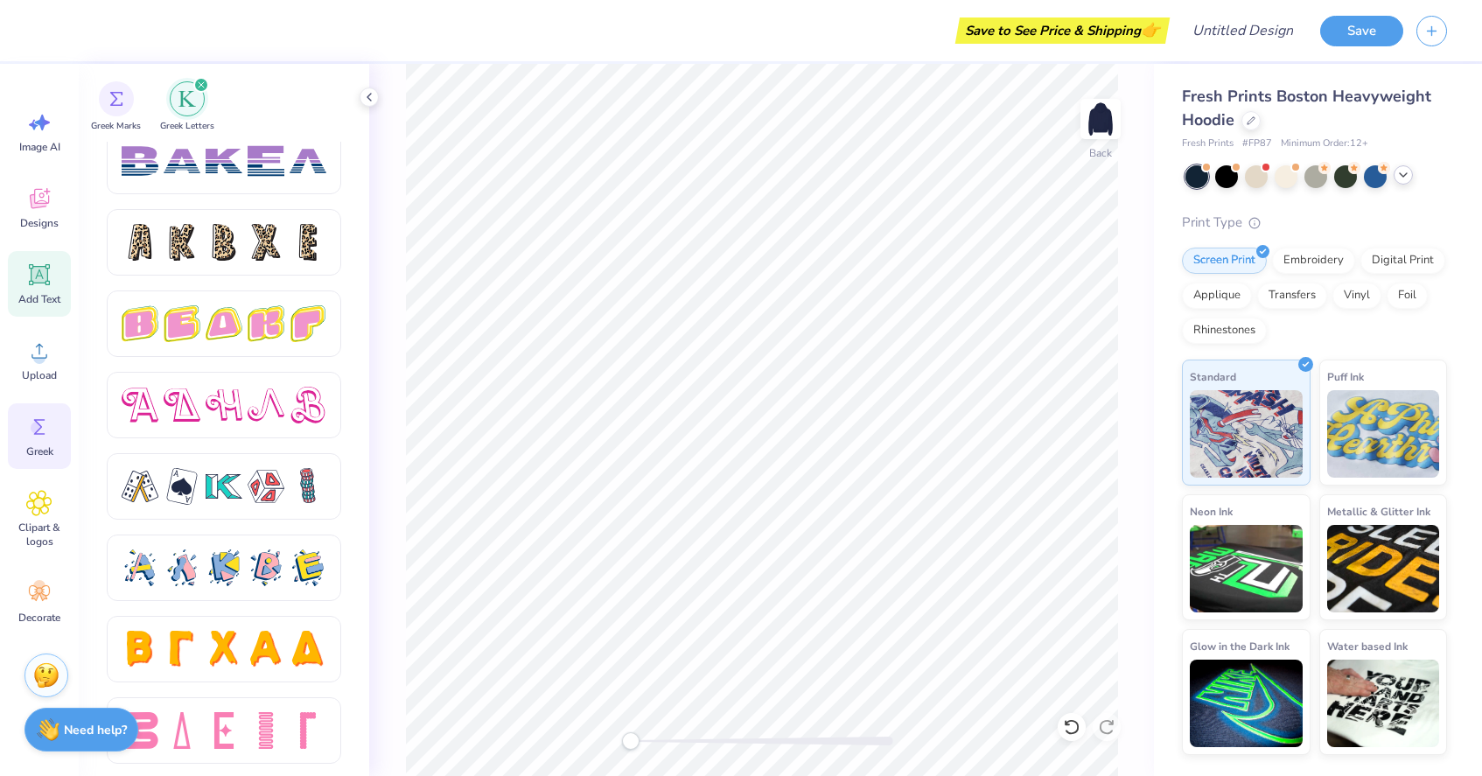
click at [47, 298] on span "Add Text" at bounding box center [39, 299] width 42 height 14
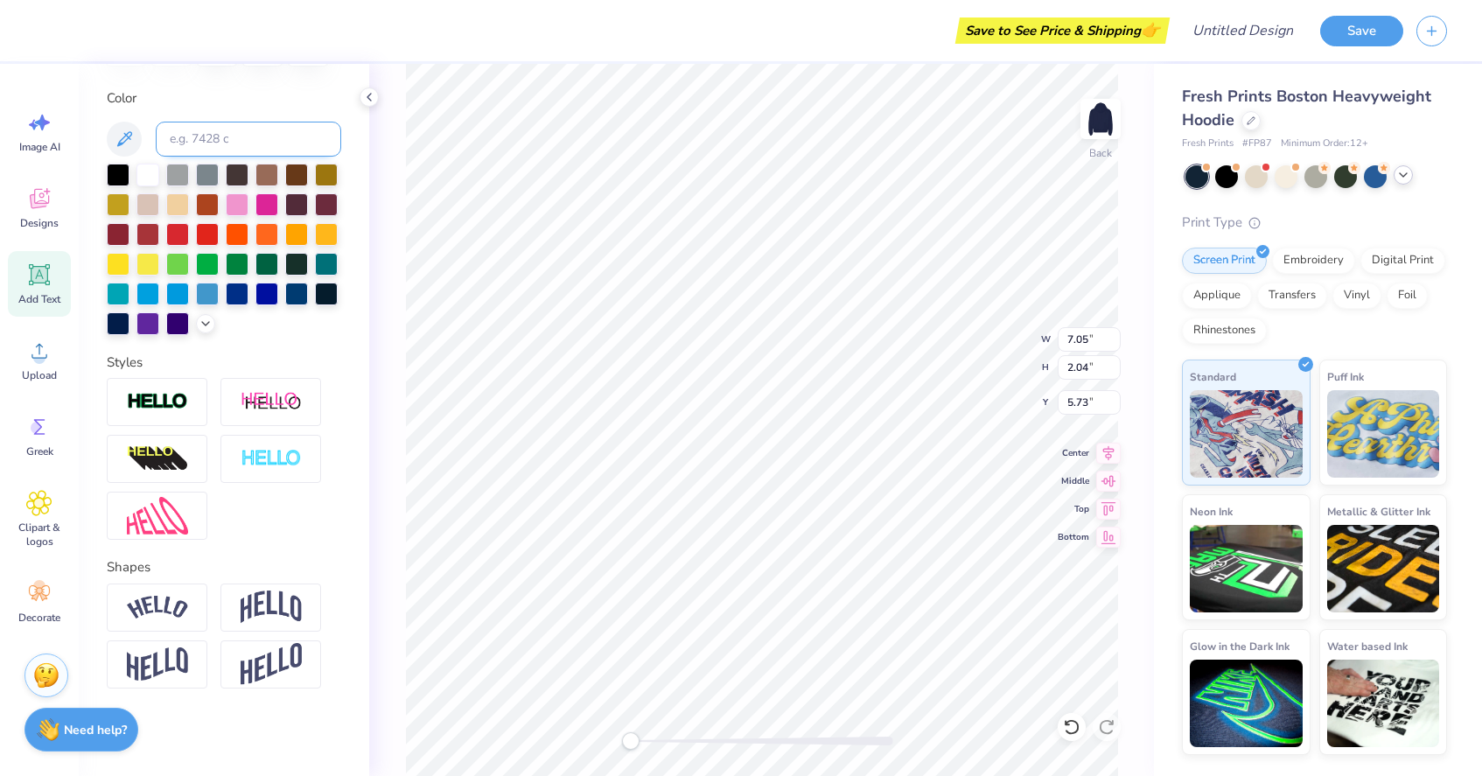
scroll to position [0, 0]
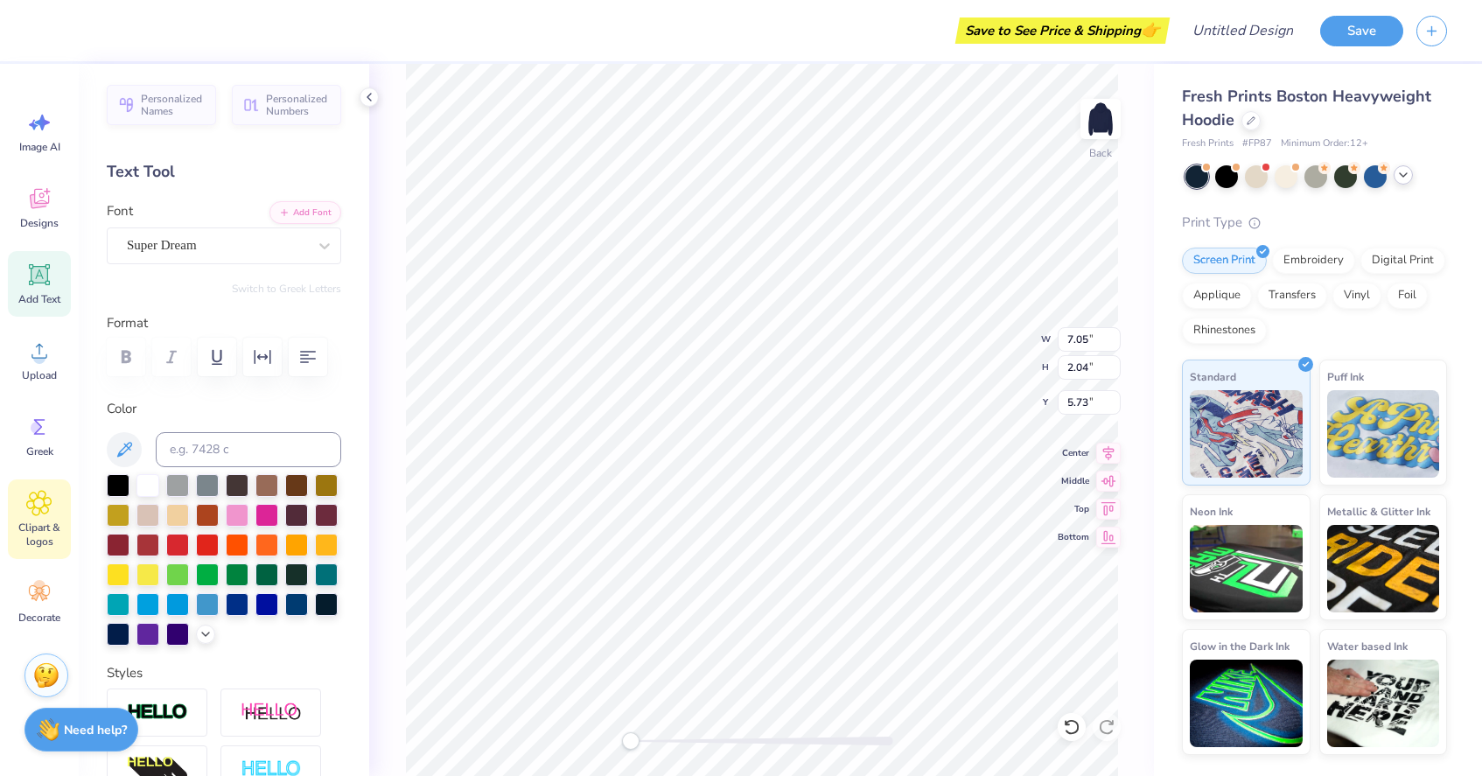
click at [38, 531] on span "Clipart & logos" at bounding box center [39, 534] width 58 height 28
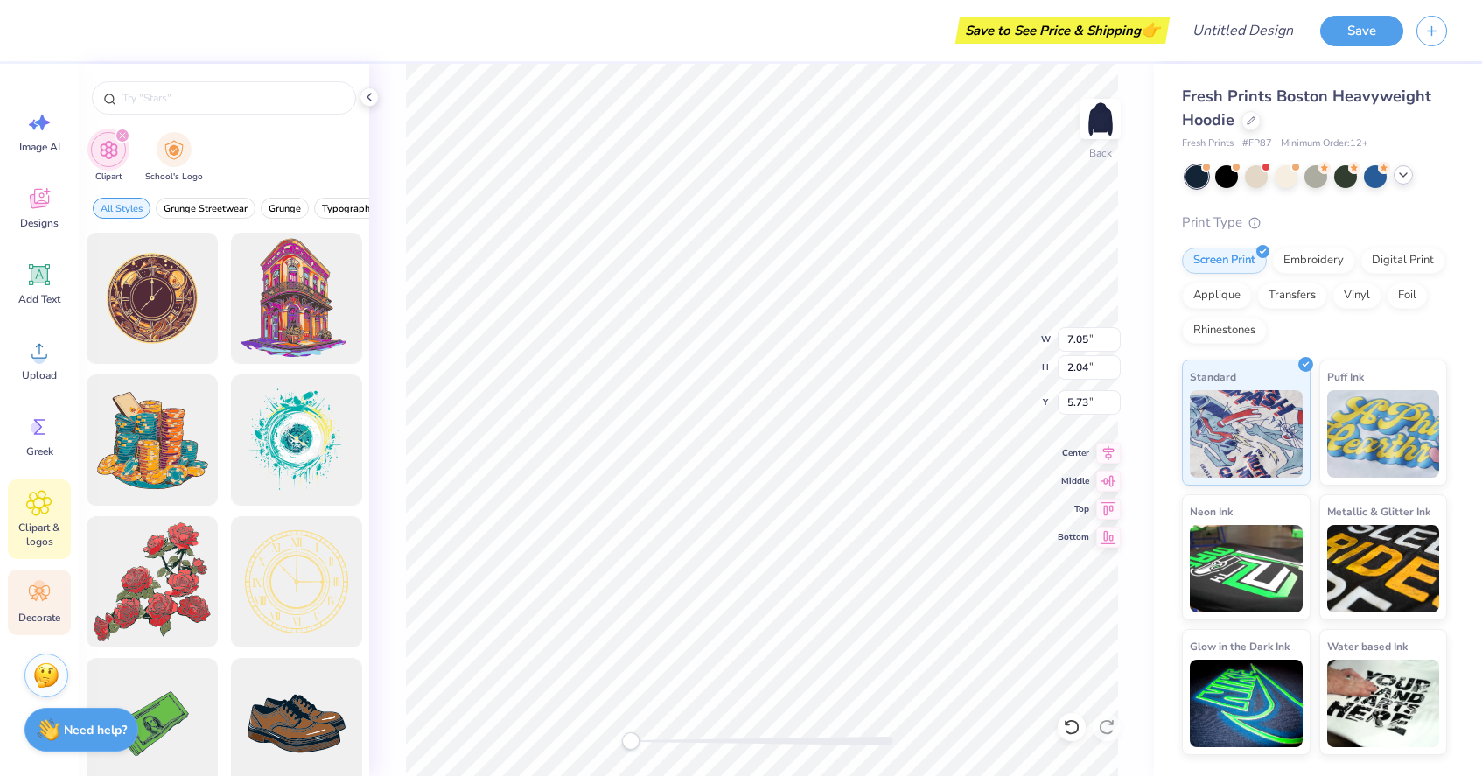
click at [40, 576] on div "Decorate" at bounding box center [39, 602] width 63 height 66
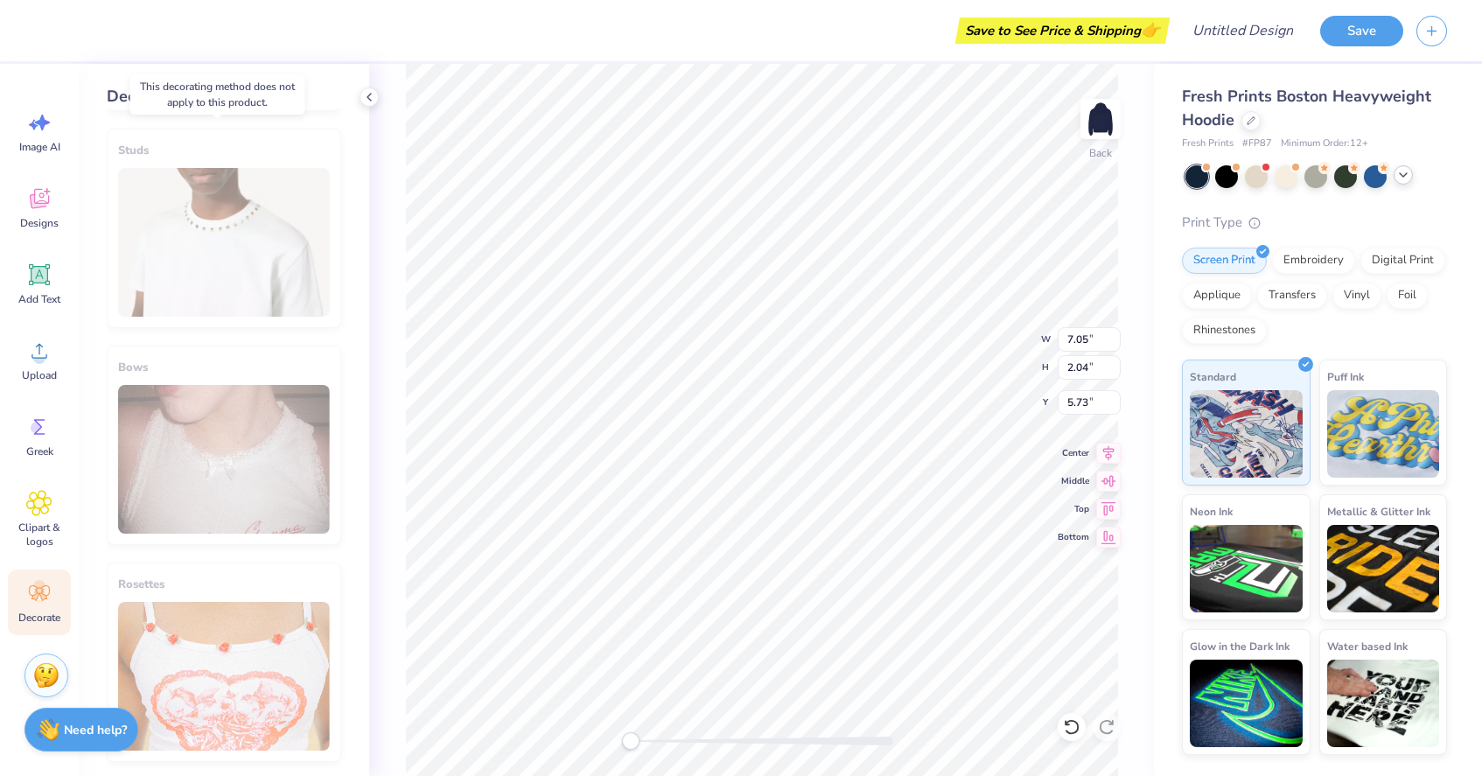
scroll to position [865, 0]
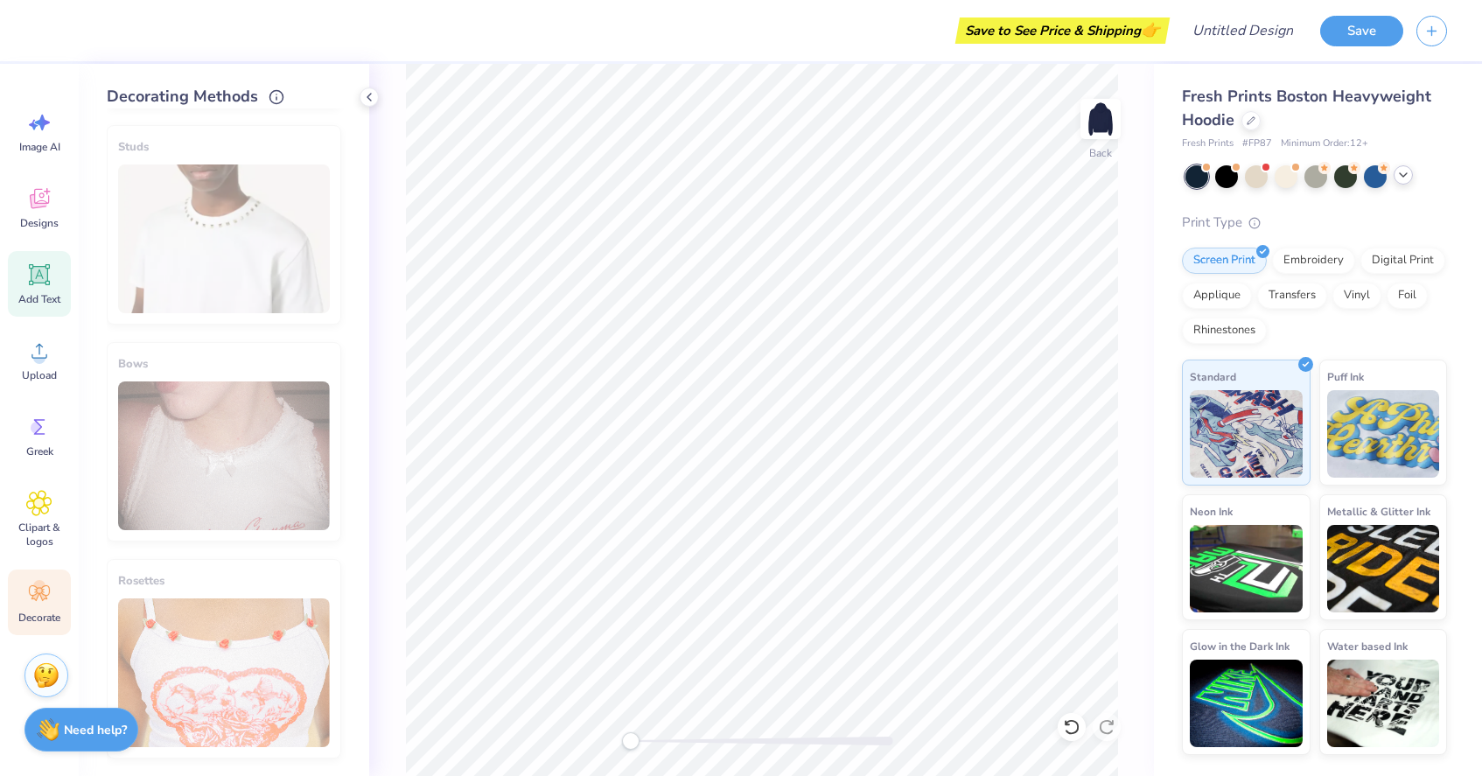
click at [43, 292] on span "Add Text" at bounding box center [39, 299] width 42 height 14
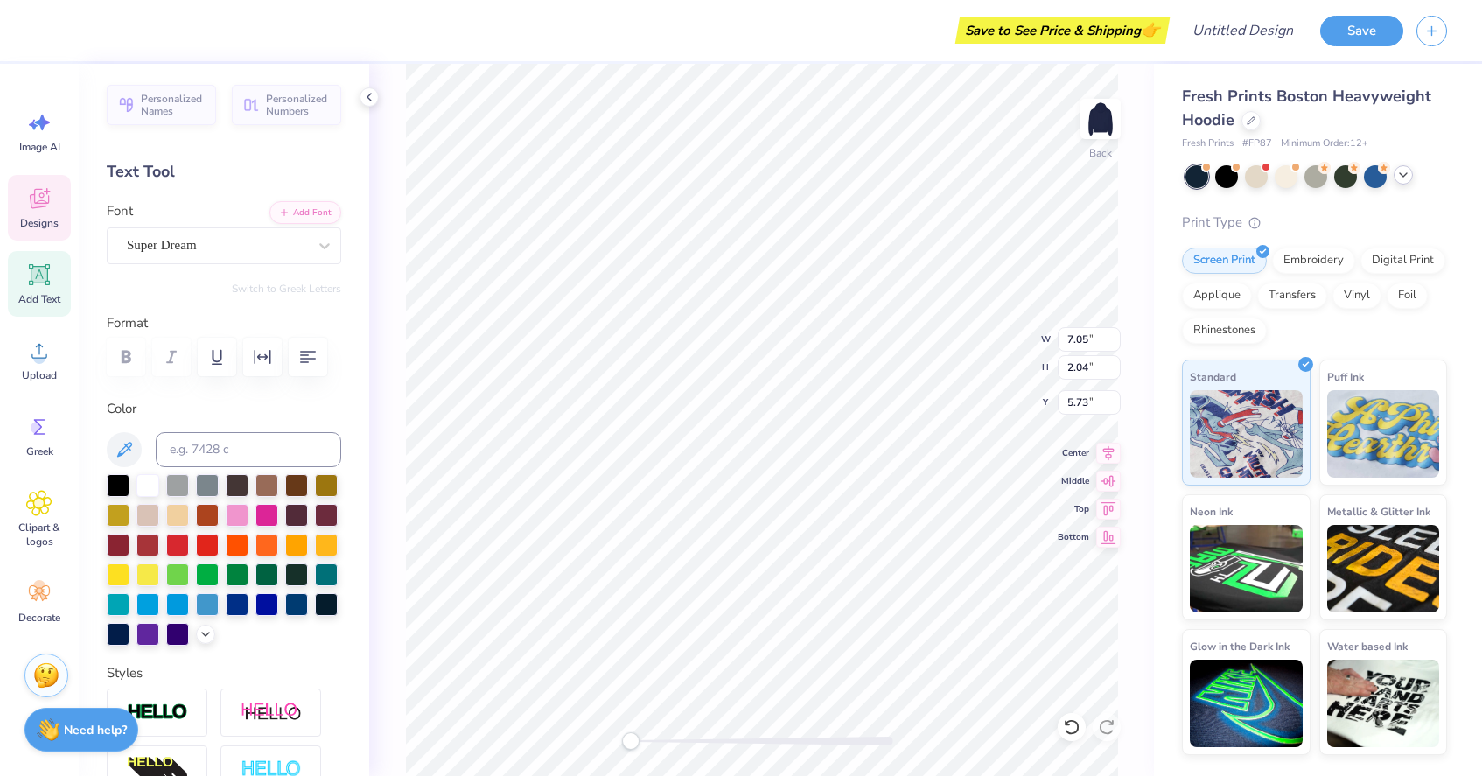
click at [49, 207] on icon at bounding box center [39, 198] width 26 height 26
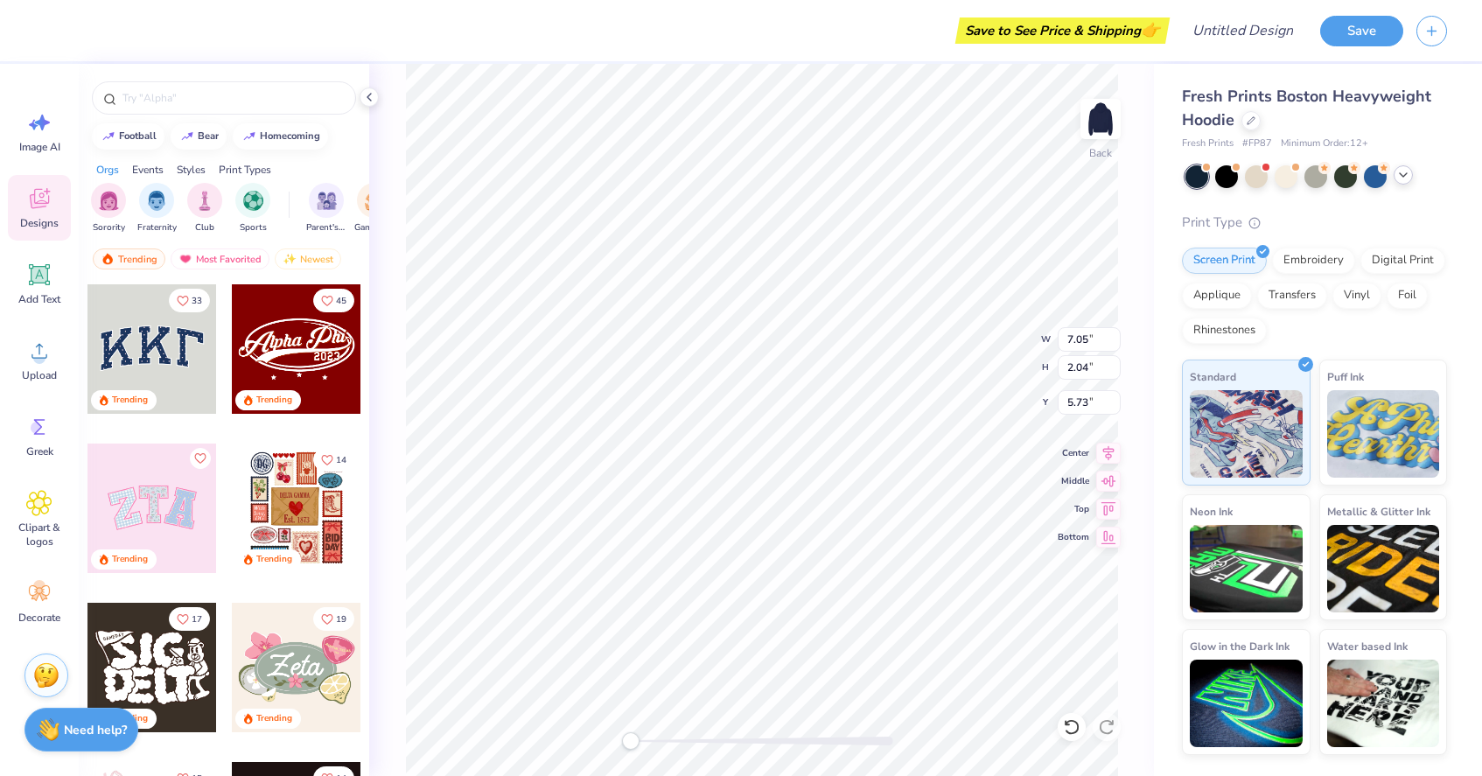
click at [181, 355] on div at bounding box center [151, 348] width 129 height 129
type input "13.16"
type input "5.78"
type input "3.00"
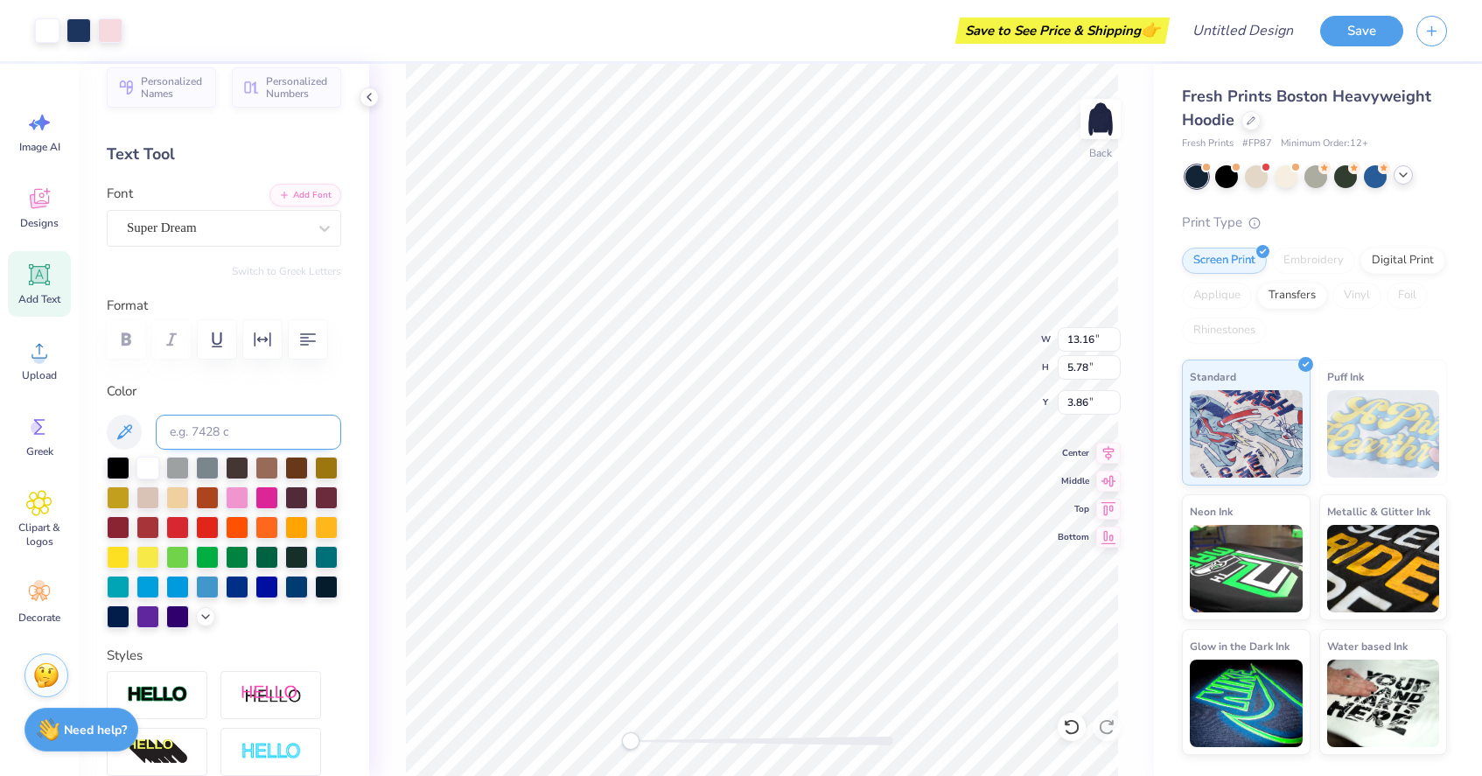
scroll to position [0, 0]
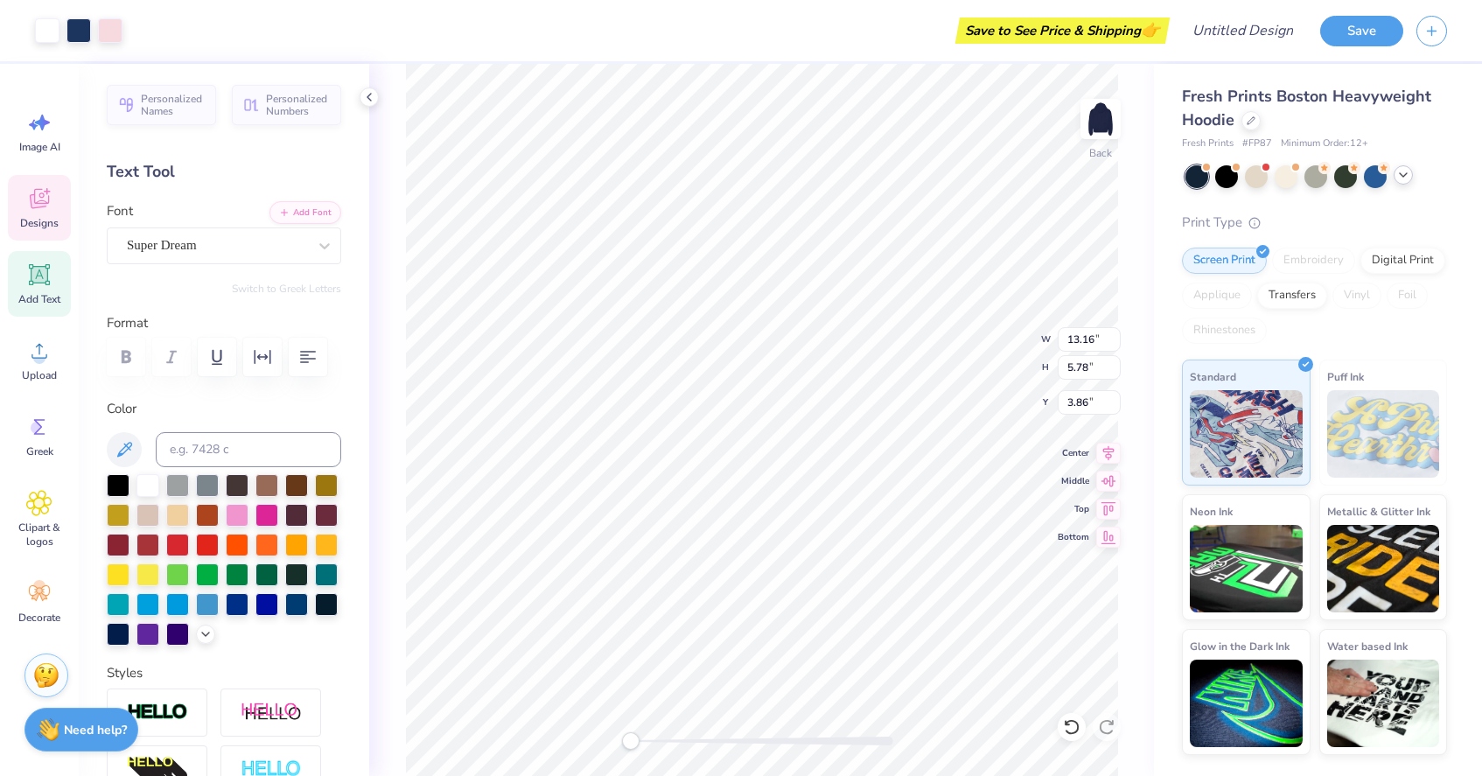
click at [32, 175] on div "Designs" at bounding box center [39, 208] width 63 height 66
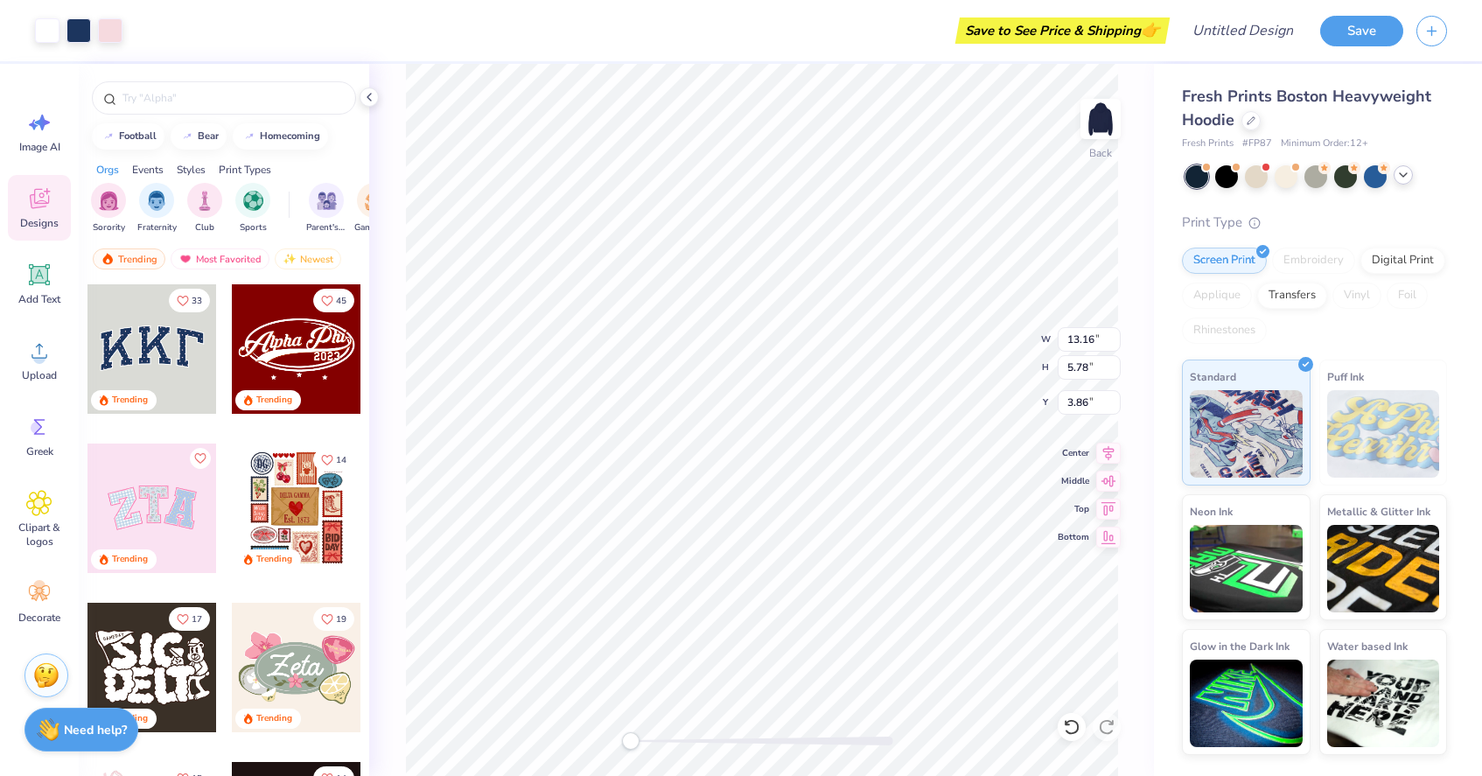
click at [129, 405] on div "Trending" at bounding box center [130, 400] width 36 height 13
type input "3.00"
click at [32, 306] on div "Add Text" at bounding box center [39, 284] width 63 height 66
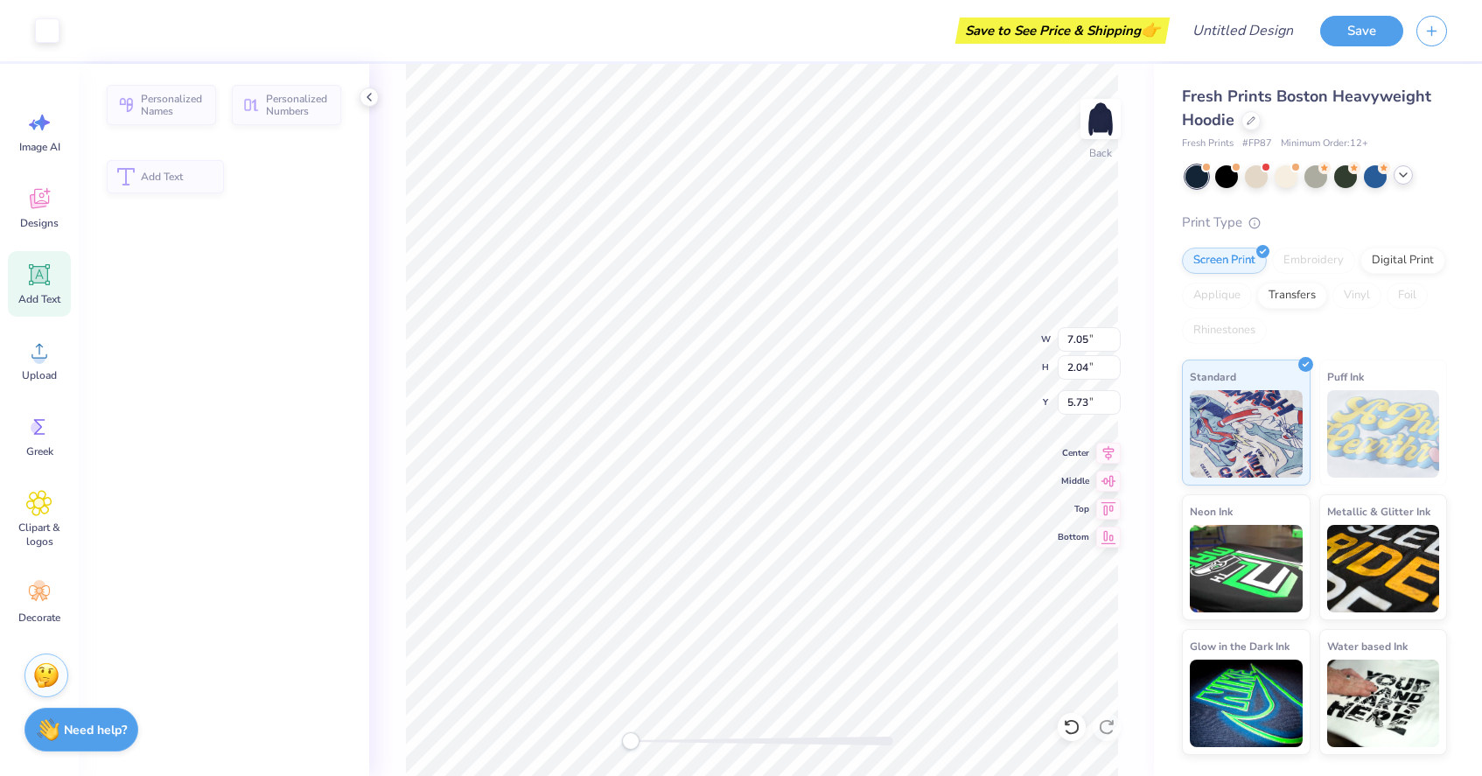
type input "7.05"
type input "2.04"
type input "5.73"
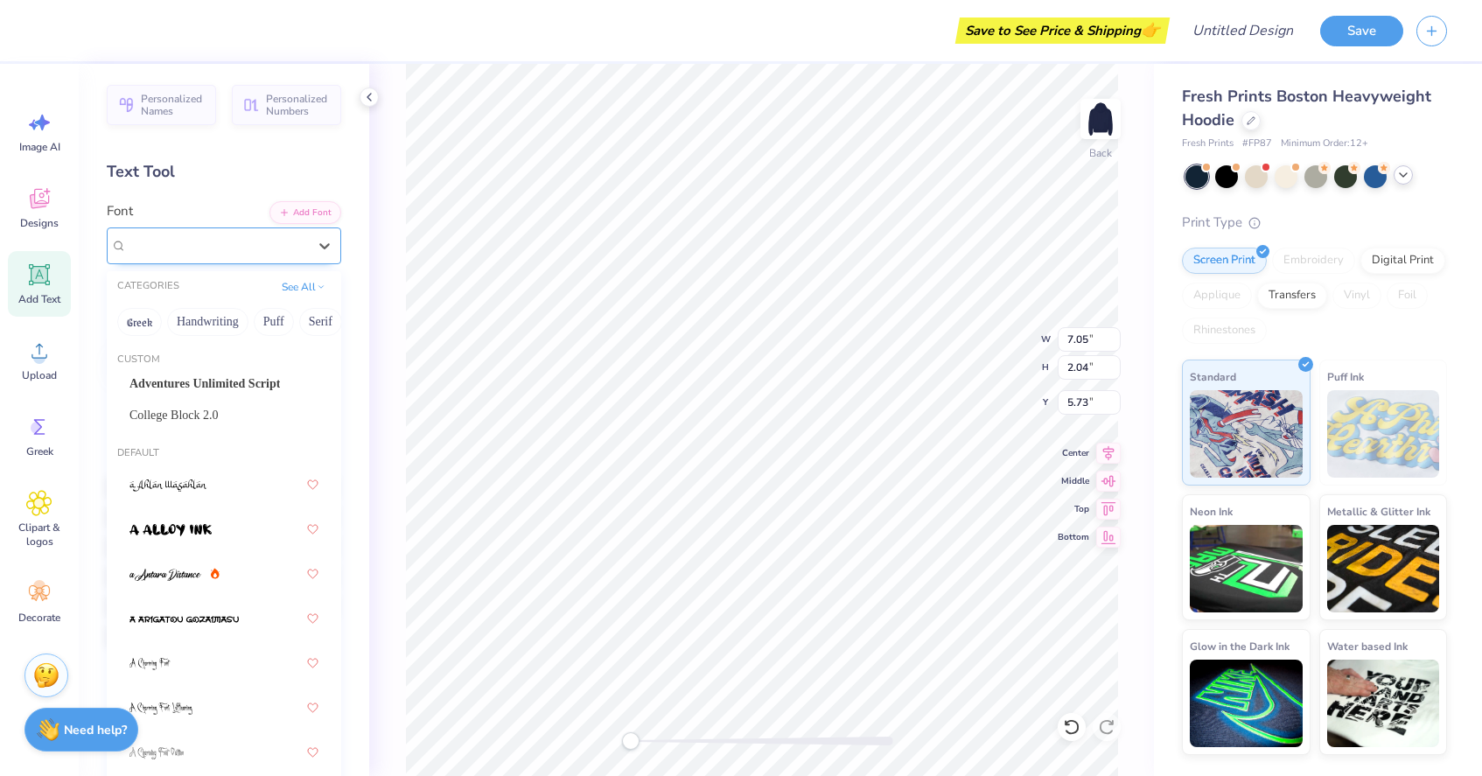
click at [249, 244] on div "Super Dream" at bounding box center [217, 245] width 184 height 27
click at [179, 409] on span "College Block 2.0" at bounding box center [173, 415] width 89 height 18
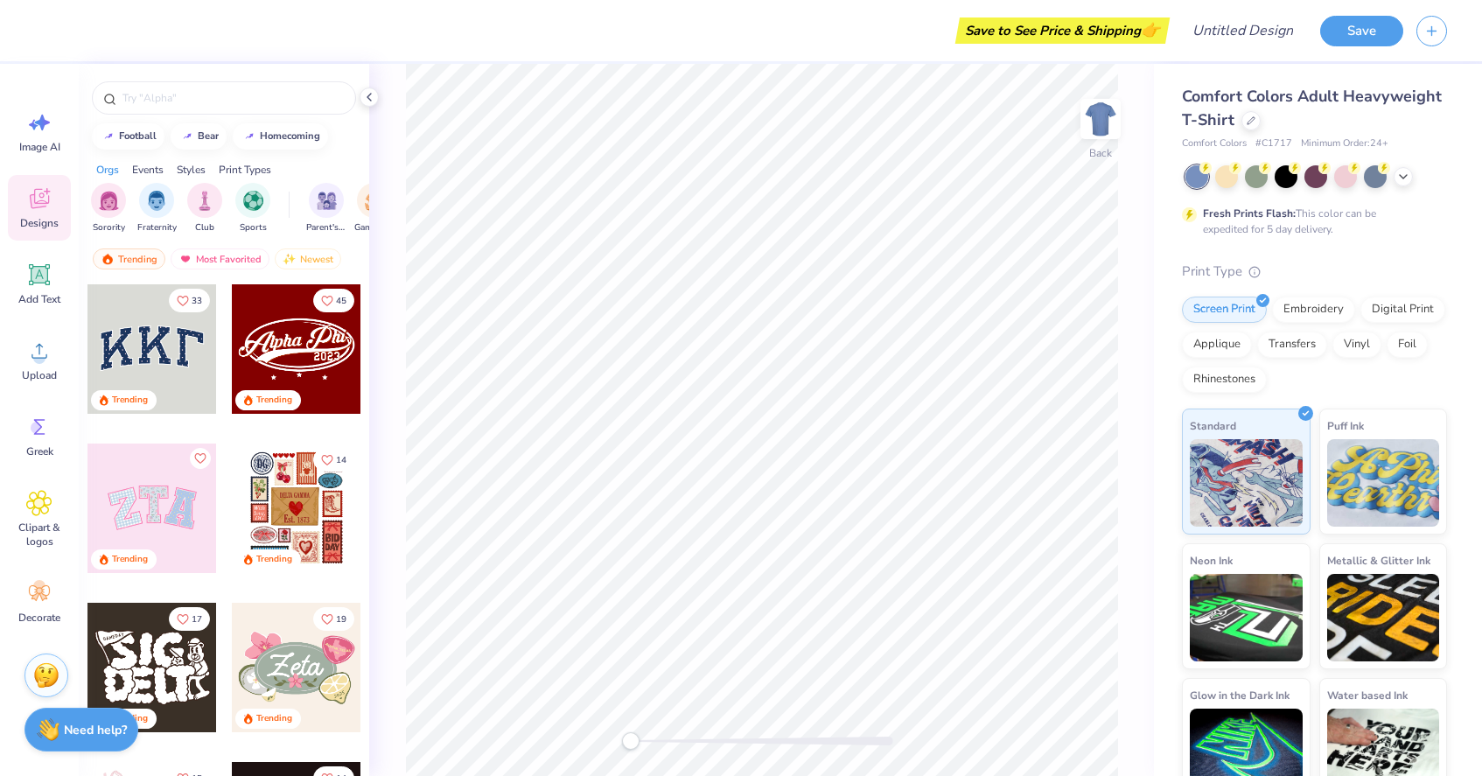
click at [169, 346] on div at bounding box center [151, 348] width 129 height 129
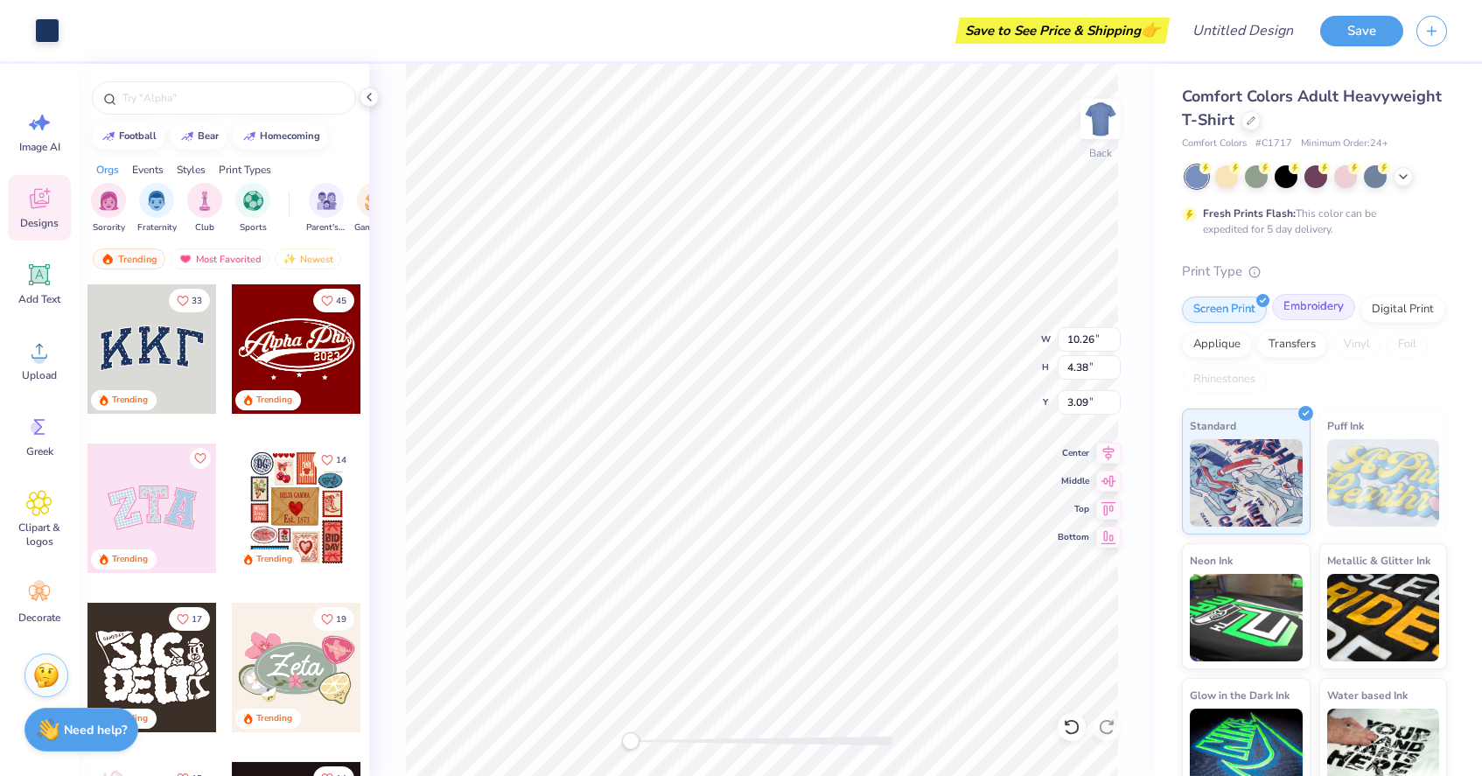
click at [1322, 315] on div "Embroidery" at bounding box center [1313, 307] width 83 height 26
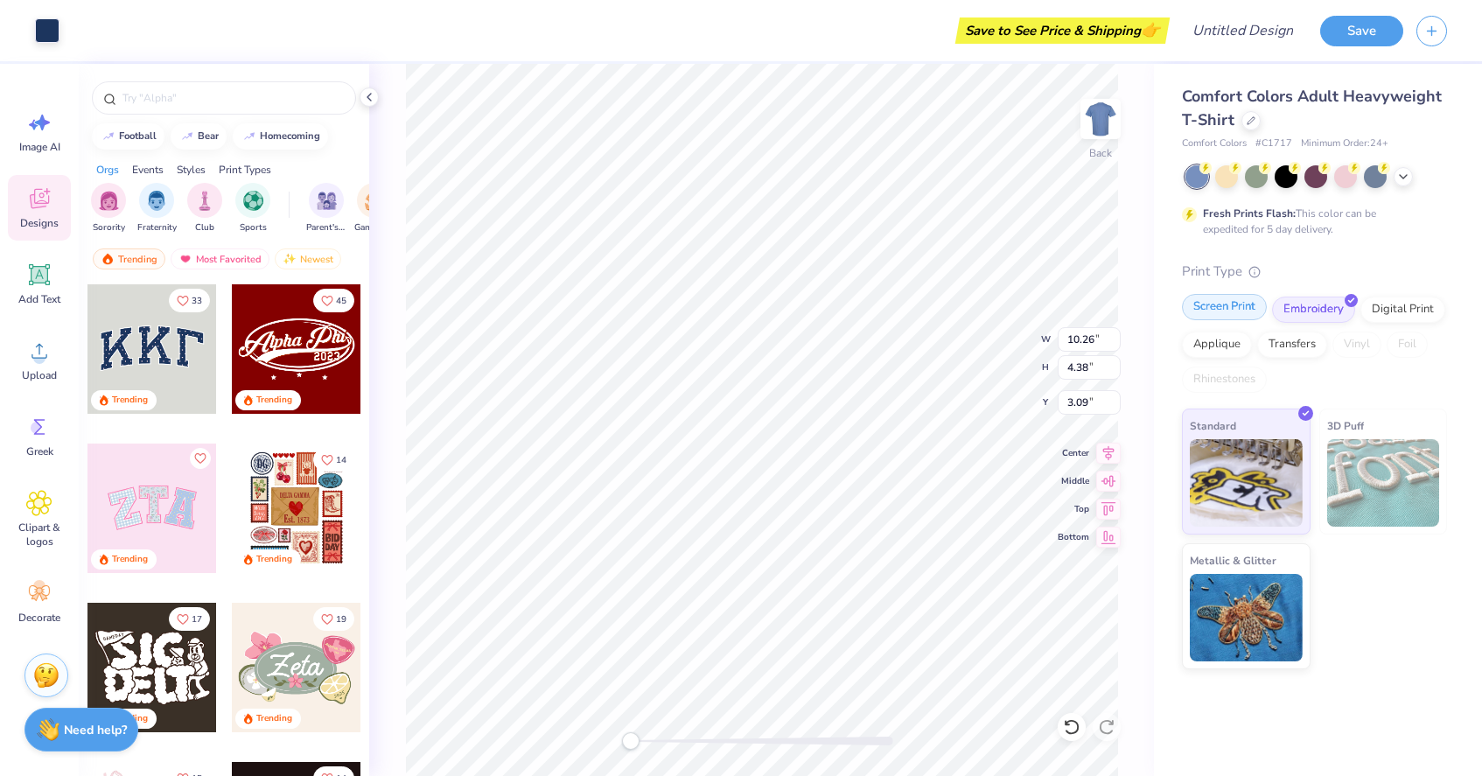
click at [1227, 311] on div "Screen Print" at bounding box center [1224, 307] width 85 height 26
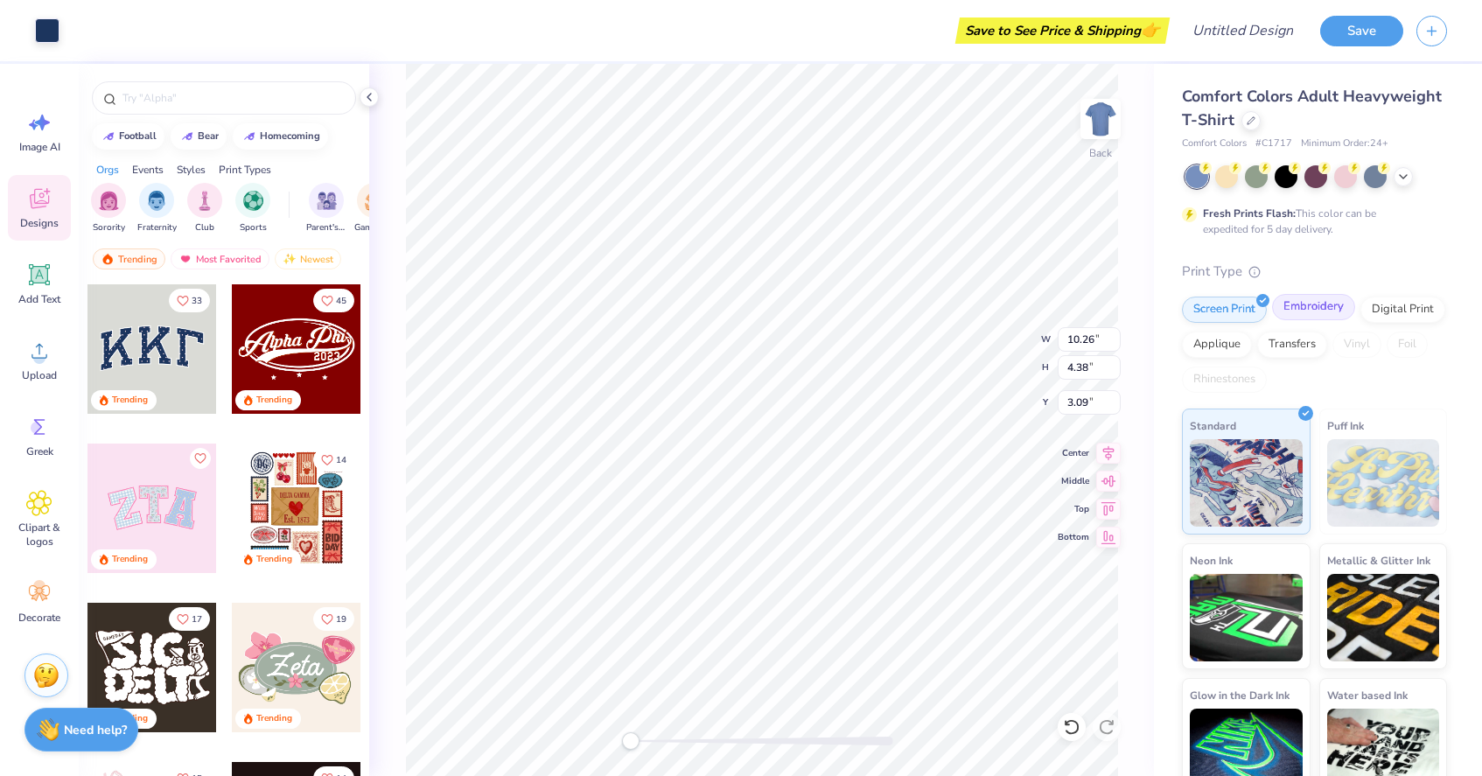
click at [1314, 321] on div "Screen Print Embroidery Digital Print Applique Transfers Vinyl Foil Rhinestones" at bounding box center [1314, 345] width 265 height 96
click at [1315, 317] on div "Embroidery" at bounding box center [1313, 307] width 83 height 26
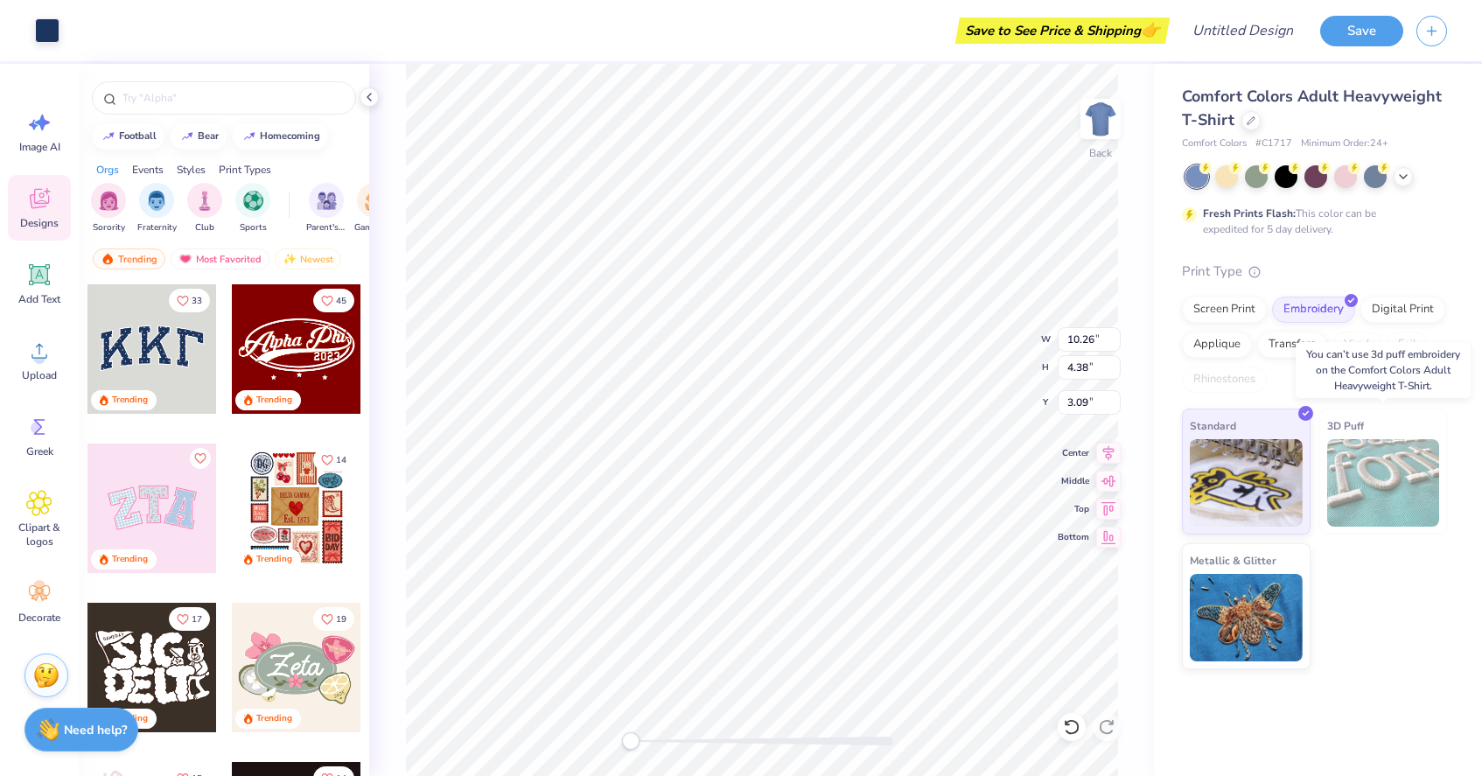
click at [1351, 466] on img at bounding box center [1383, 482] width 113 height 87
click at [1362, 463] on img at bounding box center [1383, 482] width 113 height 87
